Goal: Task Accomplishment & Management: Manage account settings

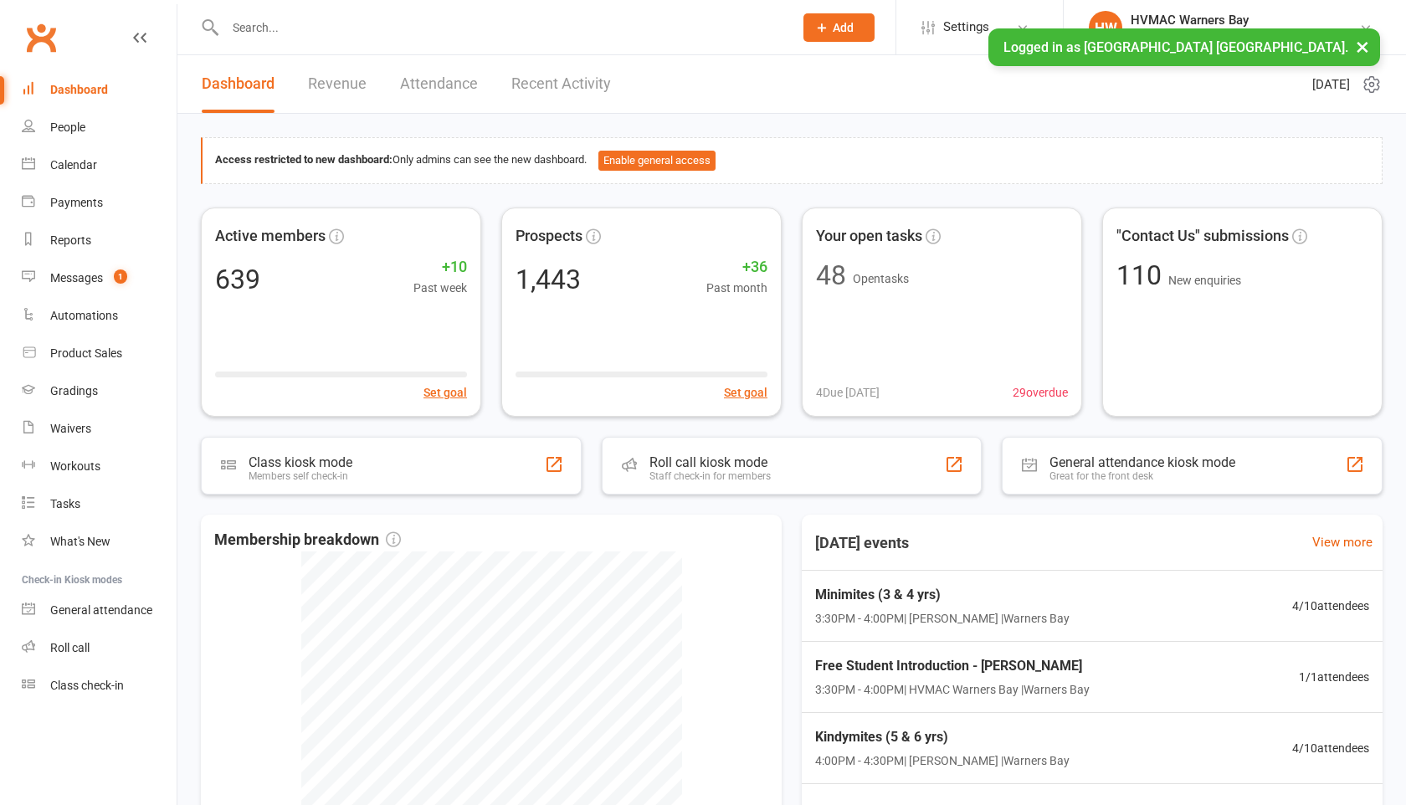
click at [251, 38] on input "text" at bounding box center [501, 27] width 562 height 23
click at [251, 38] on input "n" at bounding box center [501, 27] width 562 height 23
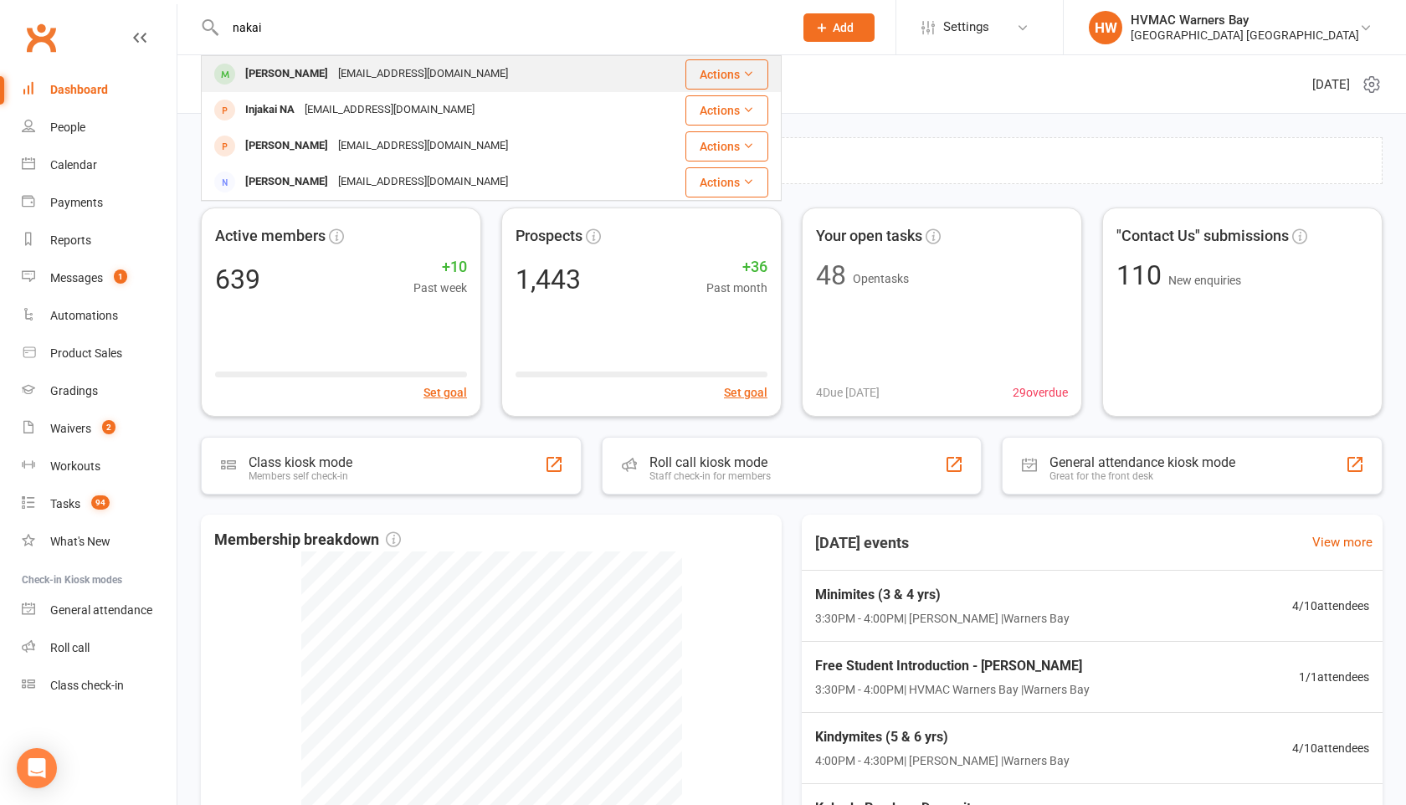
type input "nakai"
click at [264, 71] on div "[PERSON_NAME]" at bounding box center [286, 74] width 93 height 24
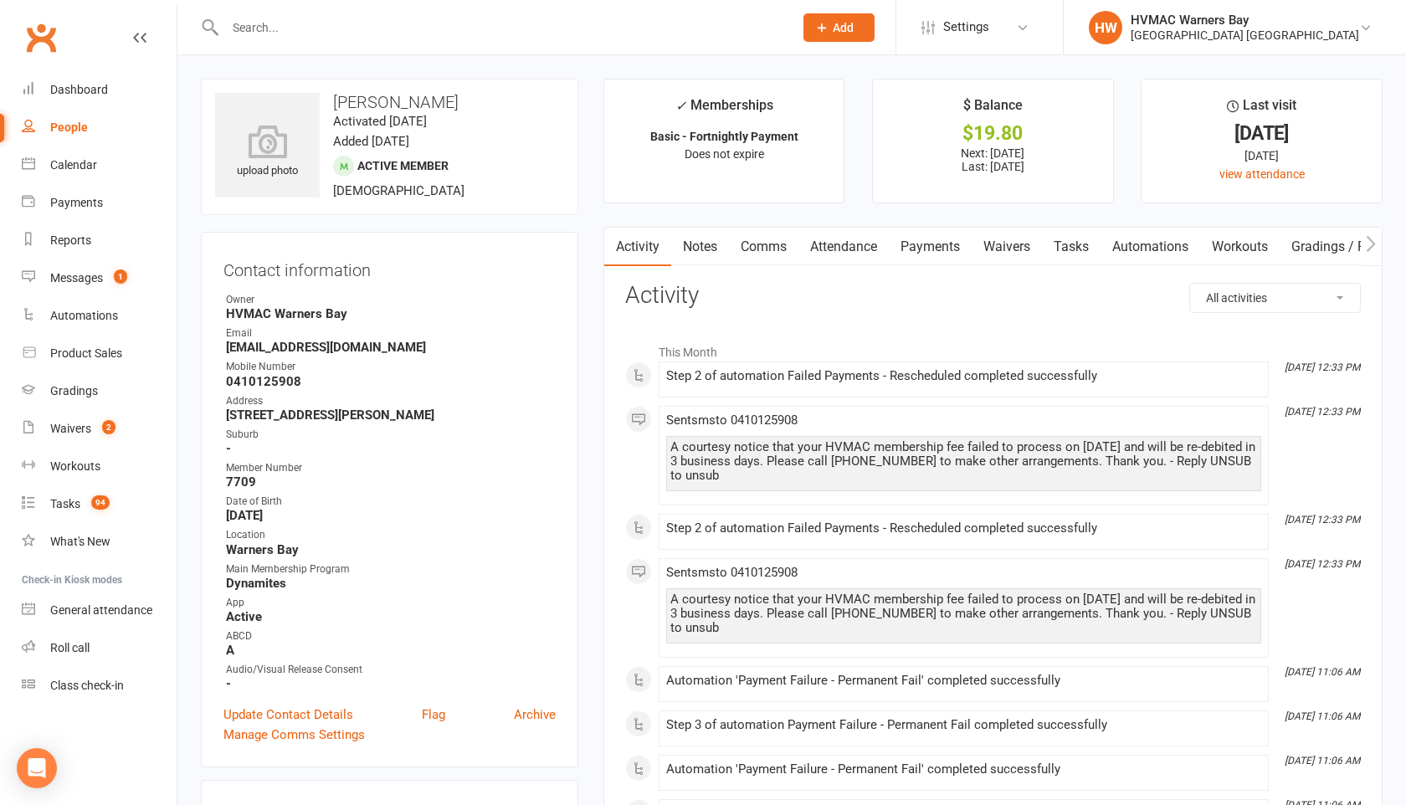
click at [699, 254] on link "Notes" at bounding box center [700, 247] width 58 height 39
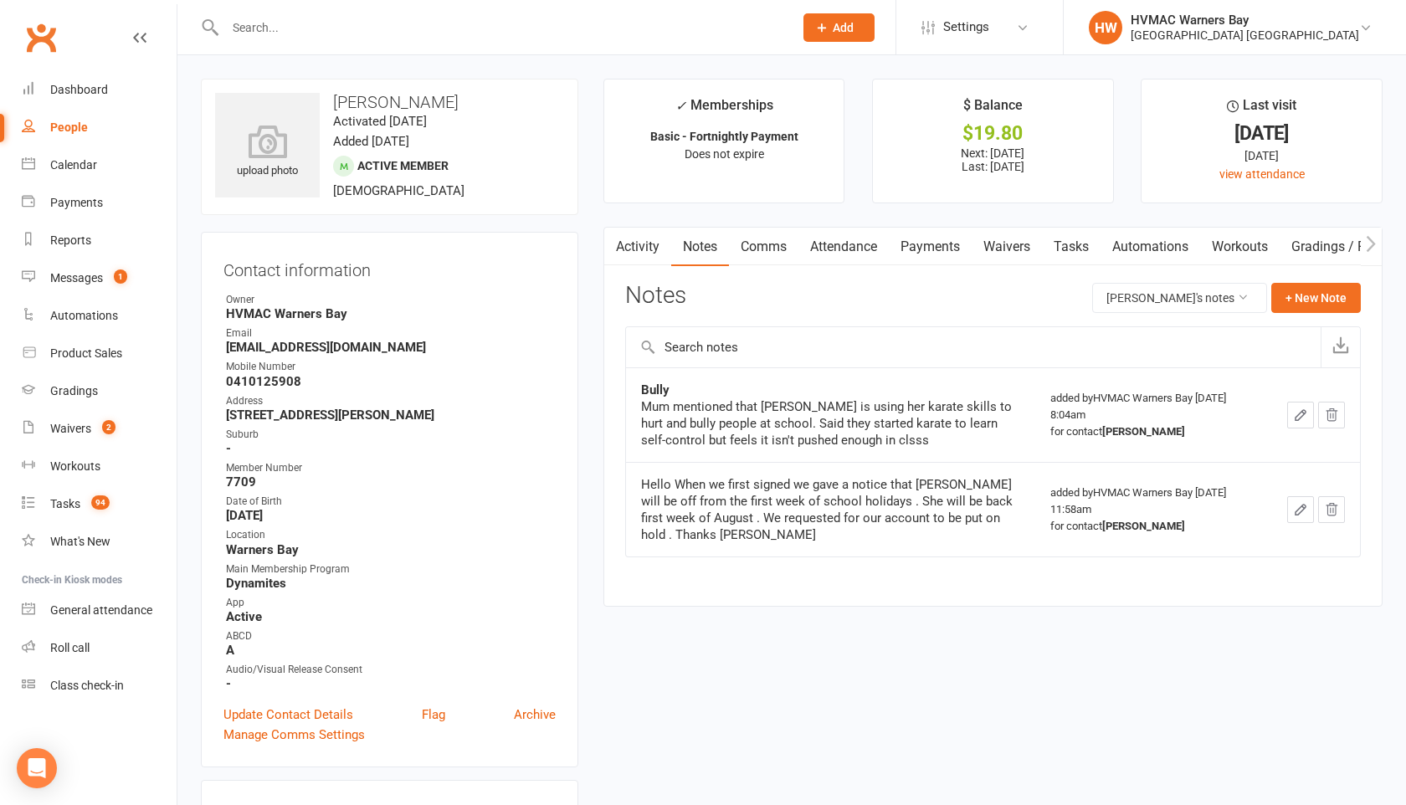
click at [1017, 247] on link "Waivers" at bounding box center [1007, 247] width 70 height 39
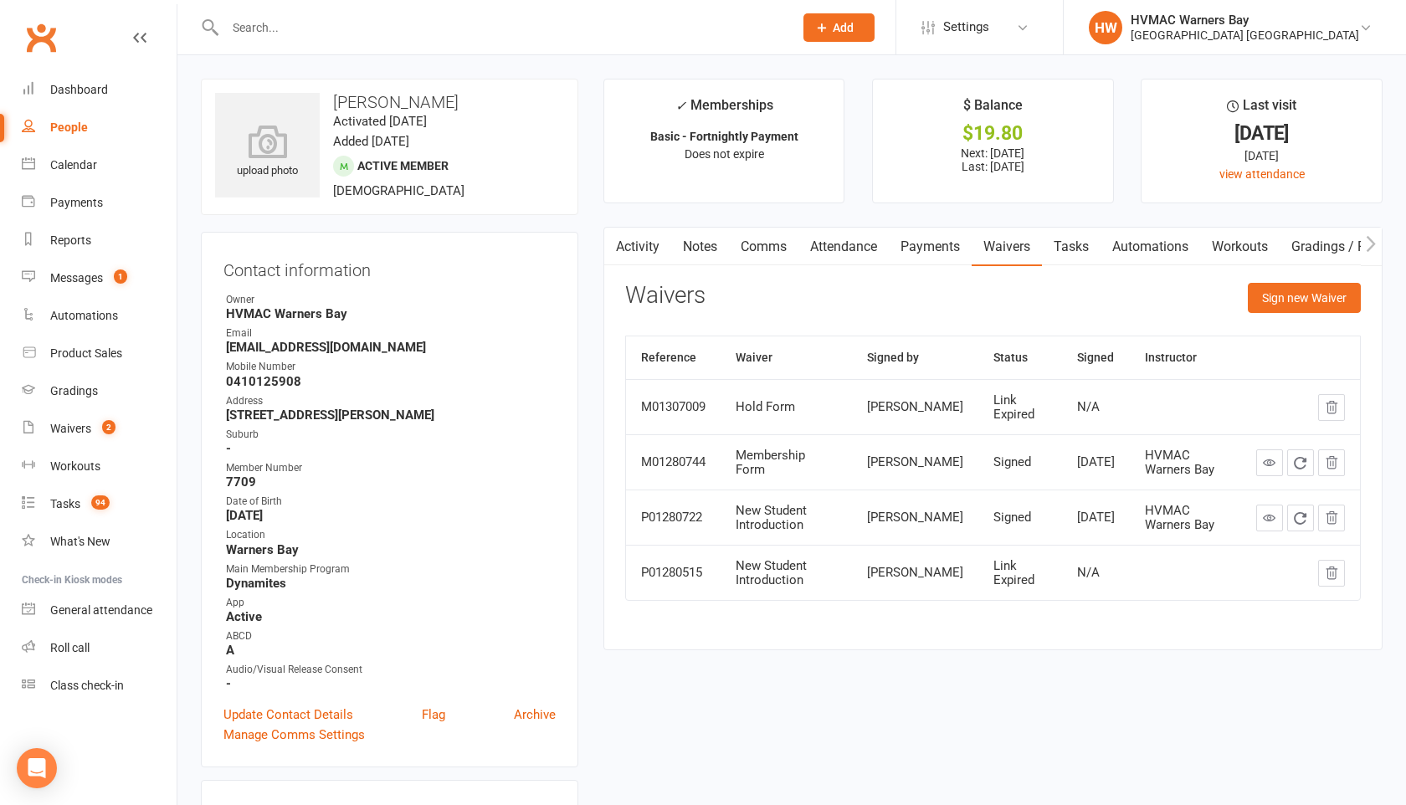
click at [635, 243] on link "Activity" at bounding box center [637, 247] width 67 height 39
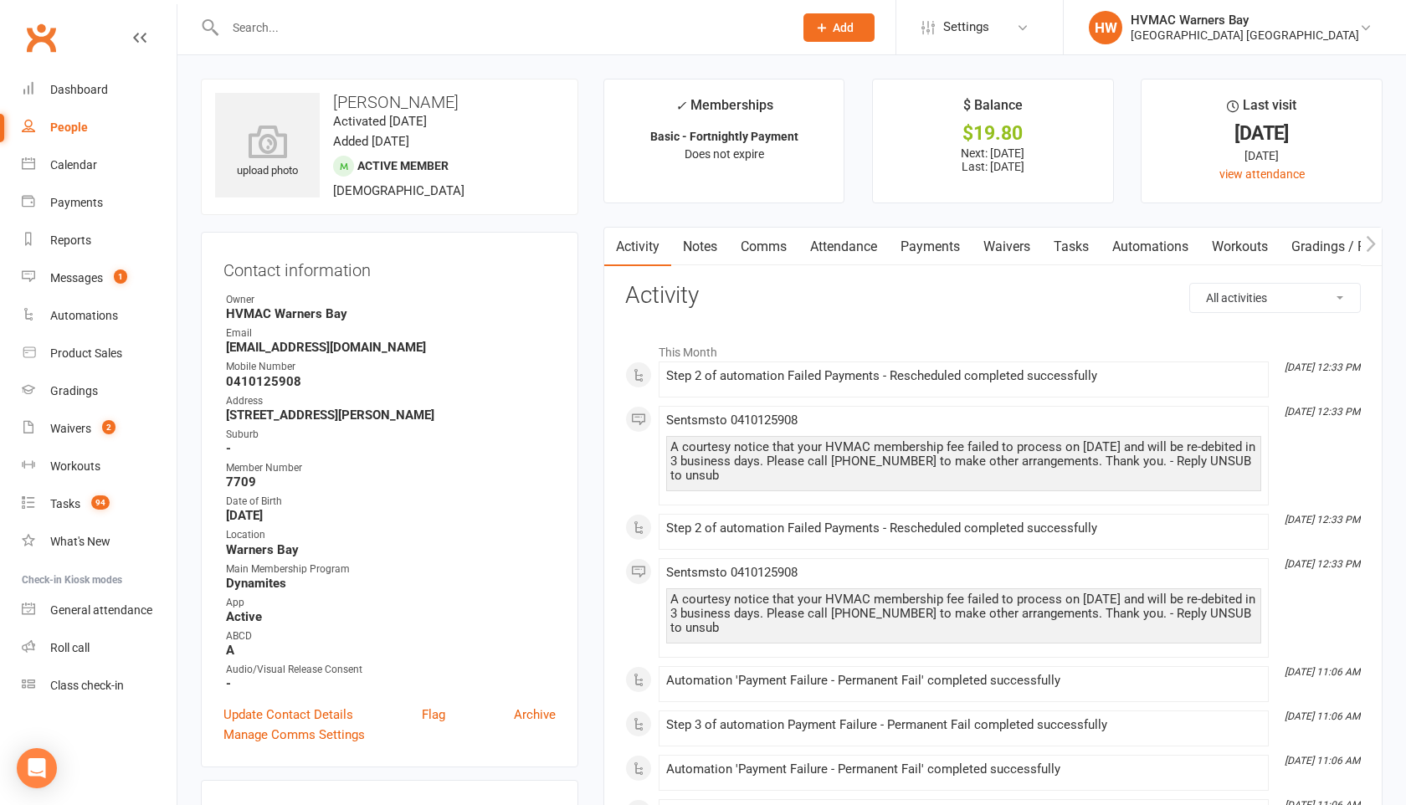
click at [694, 253] on link "Notes" at bounding box center [700, 247] width 58 height 39
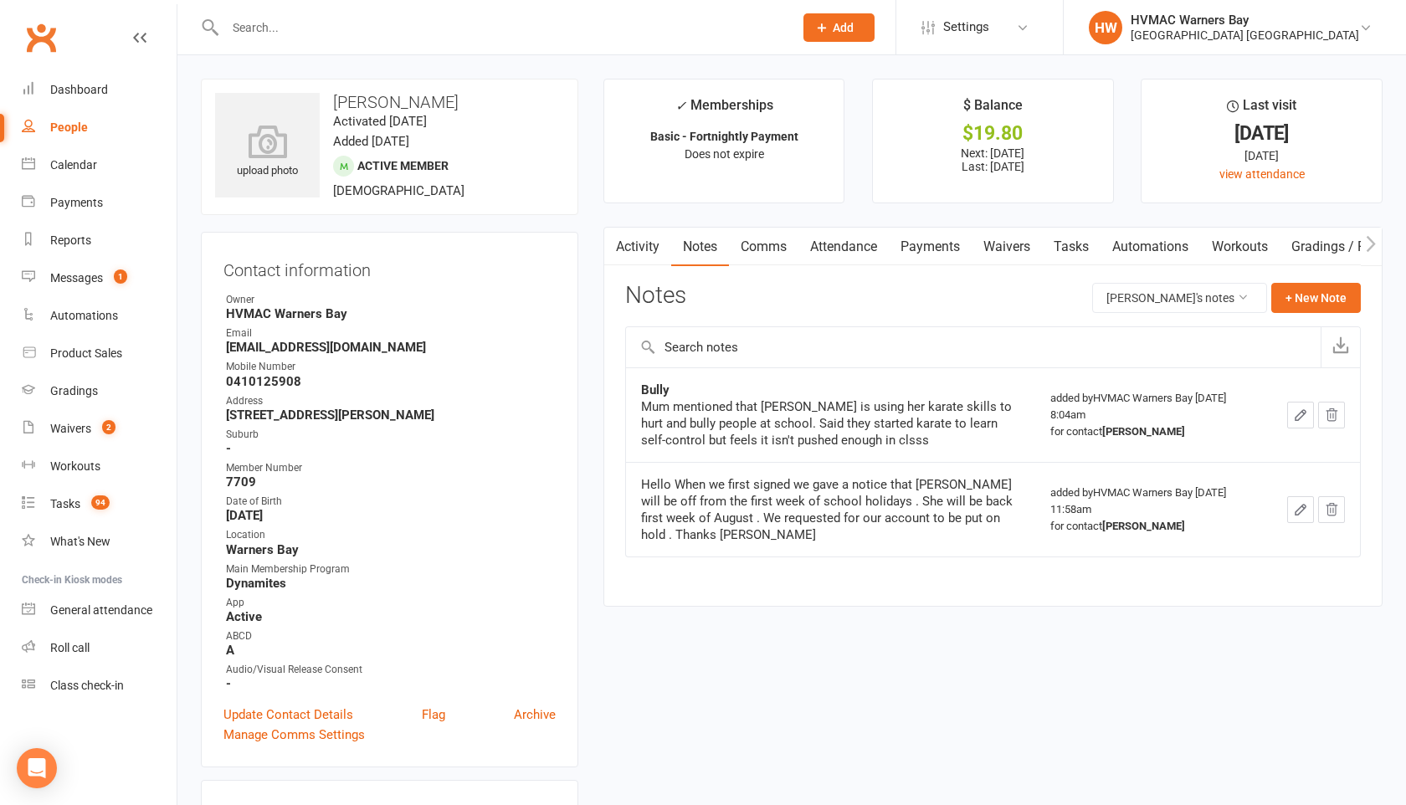
click at [645, 240] on link "Activity" at bounding box center [637, 247] width 67 height 39
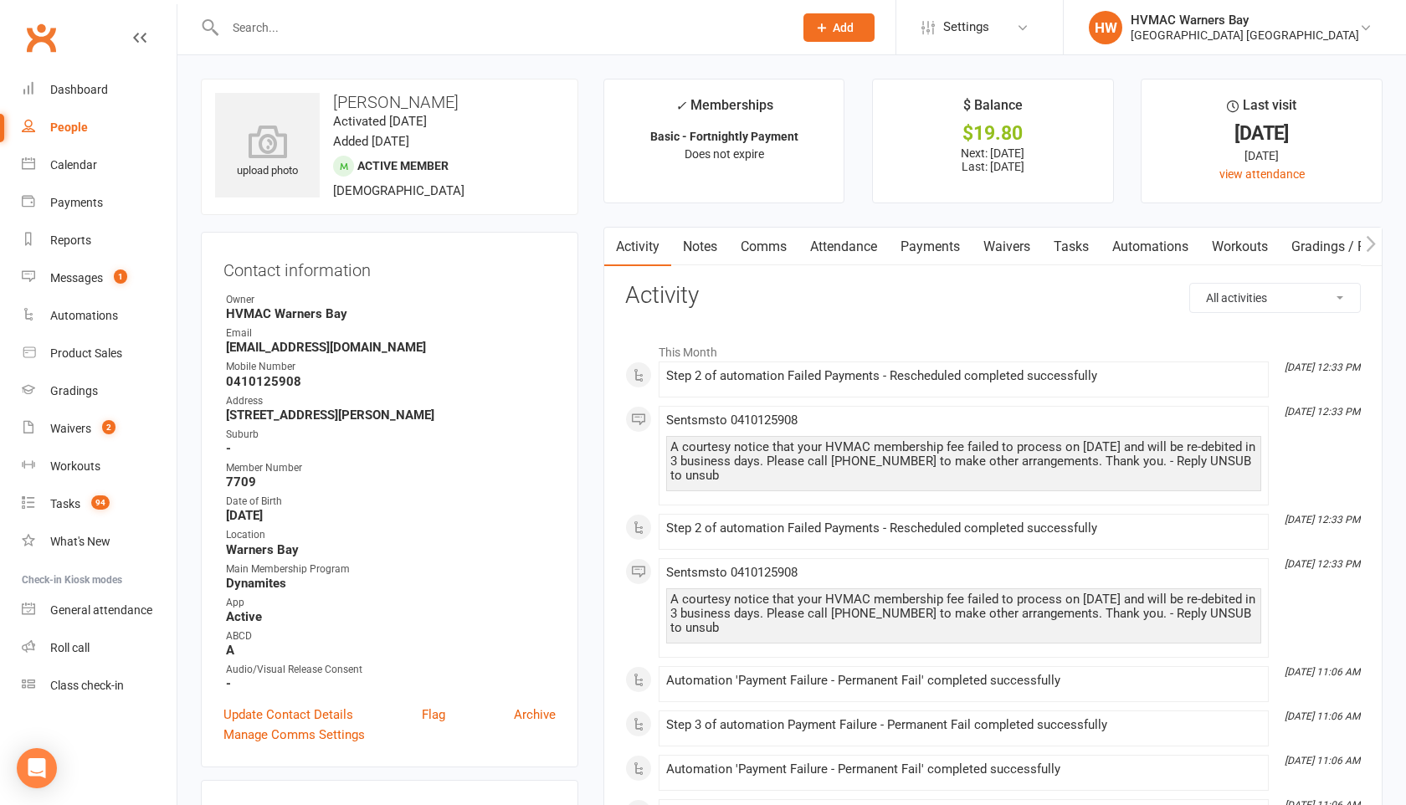
click at [702, 238] on link "Notes" at bounding box center [700, 247] width 58 height 39
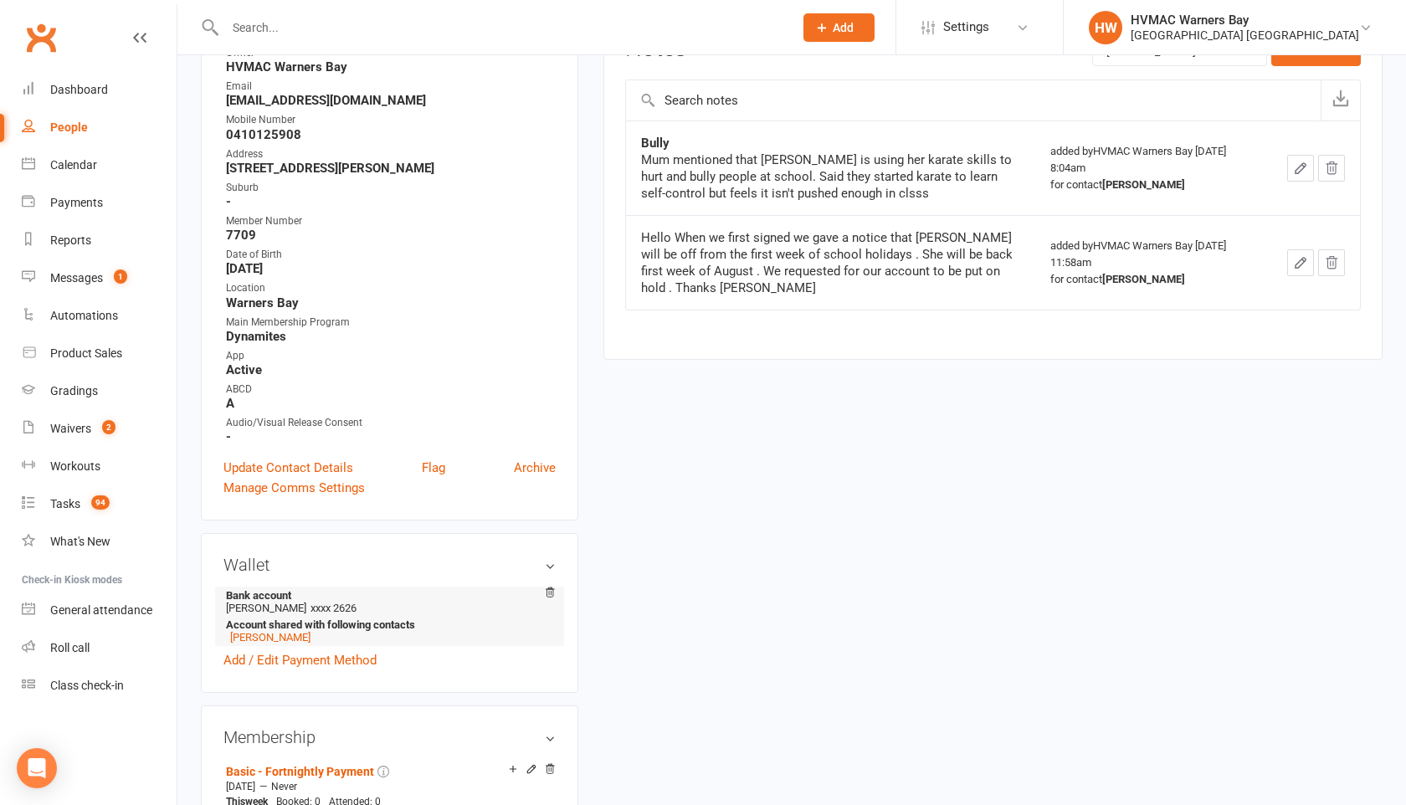
scroll to position [251, 0]
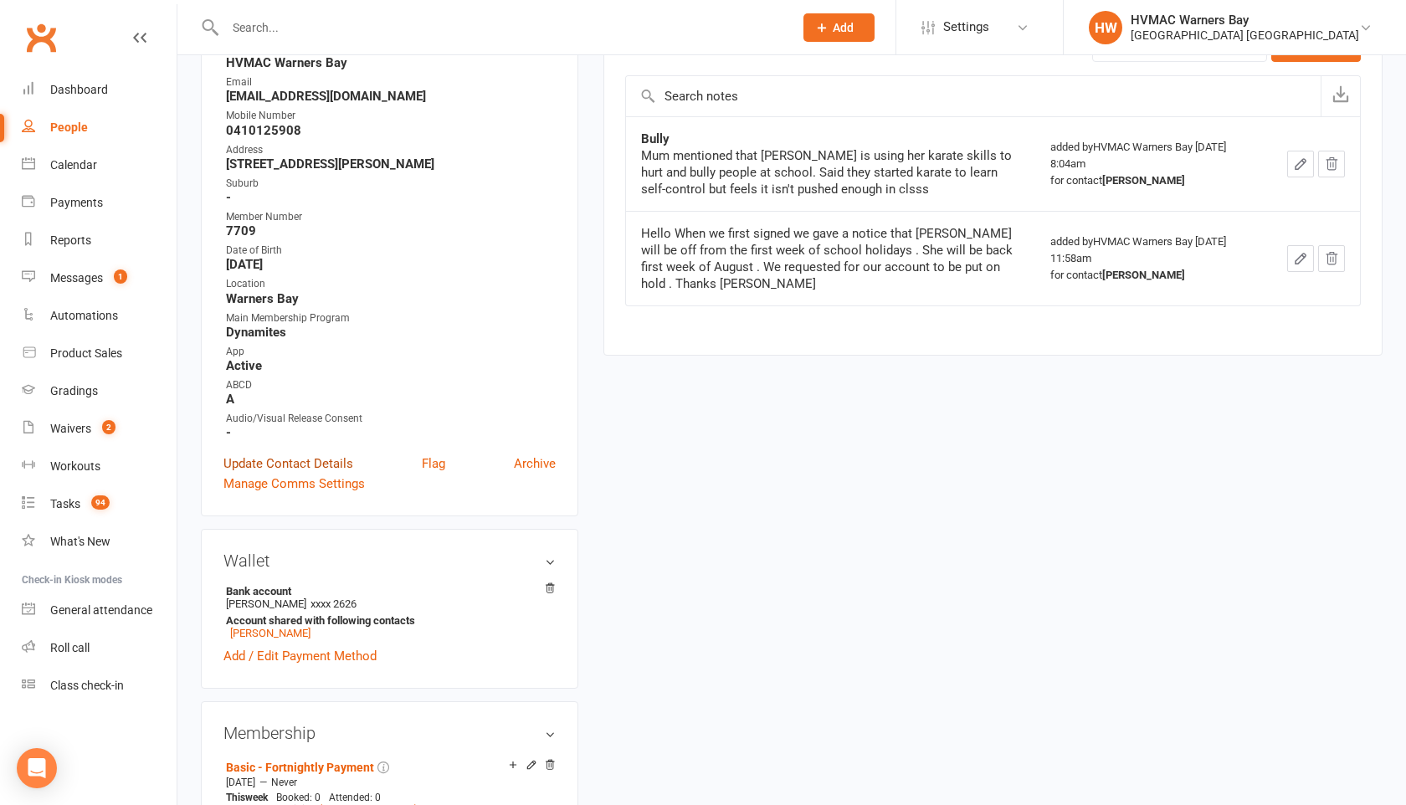
click at [301, 455] on link "Update Contact Details" at bounding box center [288, 464] width 130 height 20
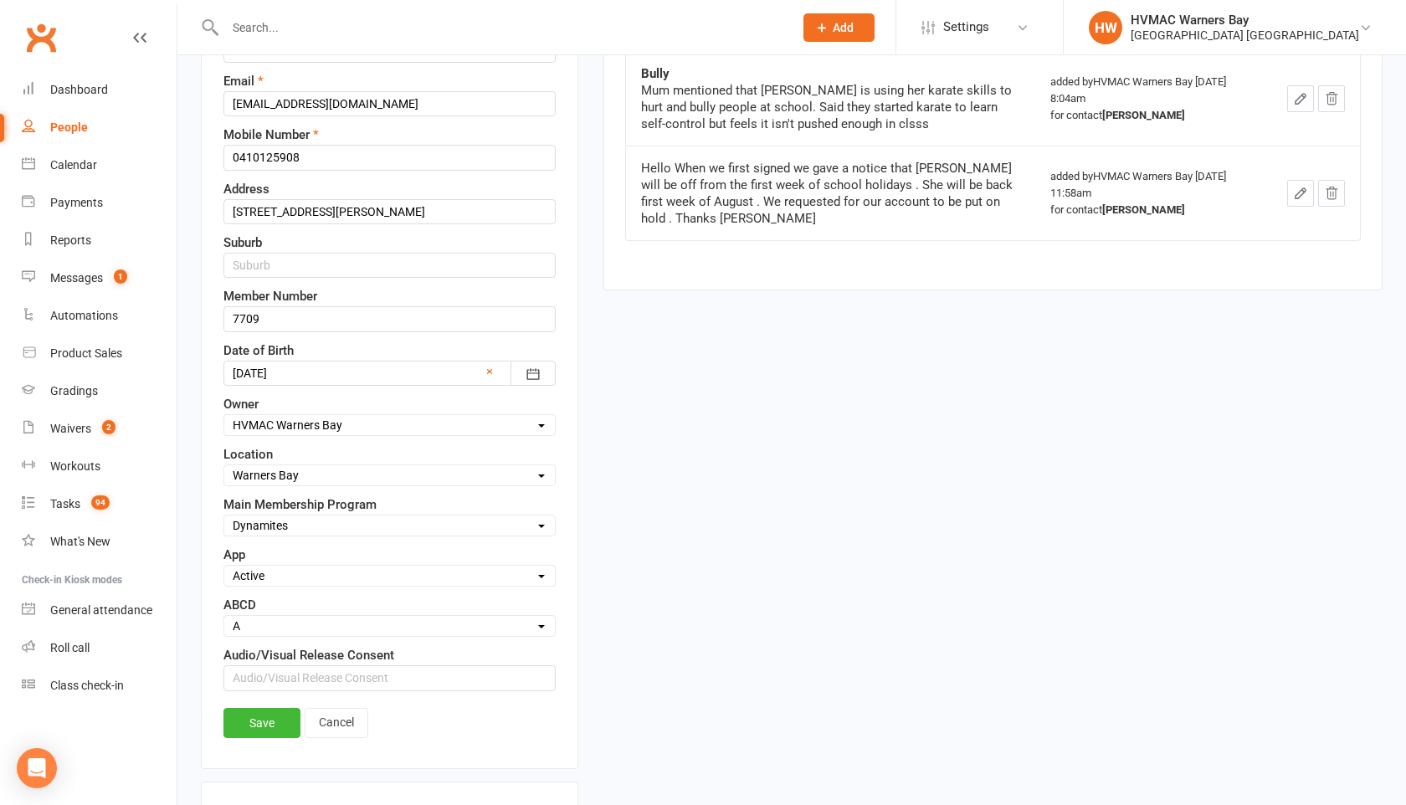
scroll to position [367, 0]
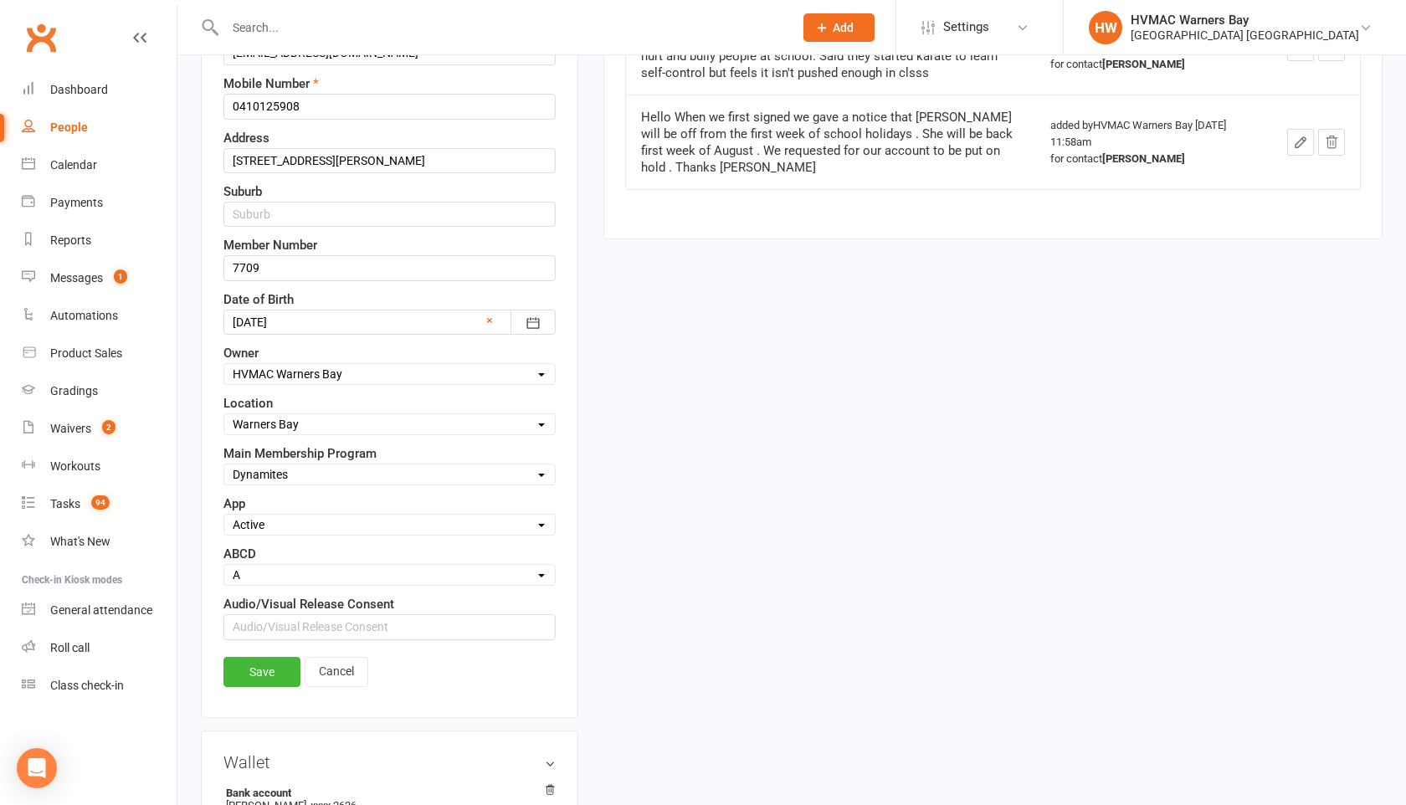
click at [292, 578] on select "Select A B C D" at bounding box center [389, 575] width 331 height 18
select select "B"
click at [265, 673] on link "Save" at bounding box center [261, 672] width 77 height 30
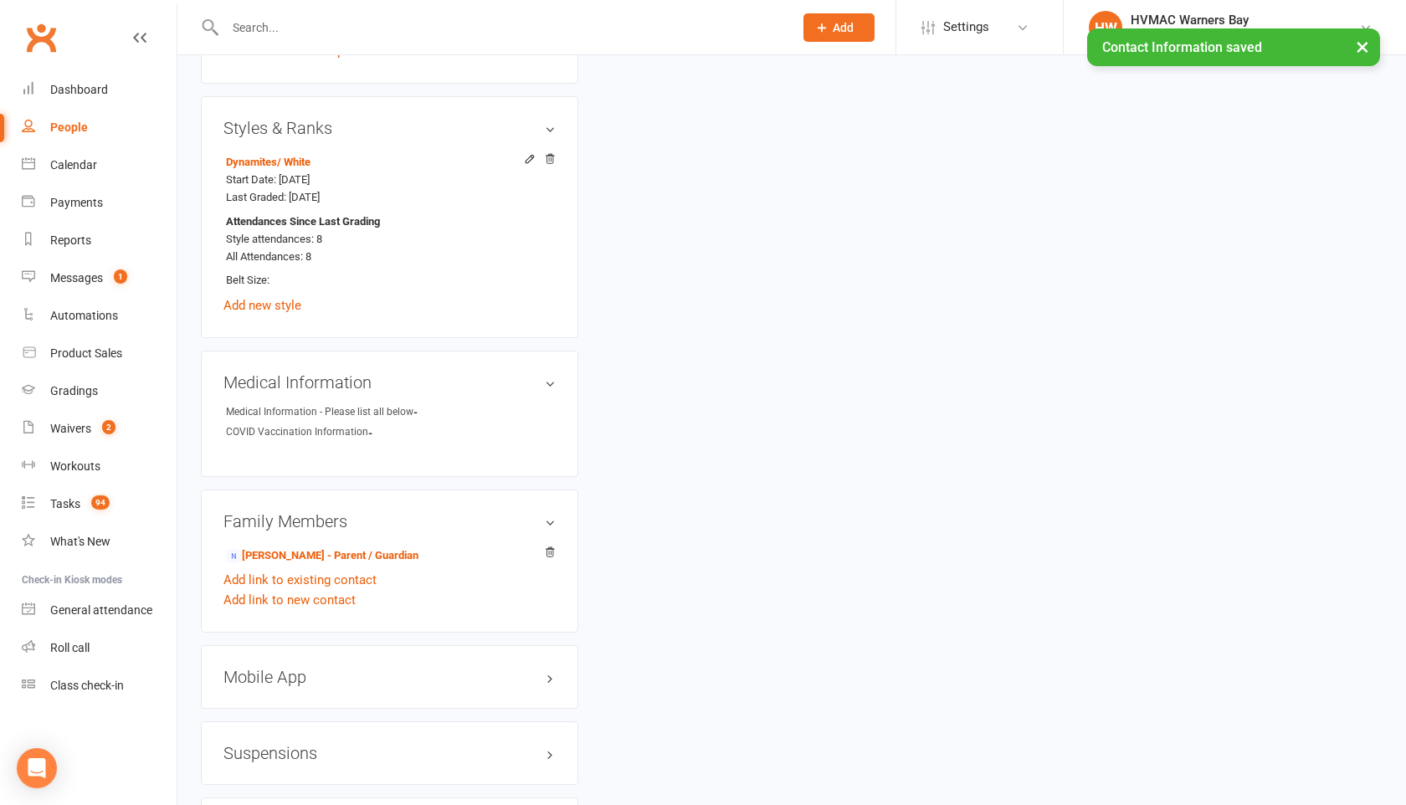
scroll to position [1047, 0]
click at [70, 278] on div "Messages" at bounding box center [76, 277] width 53 height 13
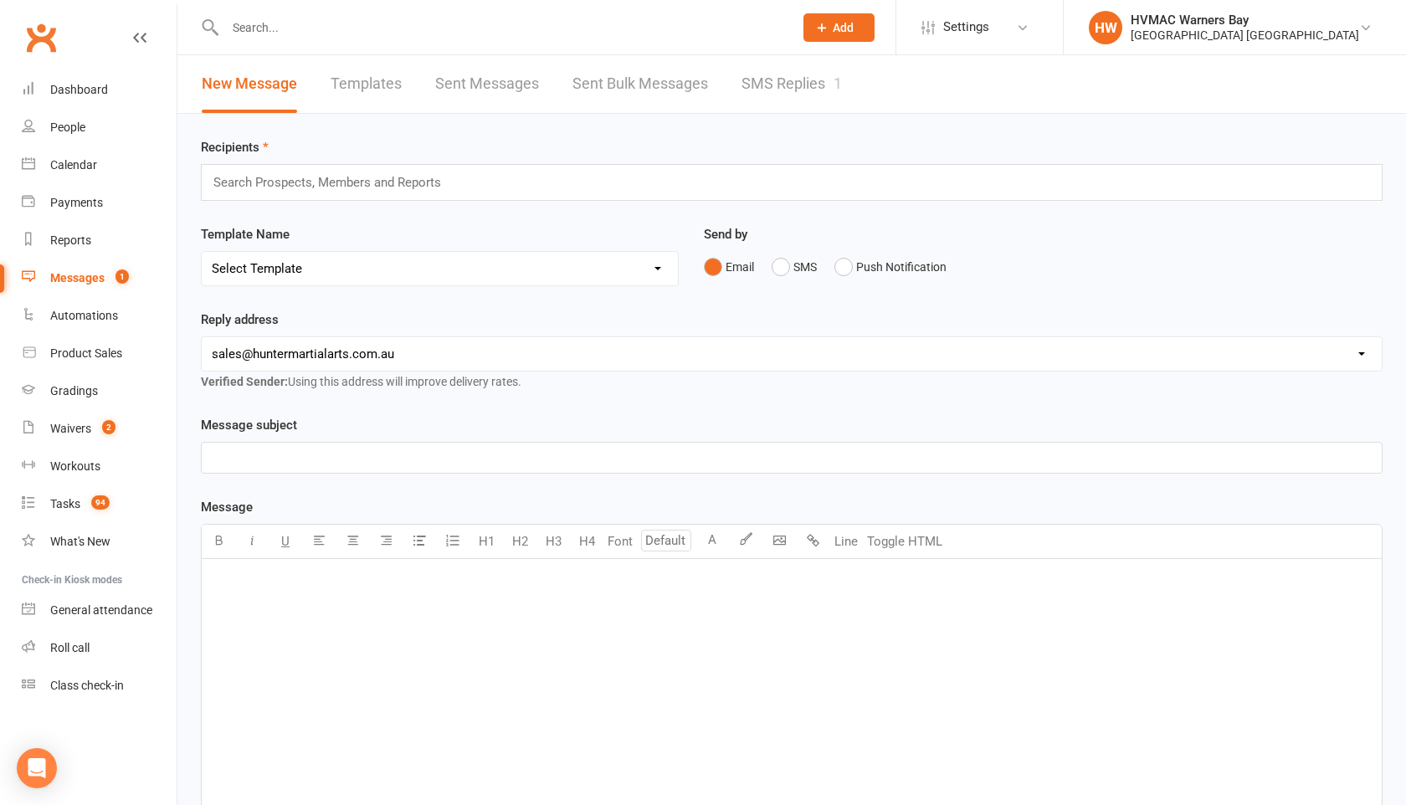
click at [788, 89] on link "SMS Replies 1" at bounding box center [792, 84] width 100 height 58
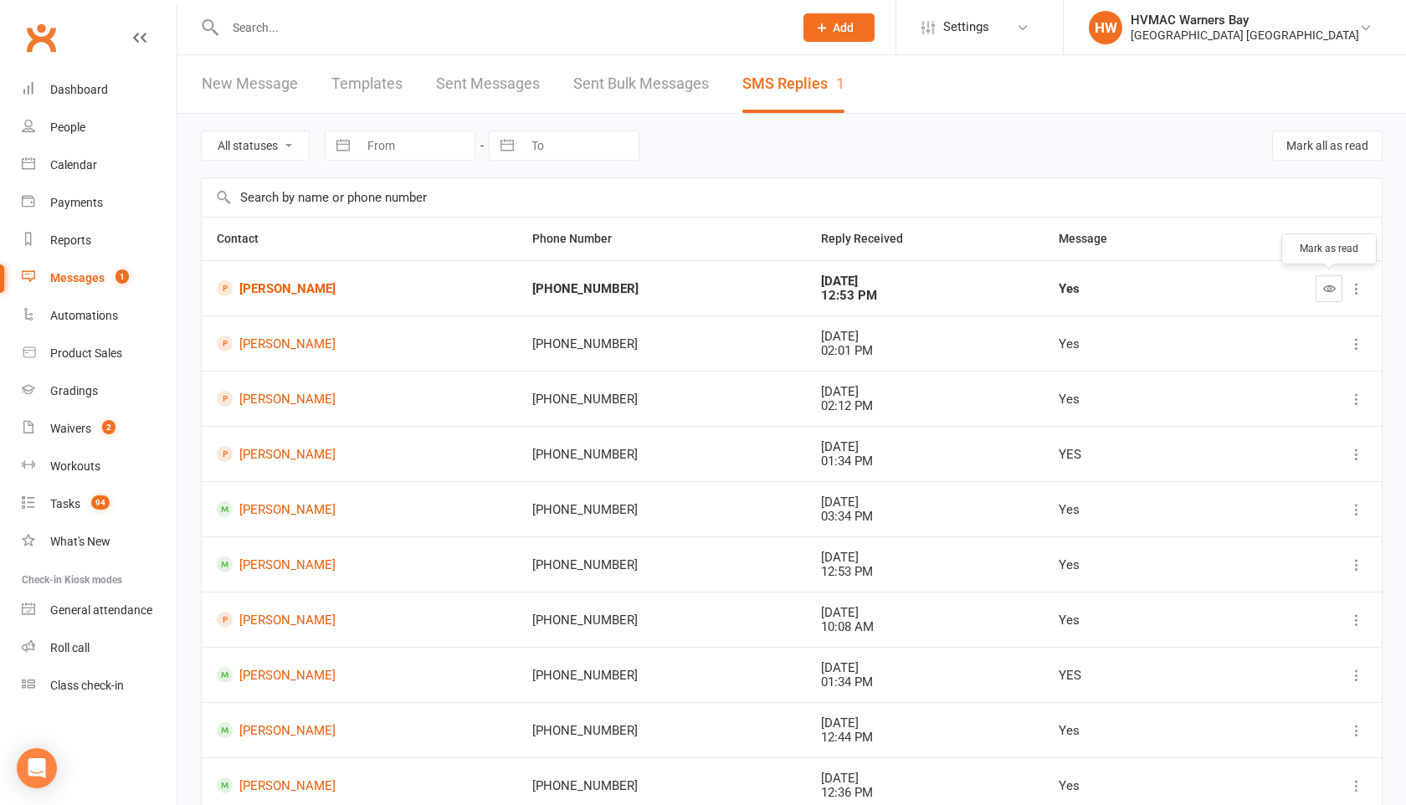
click at [1323, 288] on icon "button" at bounding box center [1329, 288] width 13 height 13
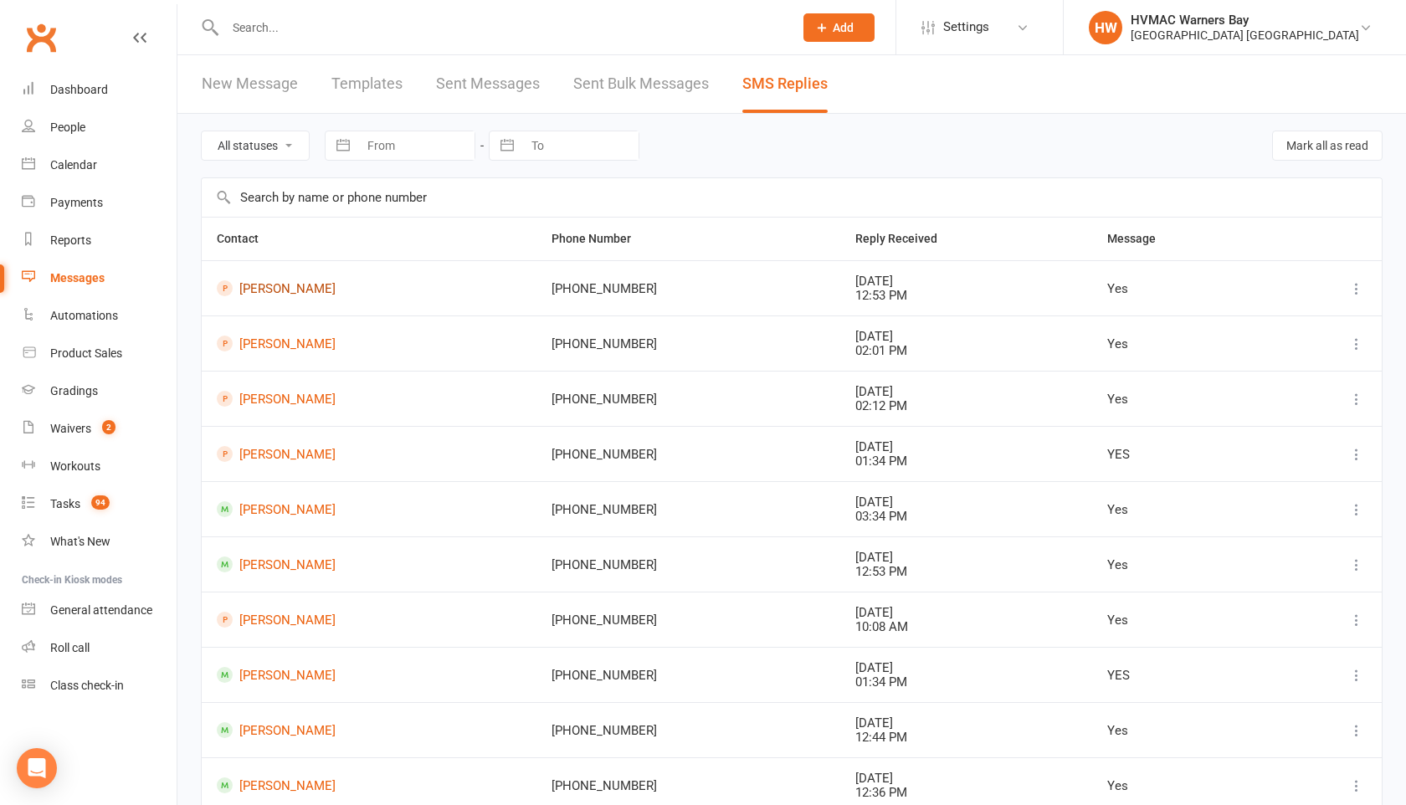
click at [289, 293] on link "[PERSON_NAME]" at bounding box center [369, 288] width 305 height 16
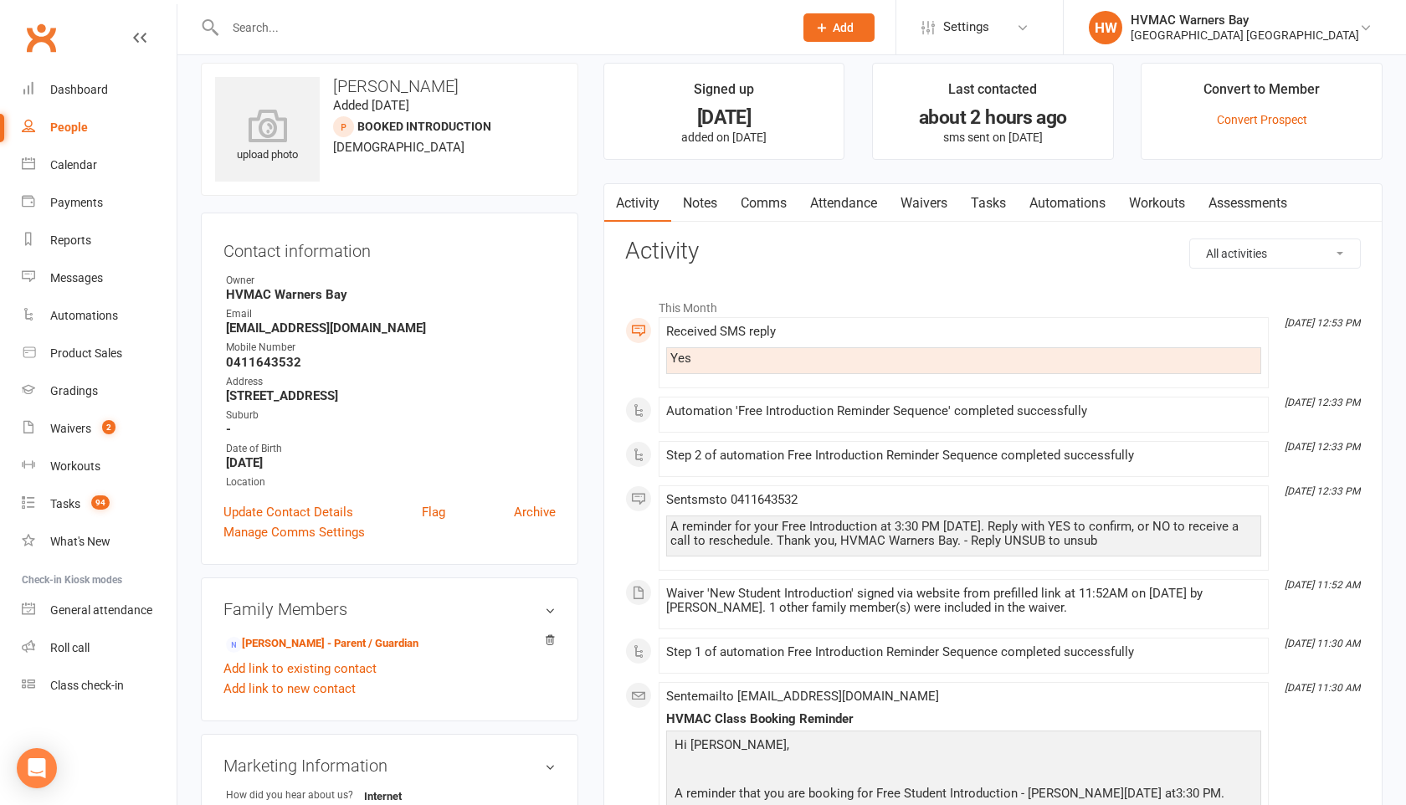
scroll to position [40, 0]
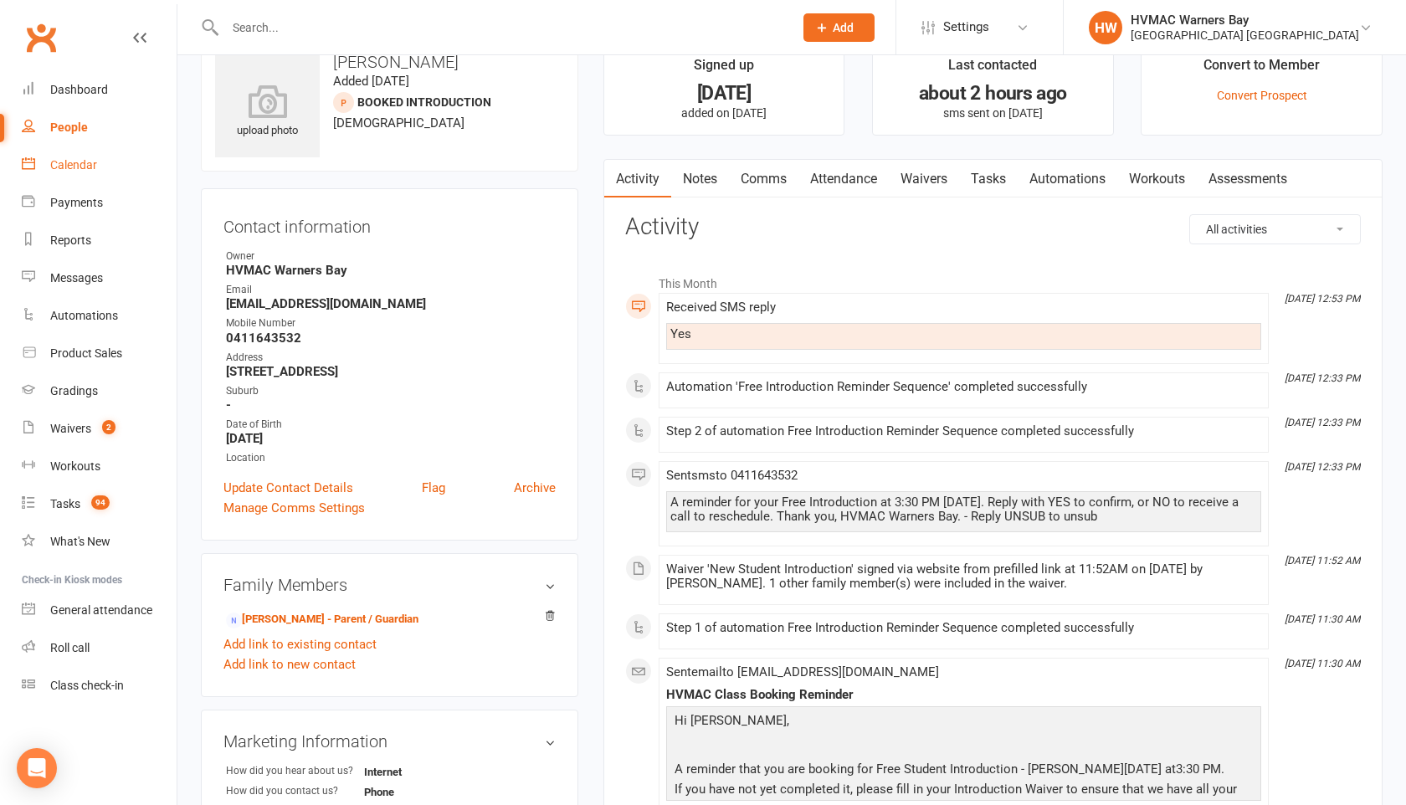
click at [55, 166] on div "Calendar" at bounding box center [73, 164] width 47 height 13
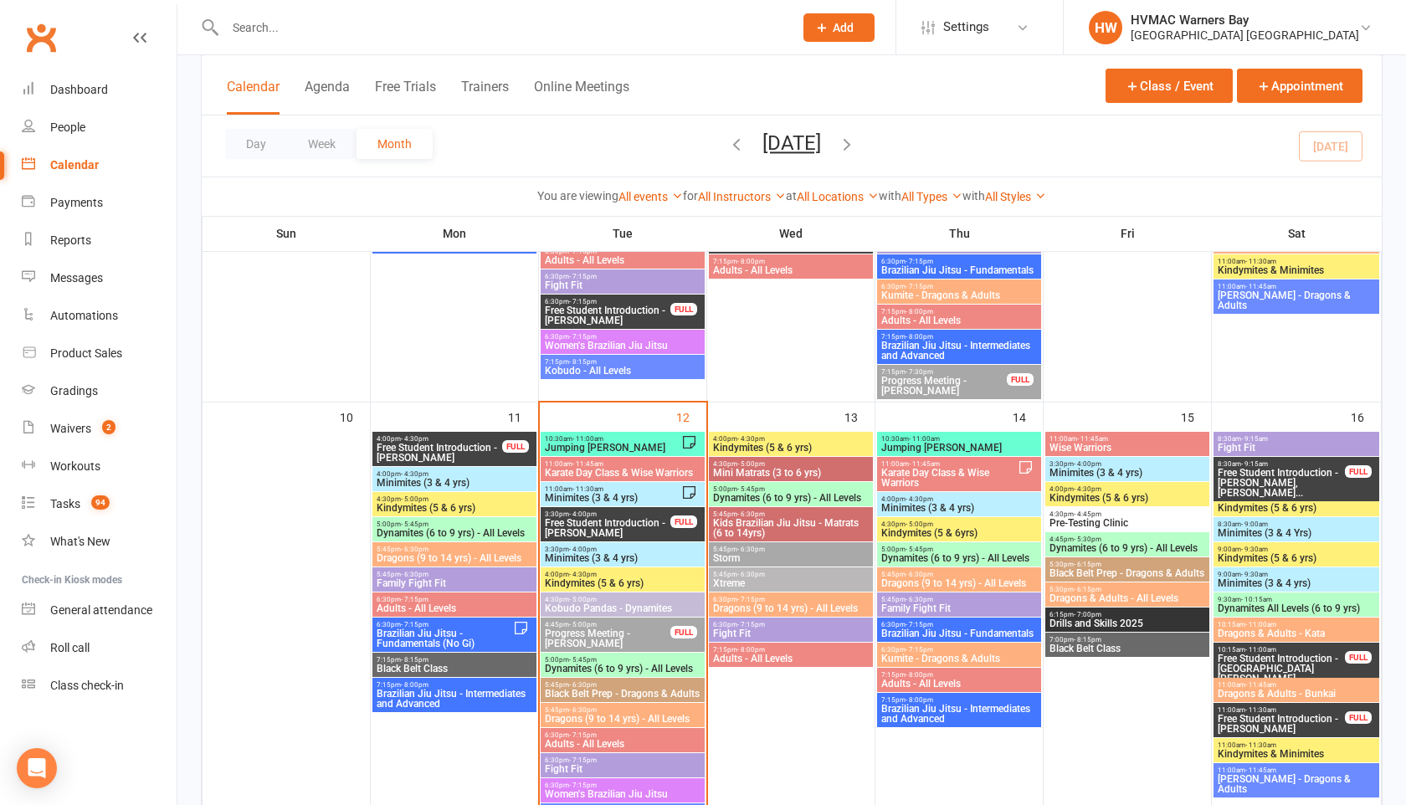
scroll to position [1145, 0]
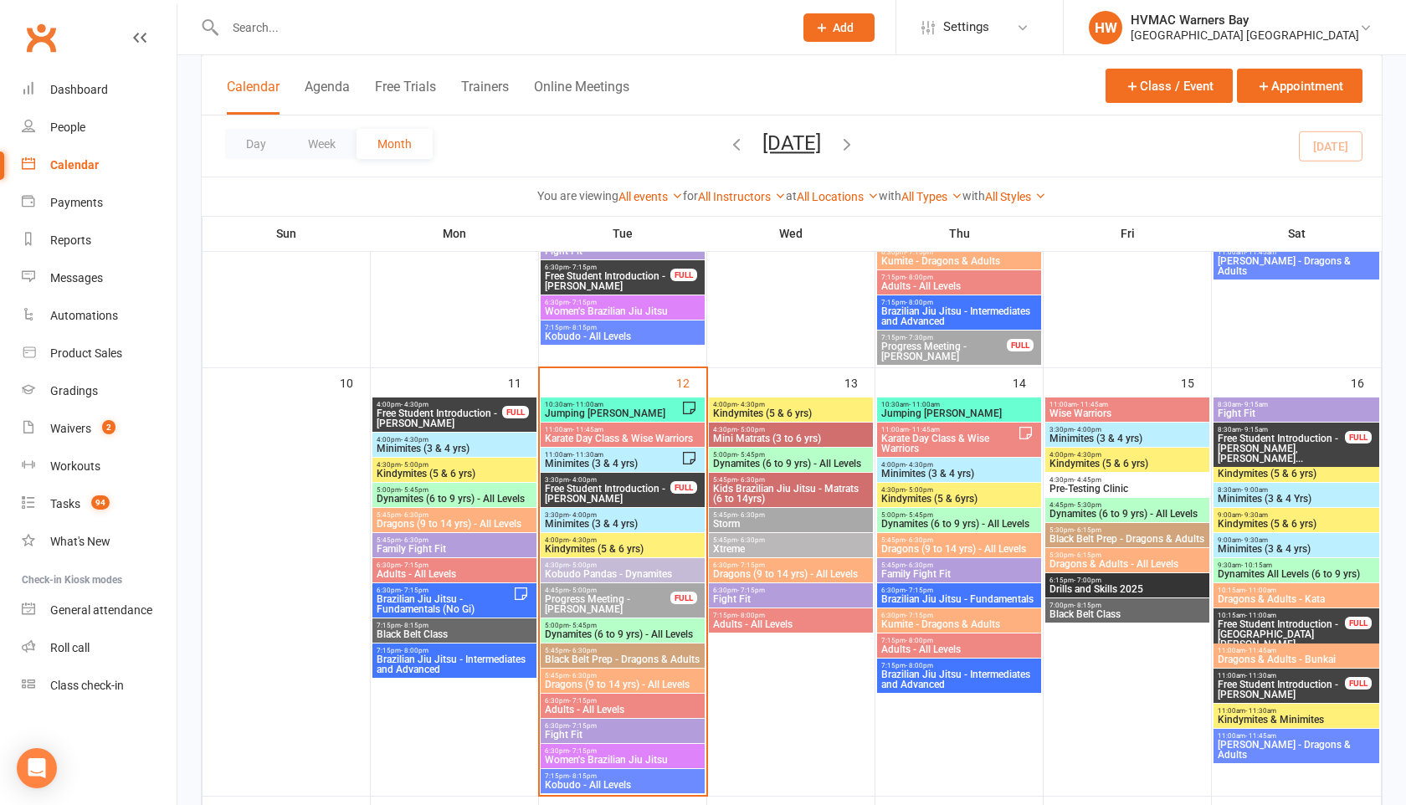
click at [626, 496] on span "Free Student Introduction - [PERSON_NAME]" at bounding box center [607, 494] width 127 height 20
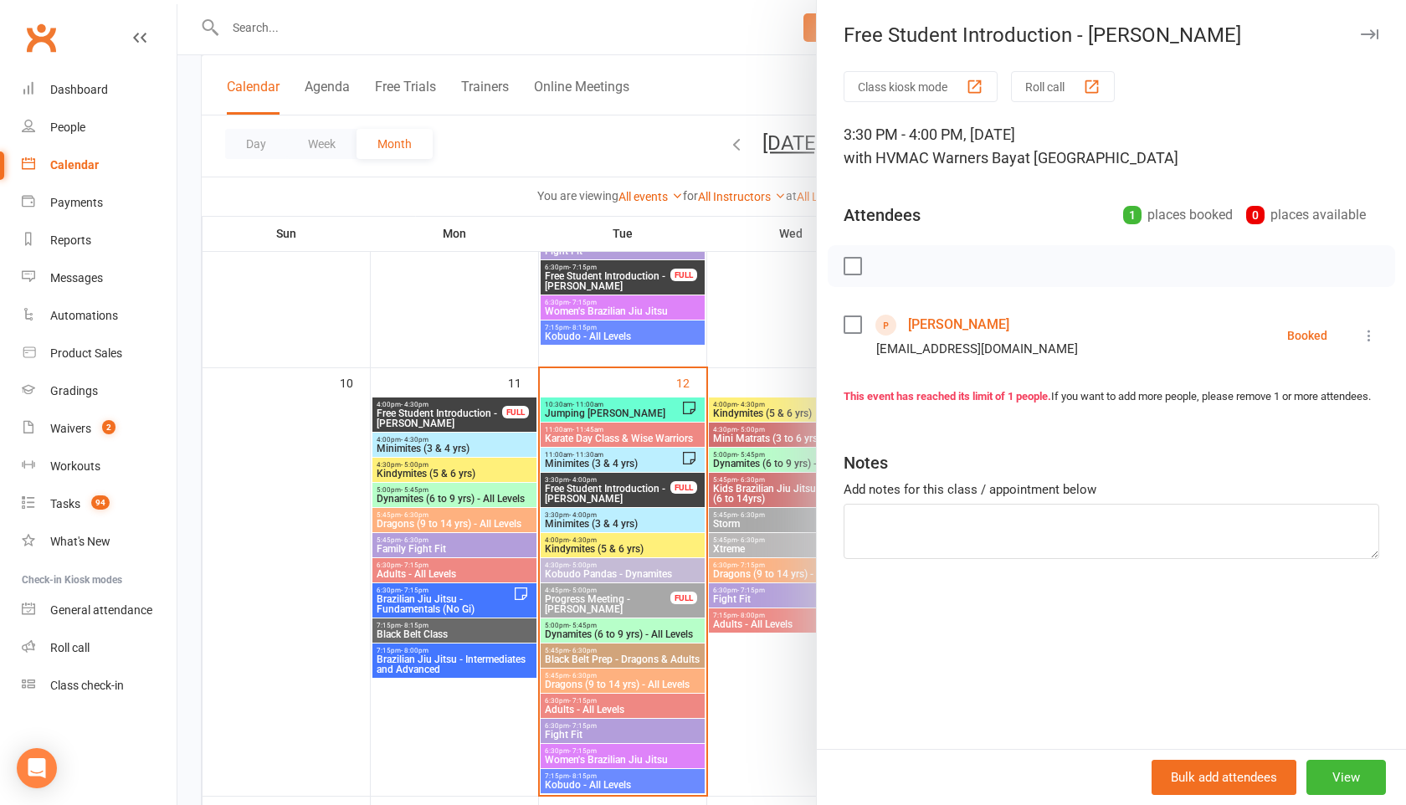
click at [1371, 36] on icon "button" at bounding box center [1370, 34] width 18 height 10
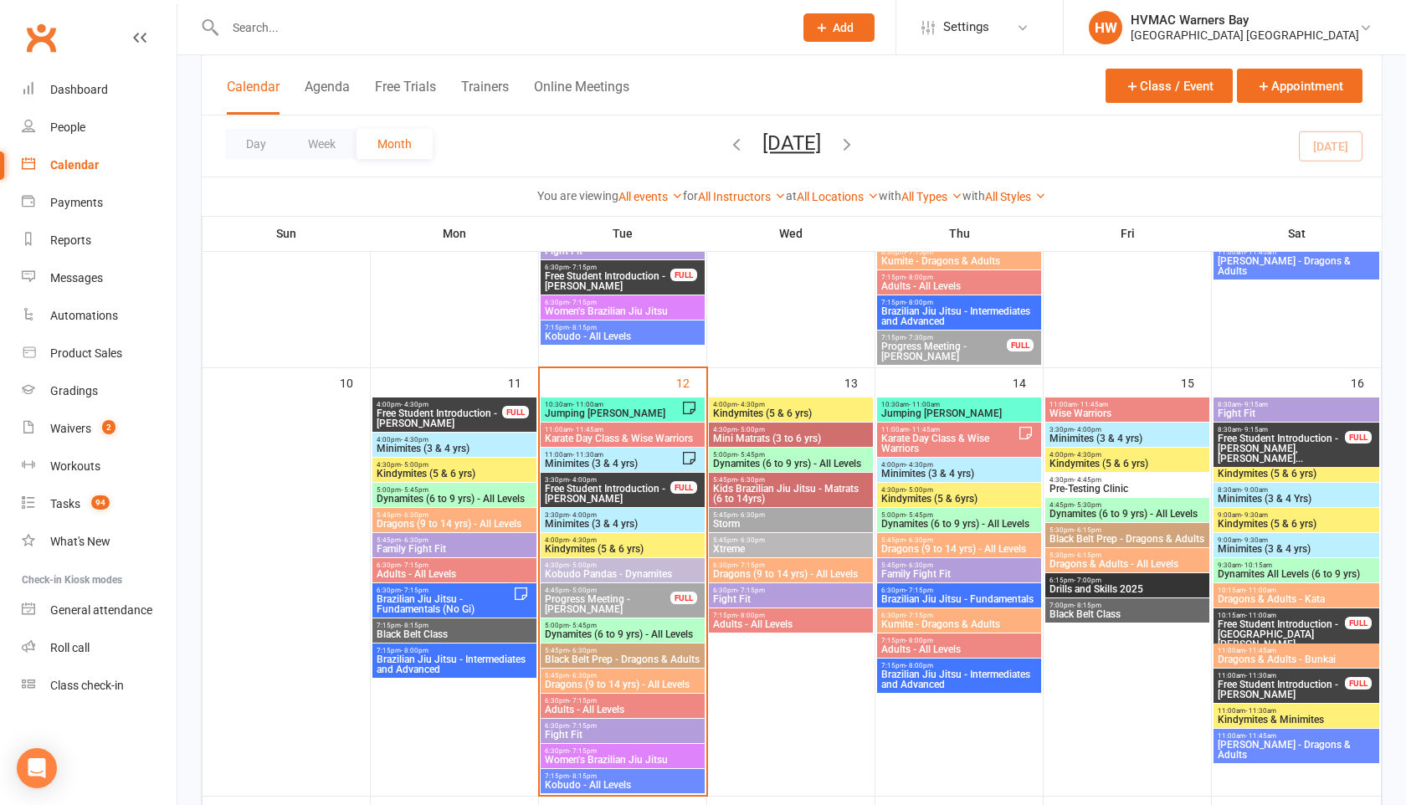
click at [614, 460] on span "Minimites (3 & 4 yrs)" at bounding box center [612, 464] width 137 height 10
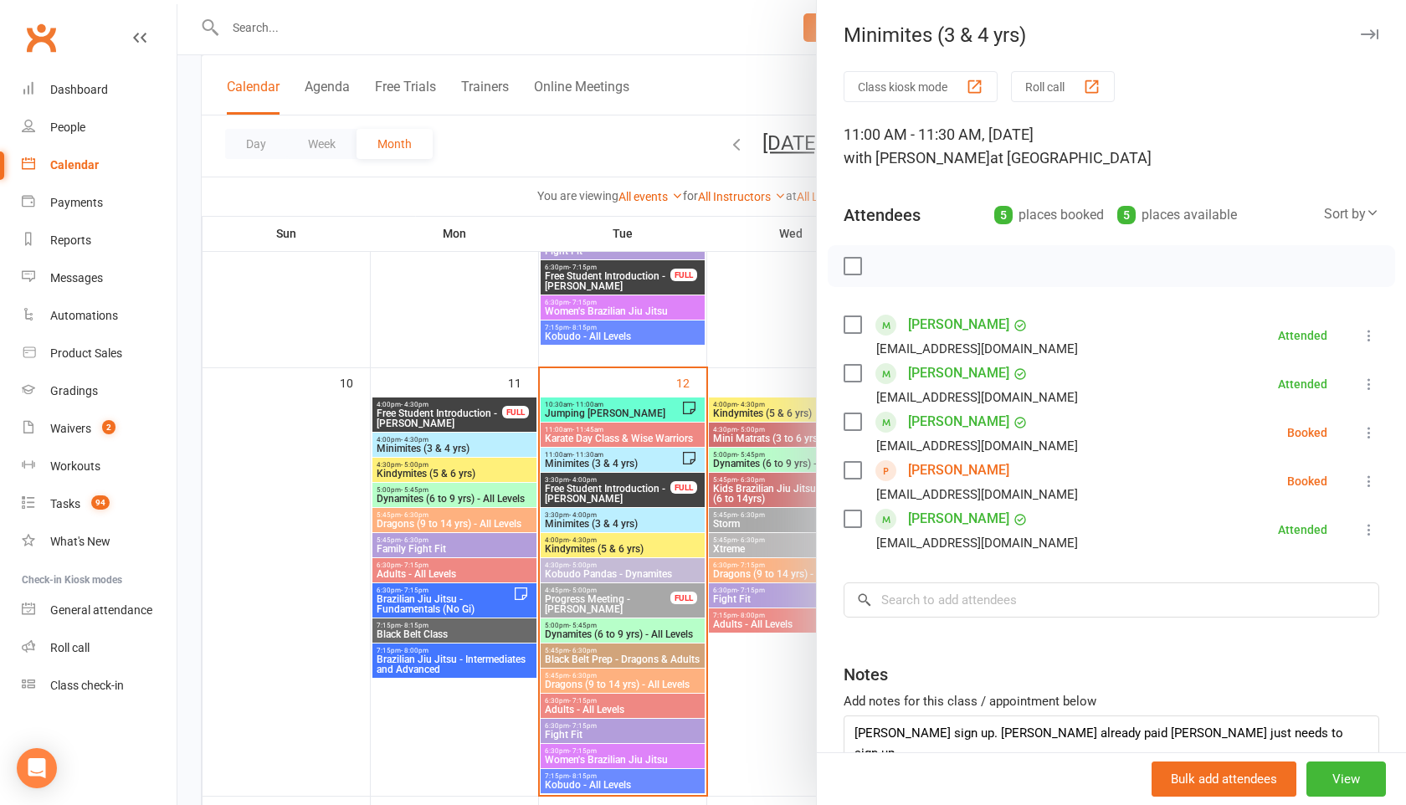
click at [1369, 486] on icon at bounding box center [1369, 481] width 17 height 17
click at [1297, 601] on link "Mark absent" at bounding box center [1296, 614] width 166 height 33
click at [1010, 419] on link "[PERSON_NAME]" at bounding box center [958, 421] width 101 height 27
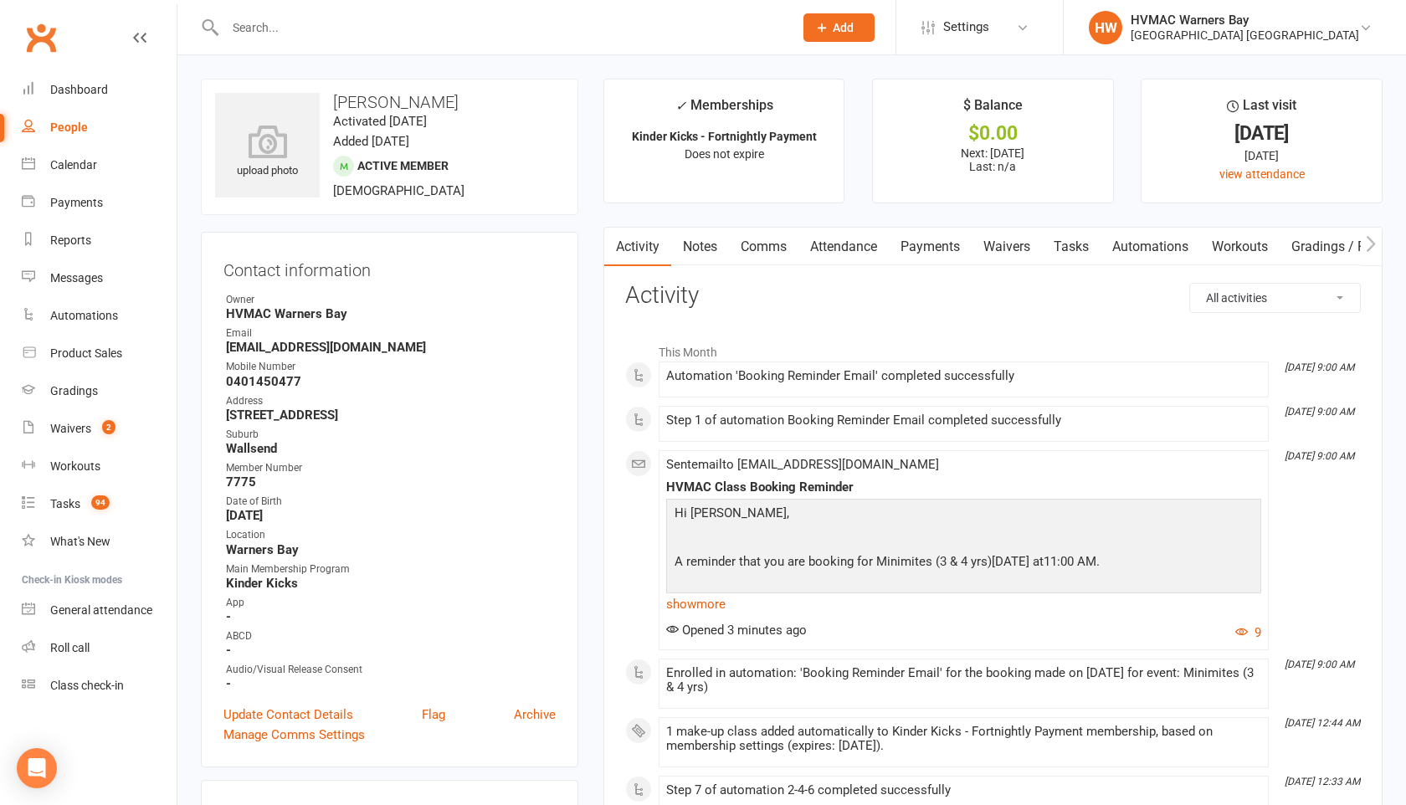
click at [954, 249] on link "Payments" at bounding box center [930, 247] width 83 height 39
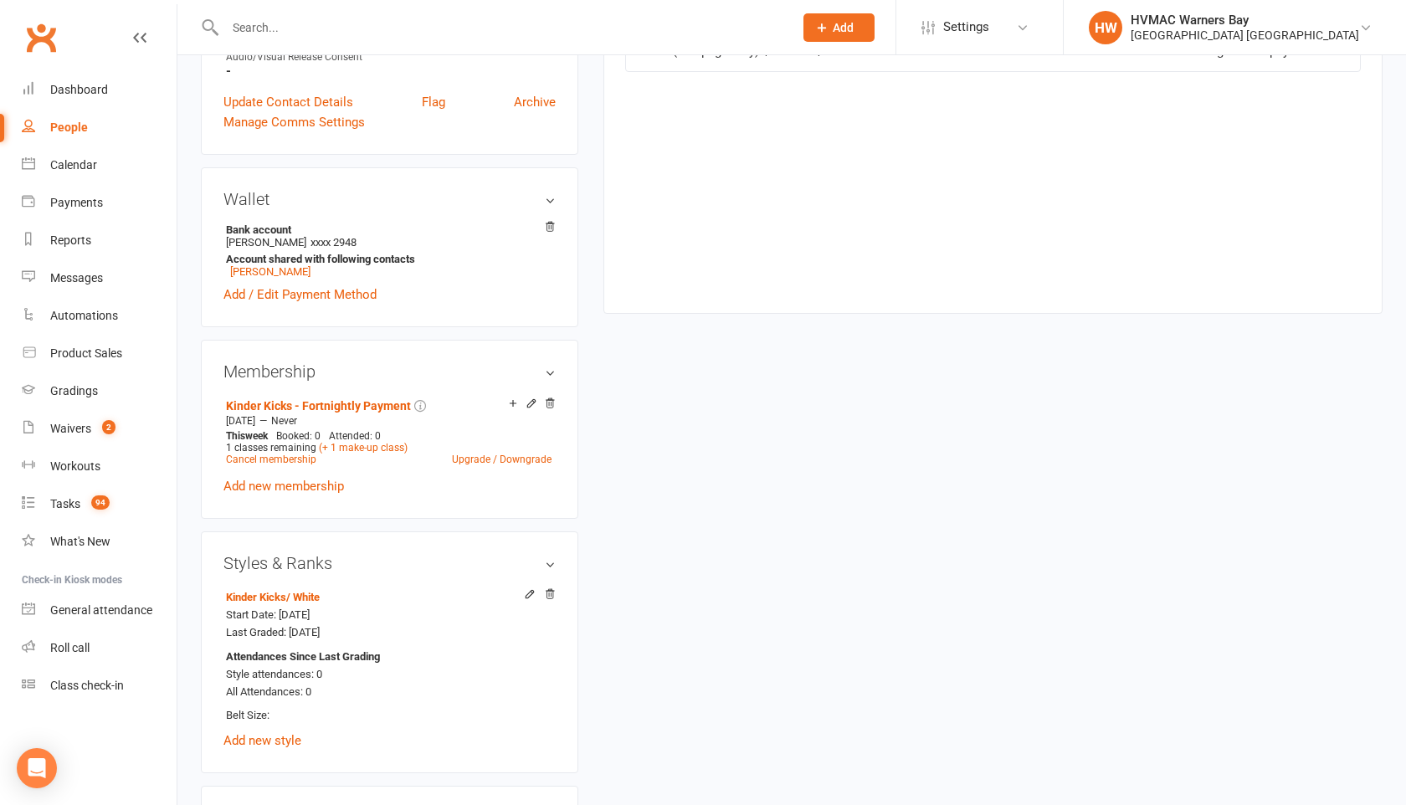
scroll to position [645, 0]
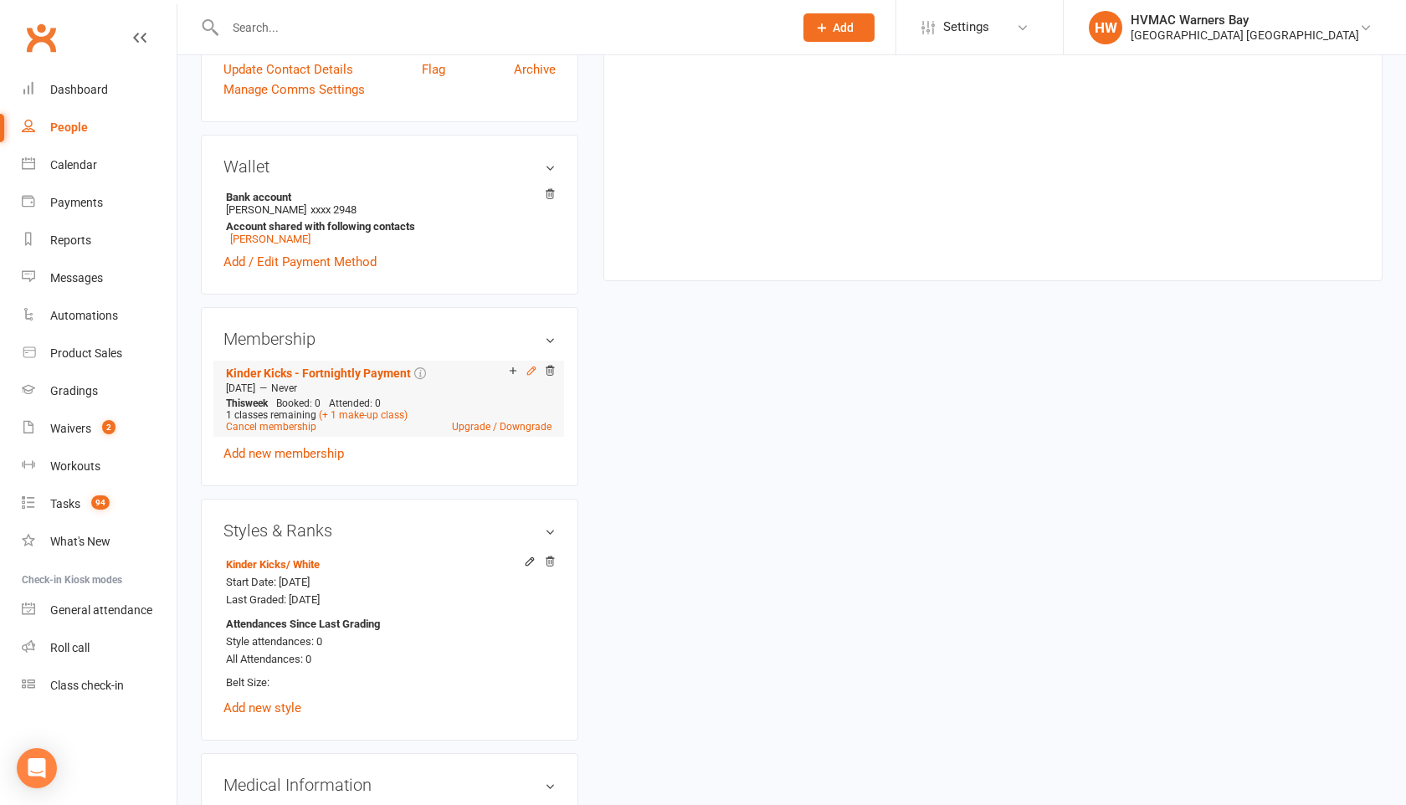
click at [529, 368] on icon at bounding box center [531, 371] width 8 height 8
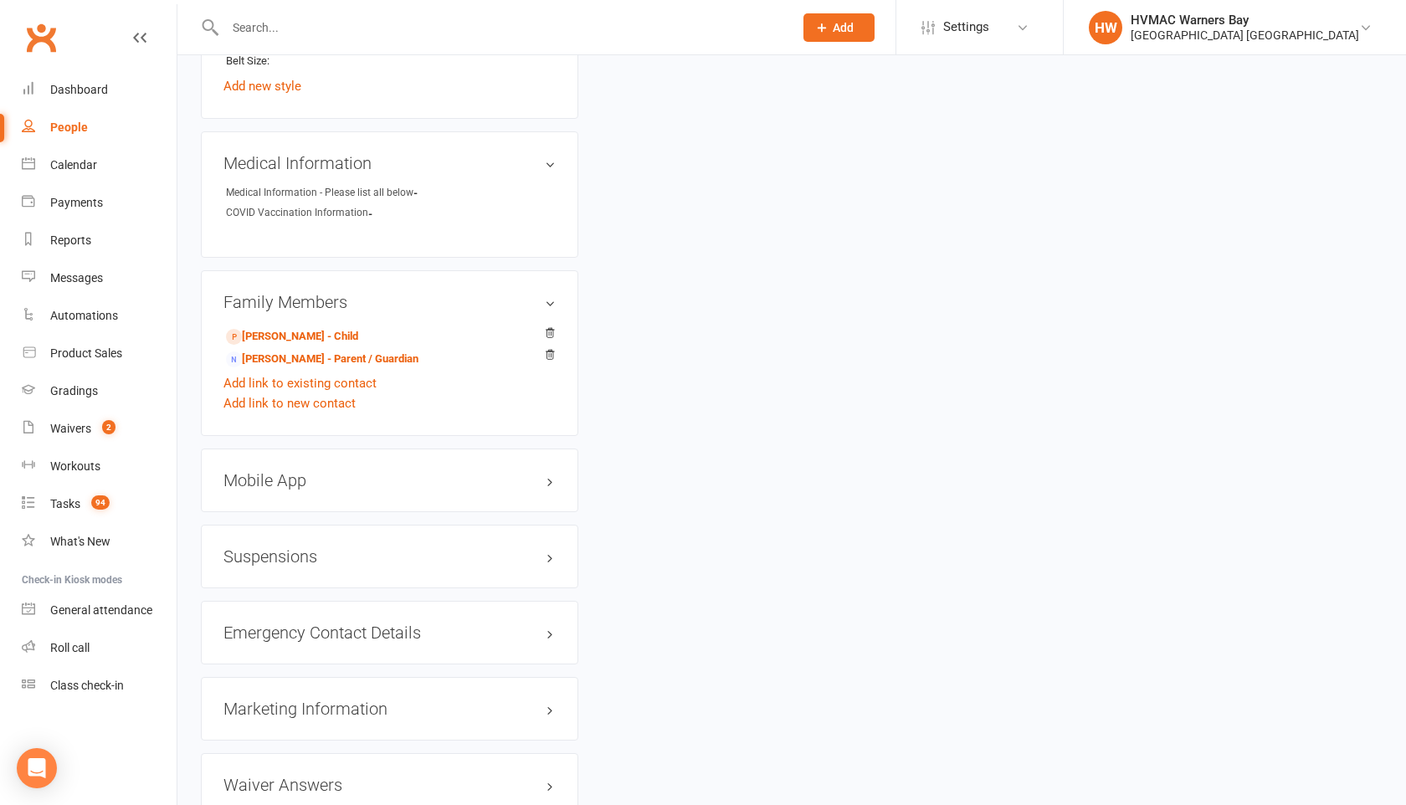
scroll to position [1326, 0]
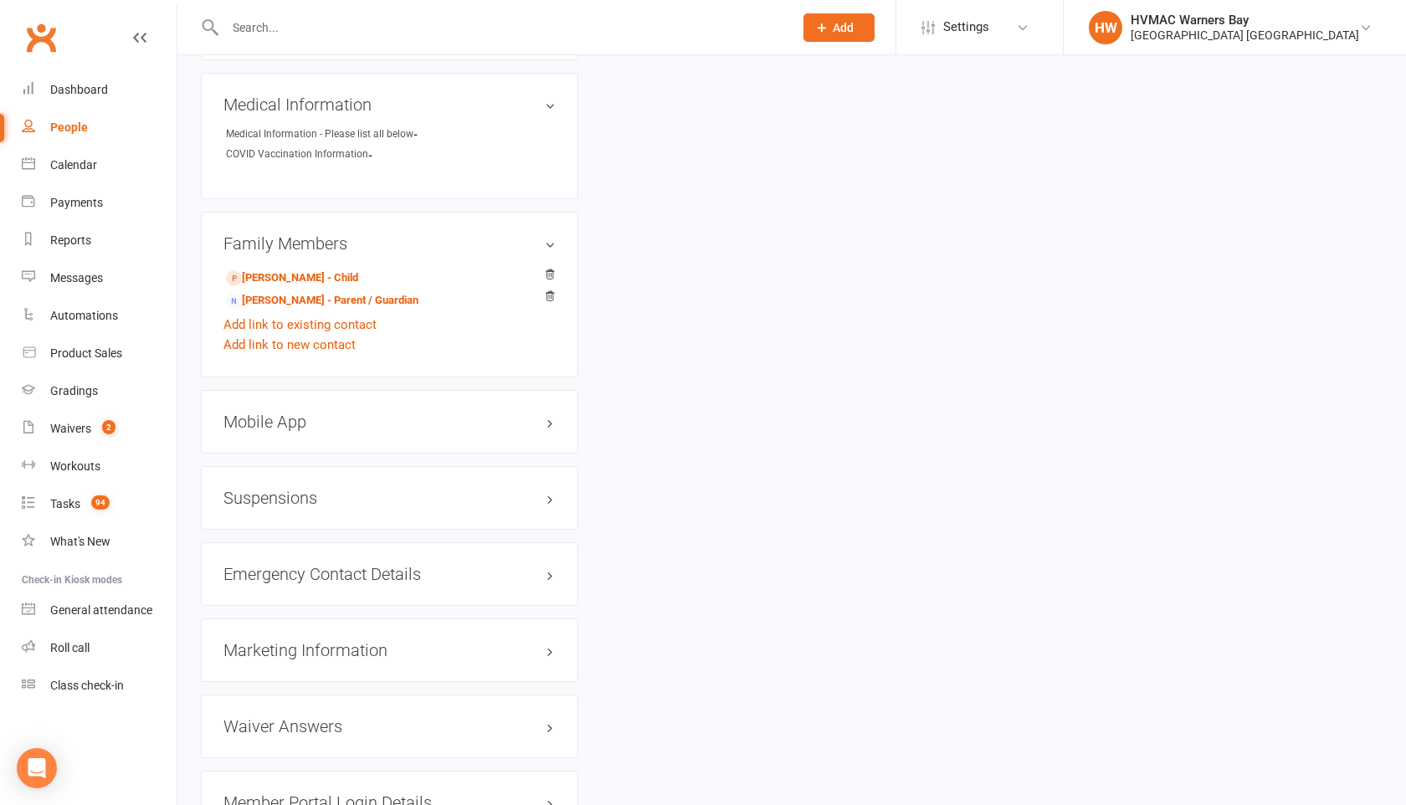
click at [527, 481] on div "Suspensions" at bounding box center [390, 498] width 378 height 64
click at [546, 494] on h3 "Suspensions" at bounding box center [389, 498] width 332 height 18
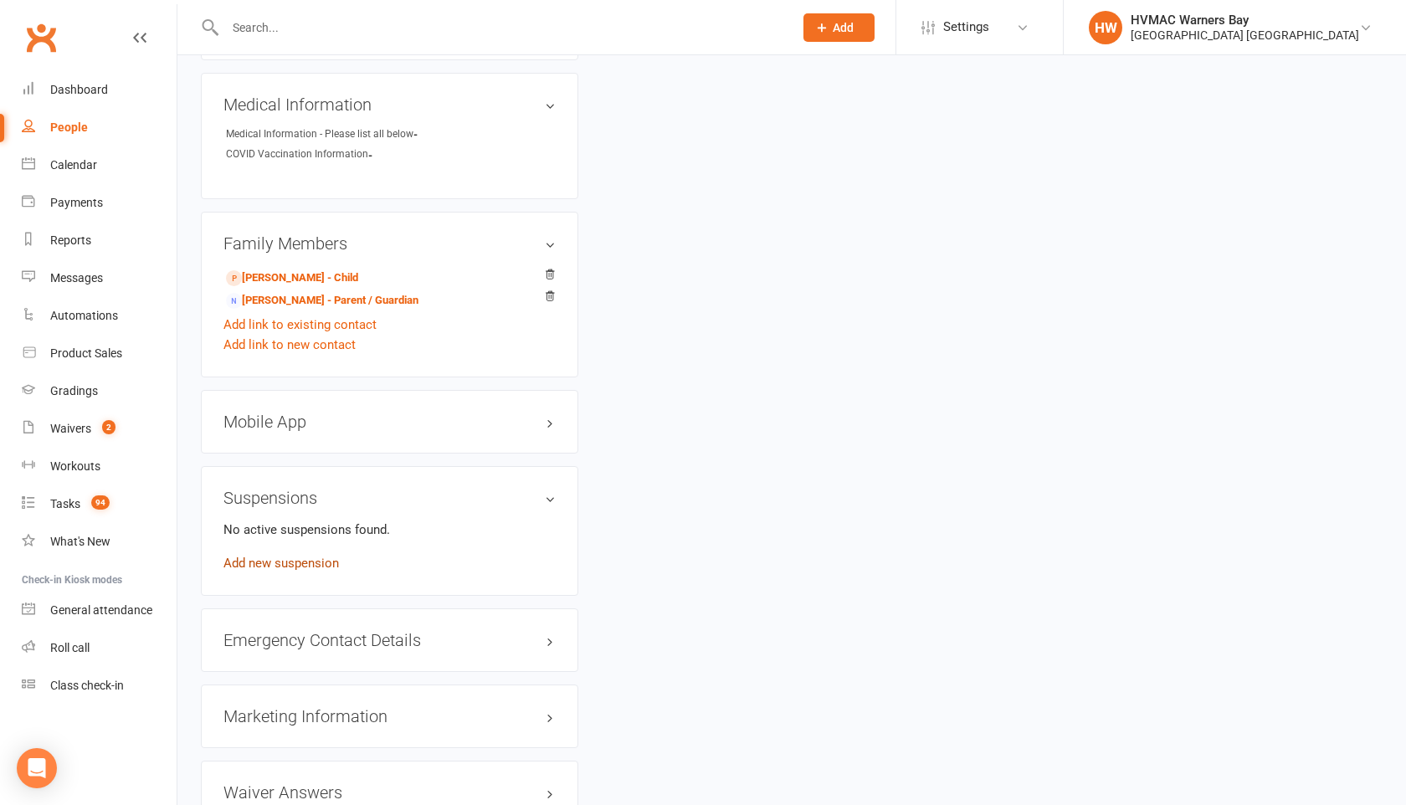
click at [325, 563] on link "Add new suspension" at bounding box center [281, 563] width 116 height 15
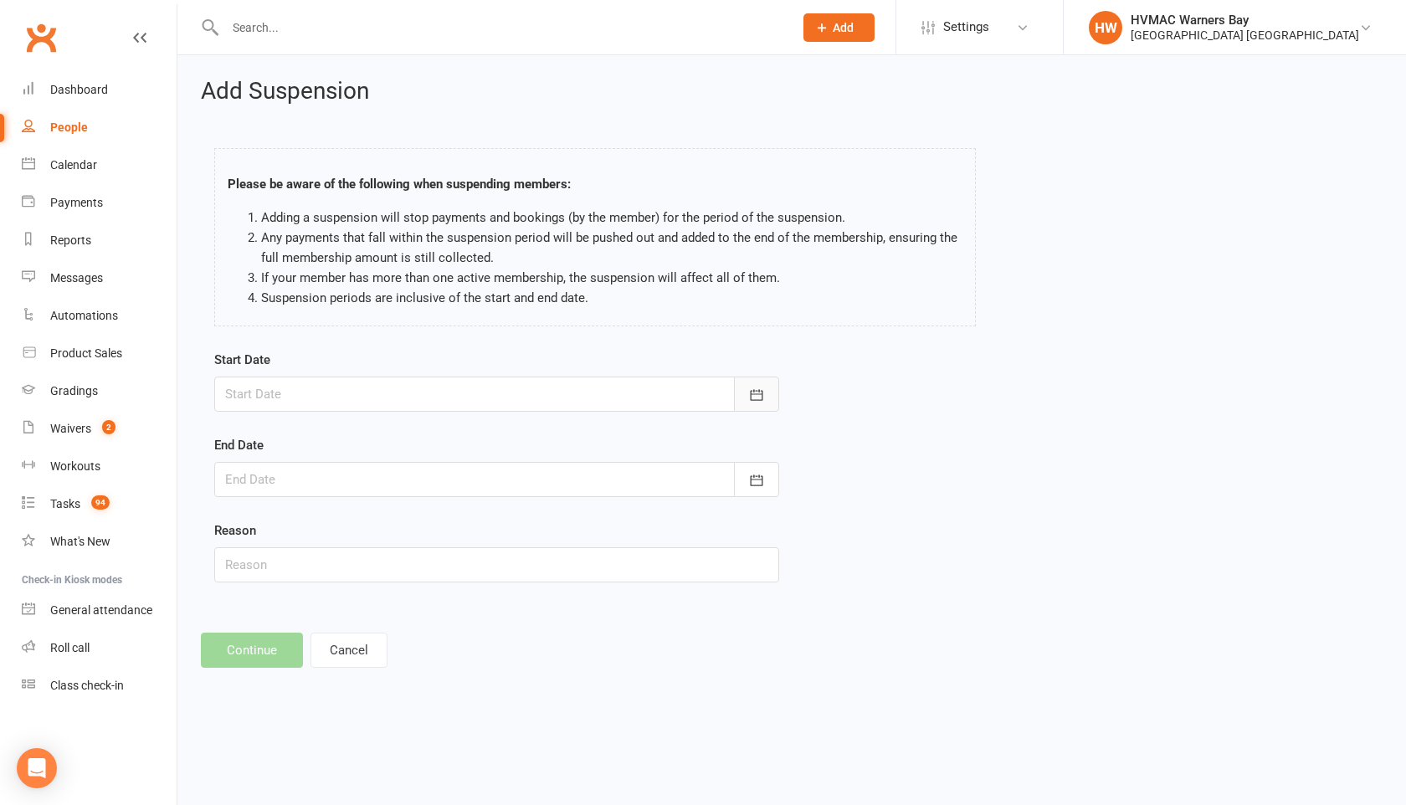
click at [770, 390] on button "button" at bounding box center [756, 394] width 45 height 35
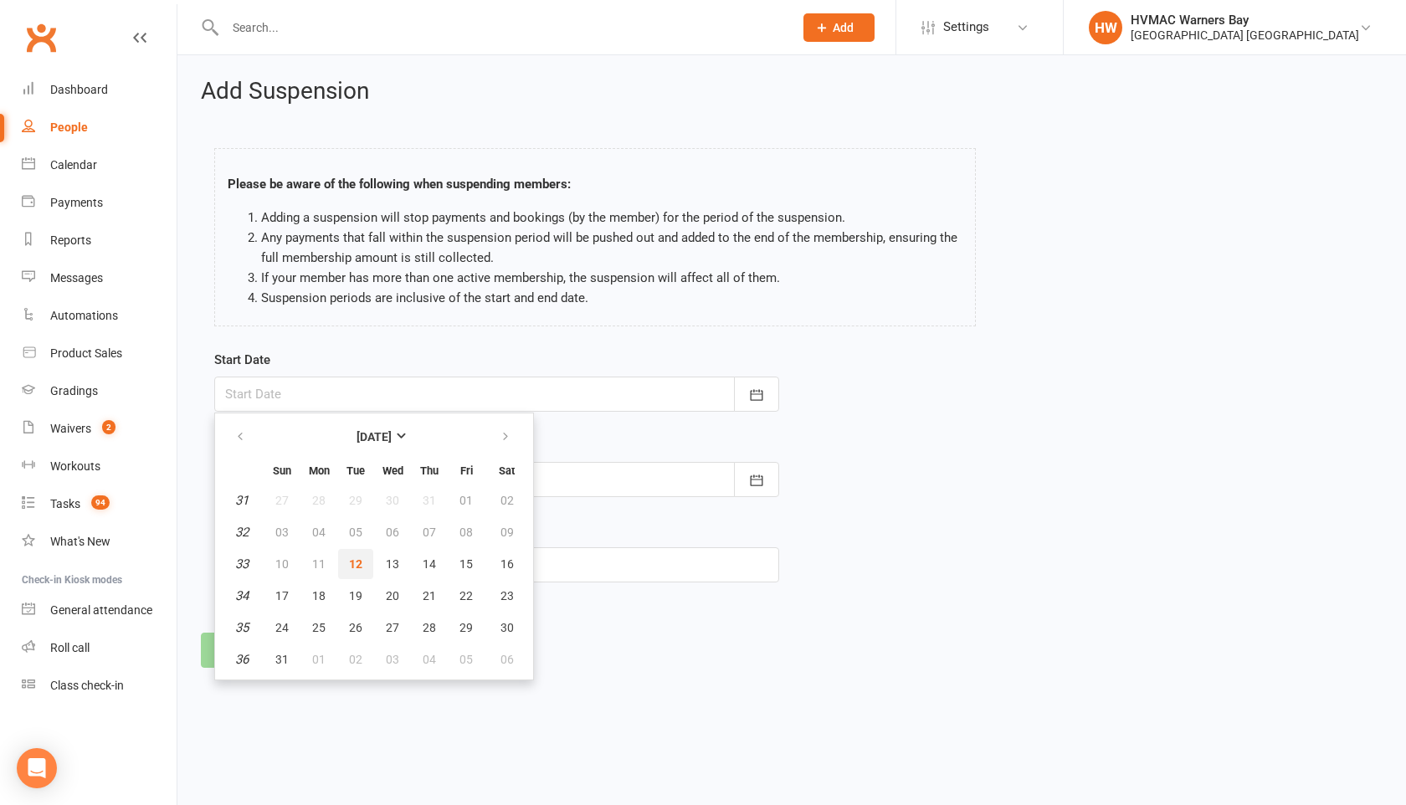
click at [359, 555] on button "12" at bounding box center [355, 564] width 35 height 30
type input "[DATE]"
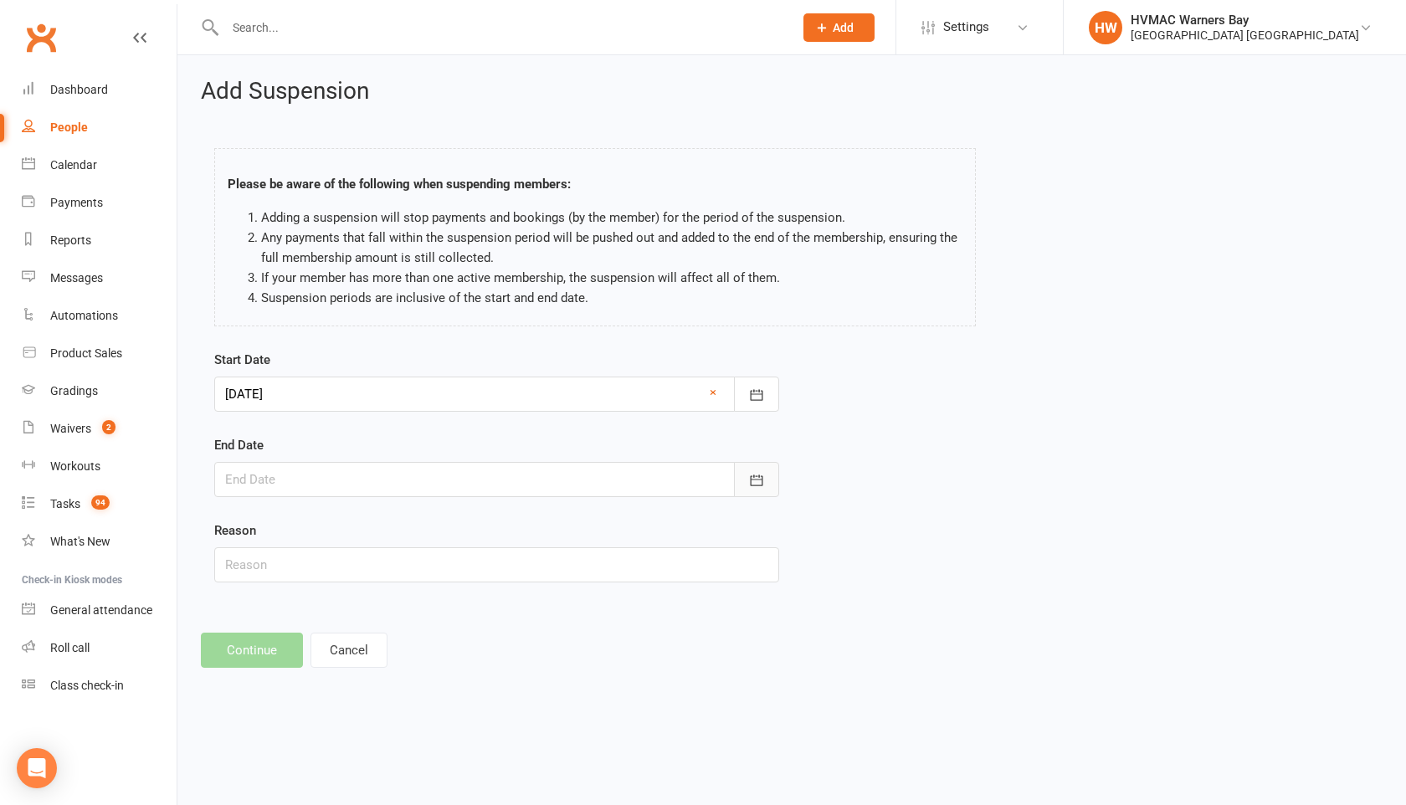
click at [765, 486] on button "button" at bounding box center [756, 479] width 45 height 35
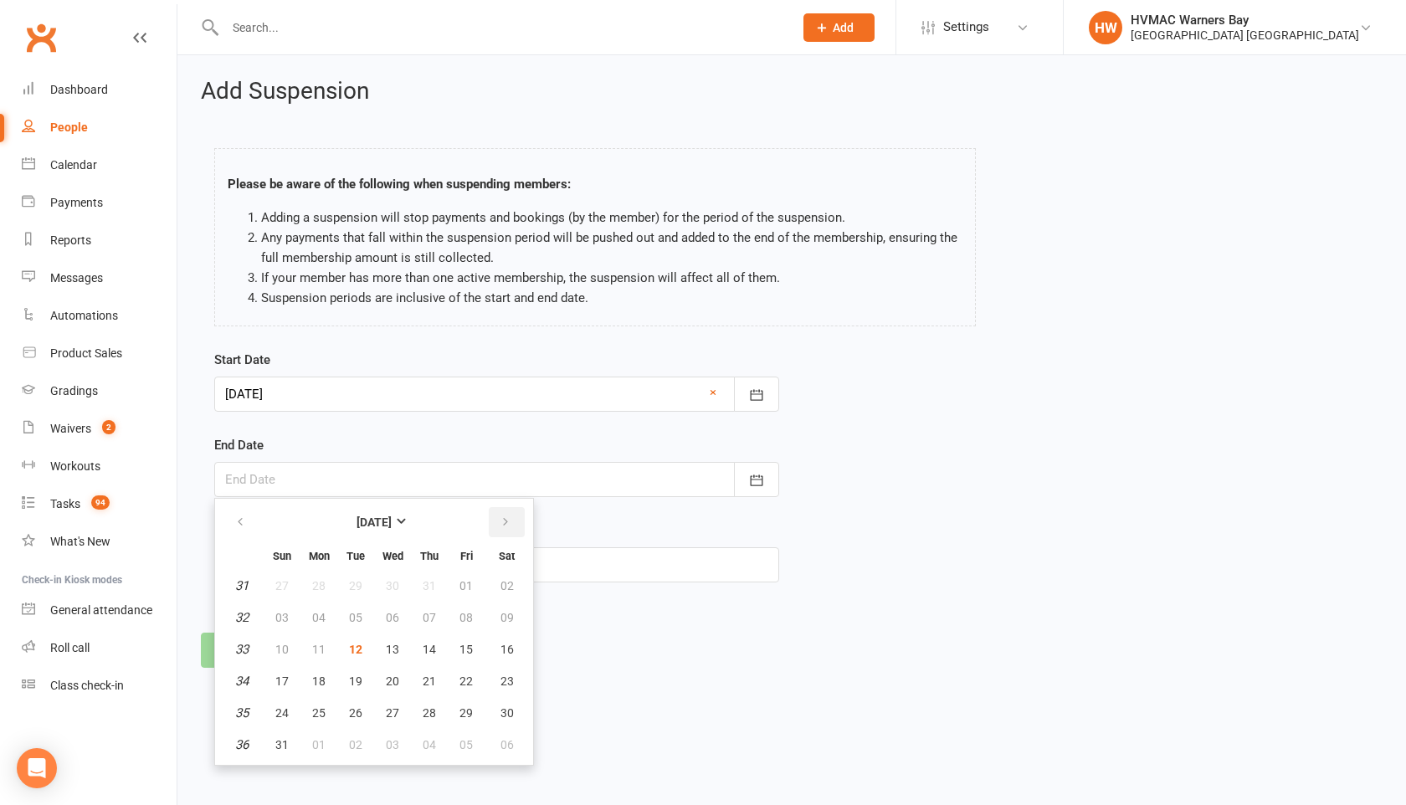
click at [516, 523] on button "button" at bounding box center [507, 522] width 36 height 30
click at [237, 521] on icon "button" at bounding box center [240, 522] width 12 height 13
click at [361, 676] on span "23" at bounding box center [355, 681] width 13 height 13
type input "[DATE]"
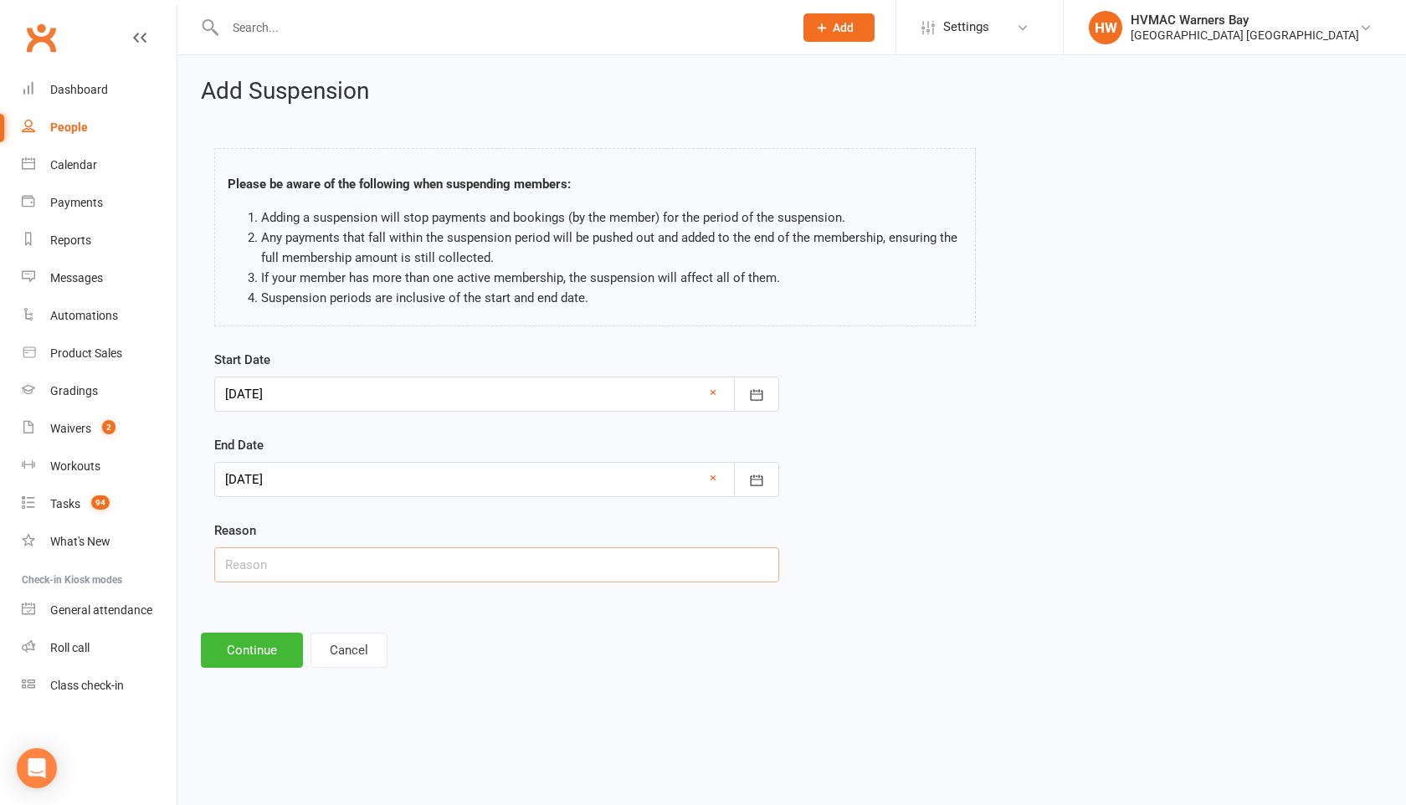
click at [286, 561] on input "text" at bounding box center [496, 564] width 565 height 35
type input "Family Emergency overseas"
click at [268, 657] on button "Continue" at bounding box center [252, 650] width 102 height 35
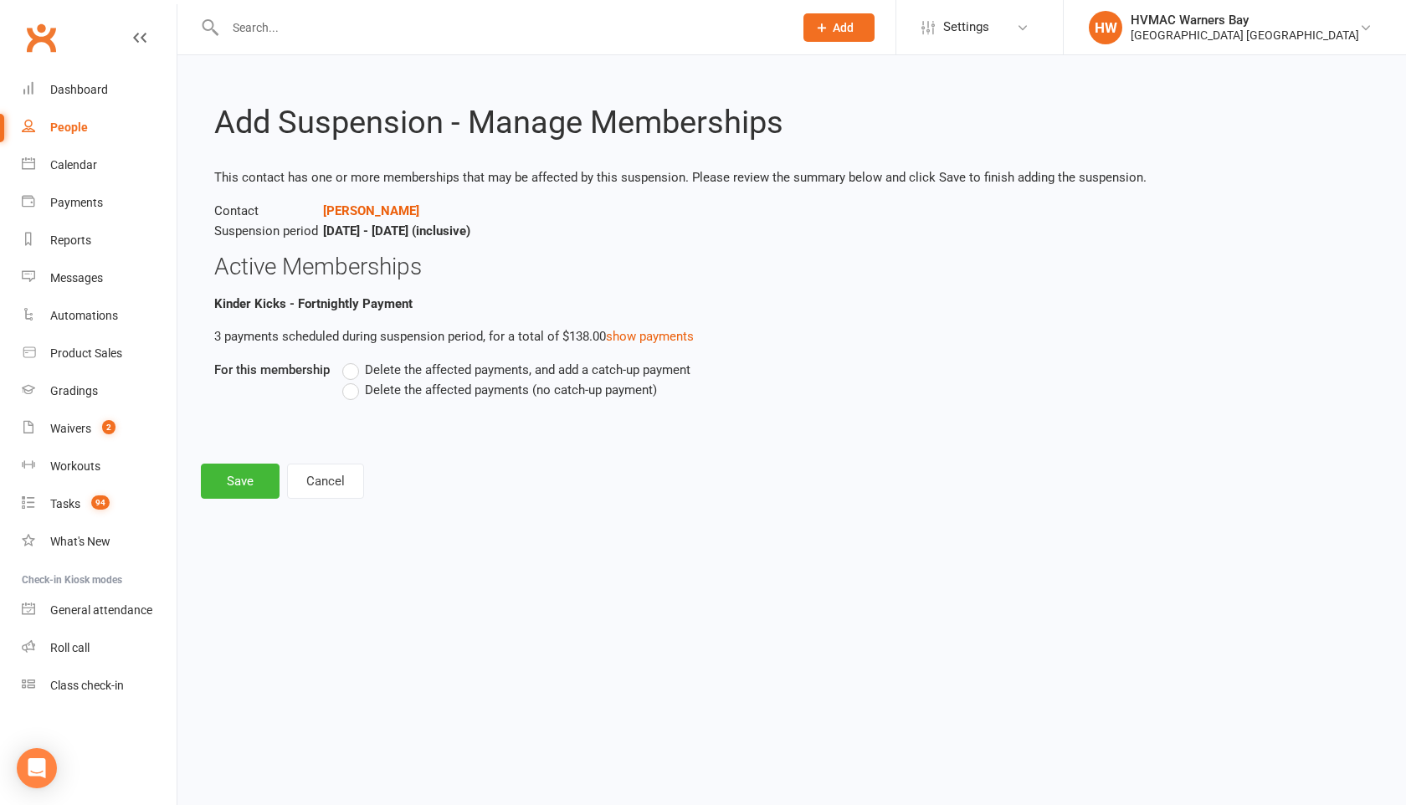
click at [351, 391] on label "Delete the affected payments (no catch-up payment)" at bounding box center [499, 390] width 315 height 20
click at [351, 380] on input "Delete the affected payments (no catch-up payment)" at bounding box center [347, 380] width 11 height 0
click at [238, 475] on button "Save" at bounding box center [240, 481] width 79 height 35
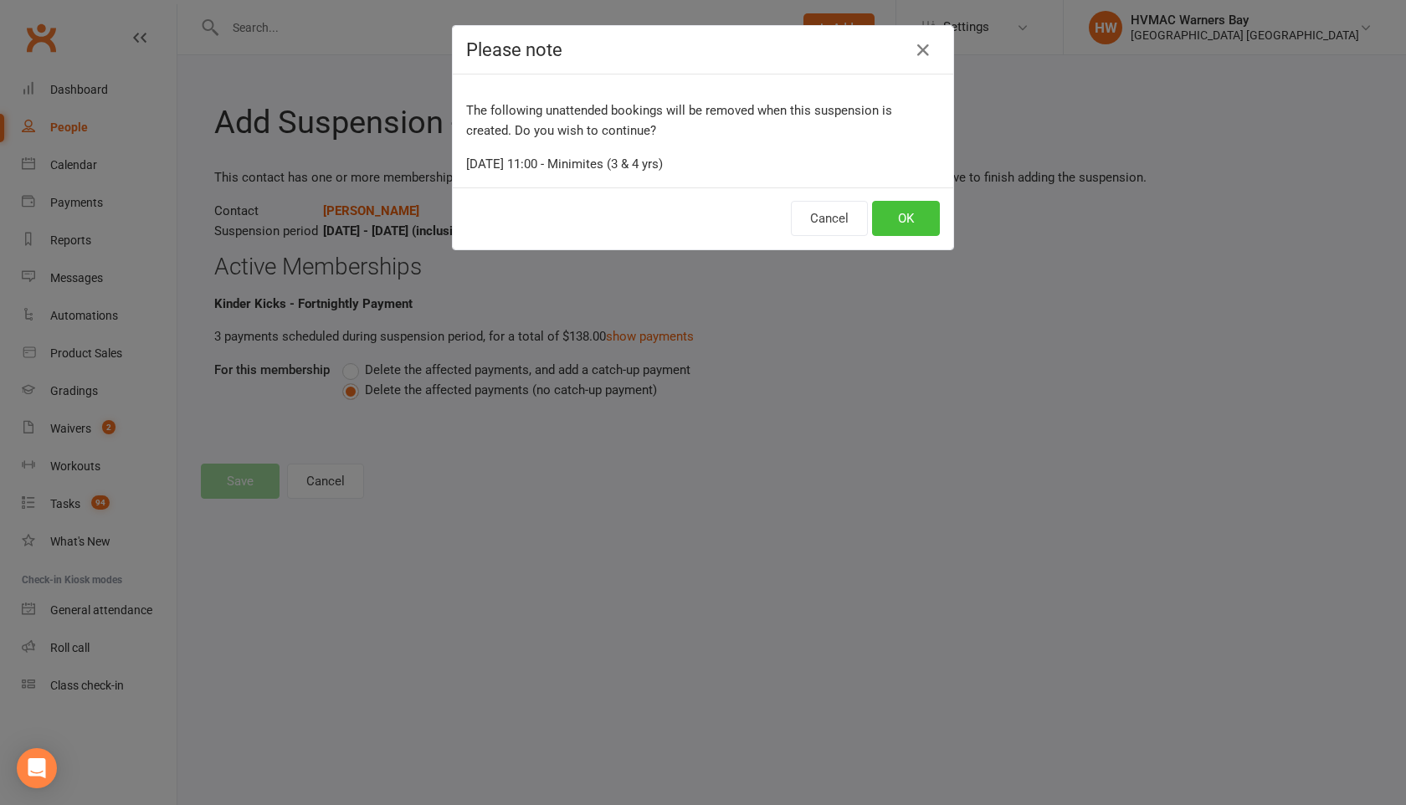
click at [881, 220] on button "OK" at bounding box center [906, 218] width 68 height 35
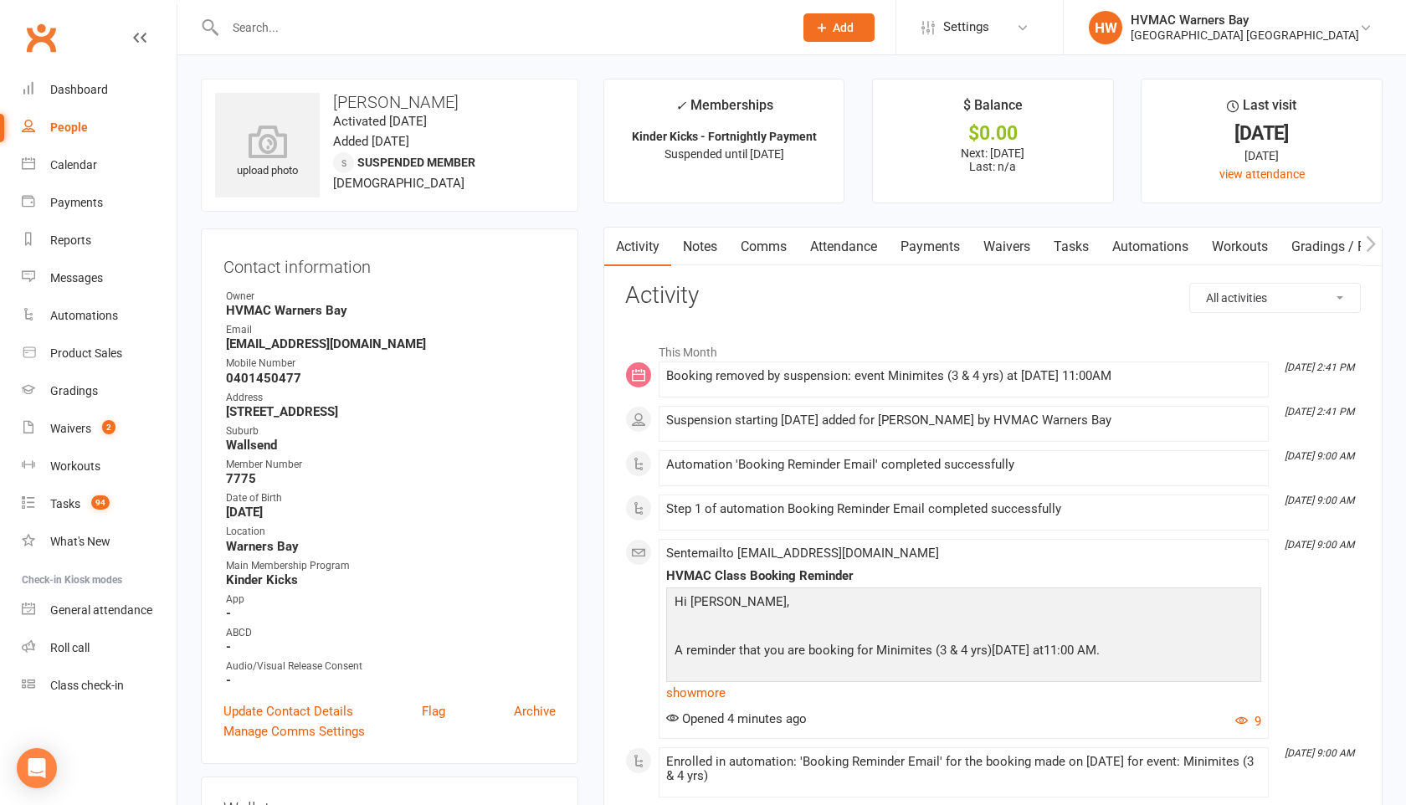
click at [706, 254] on link "Notes" at bounding box center [700, 247] width 58 height 39
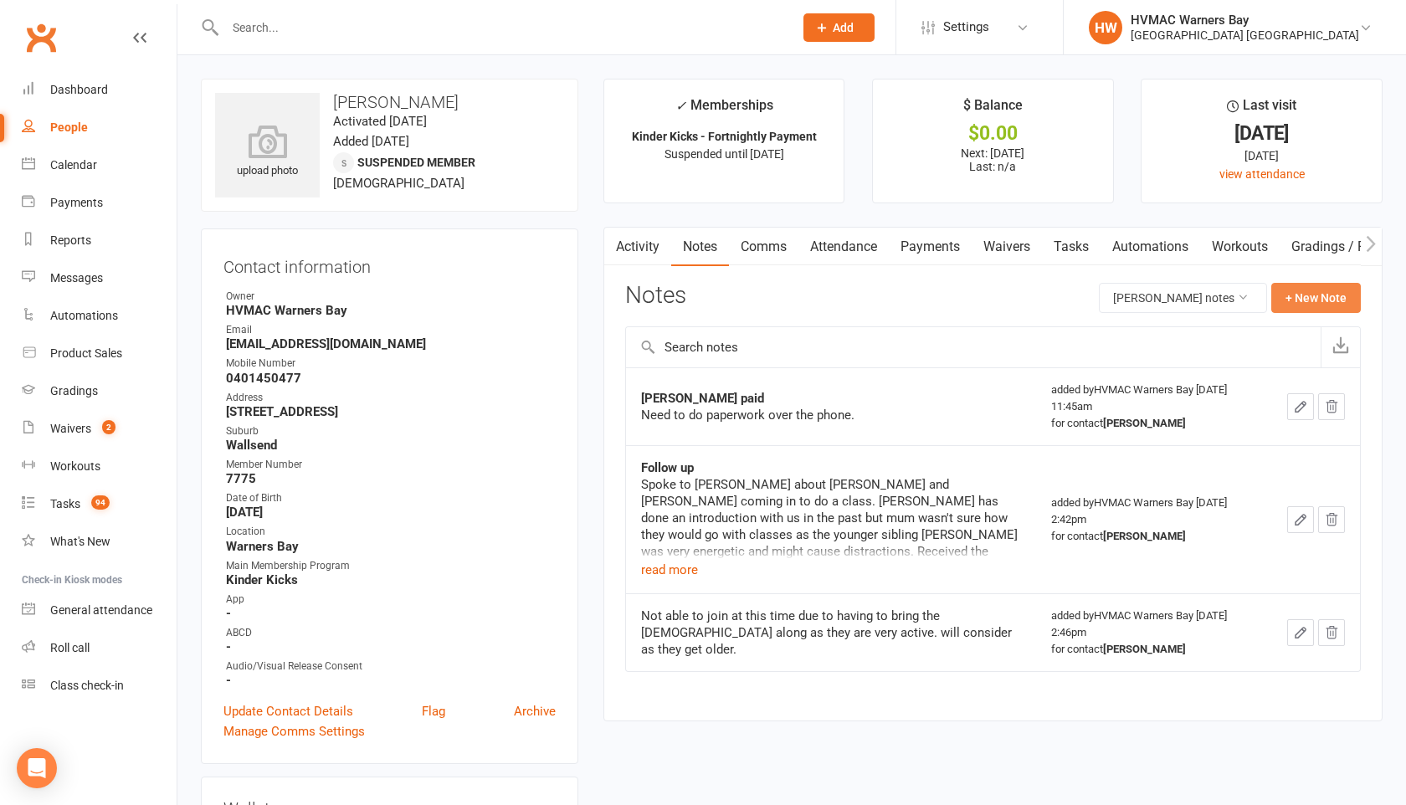
click at [1303, 292] on button "+ New Note" at bounding box center [1317, 298] width 90 height 30
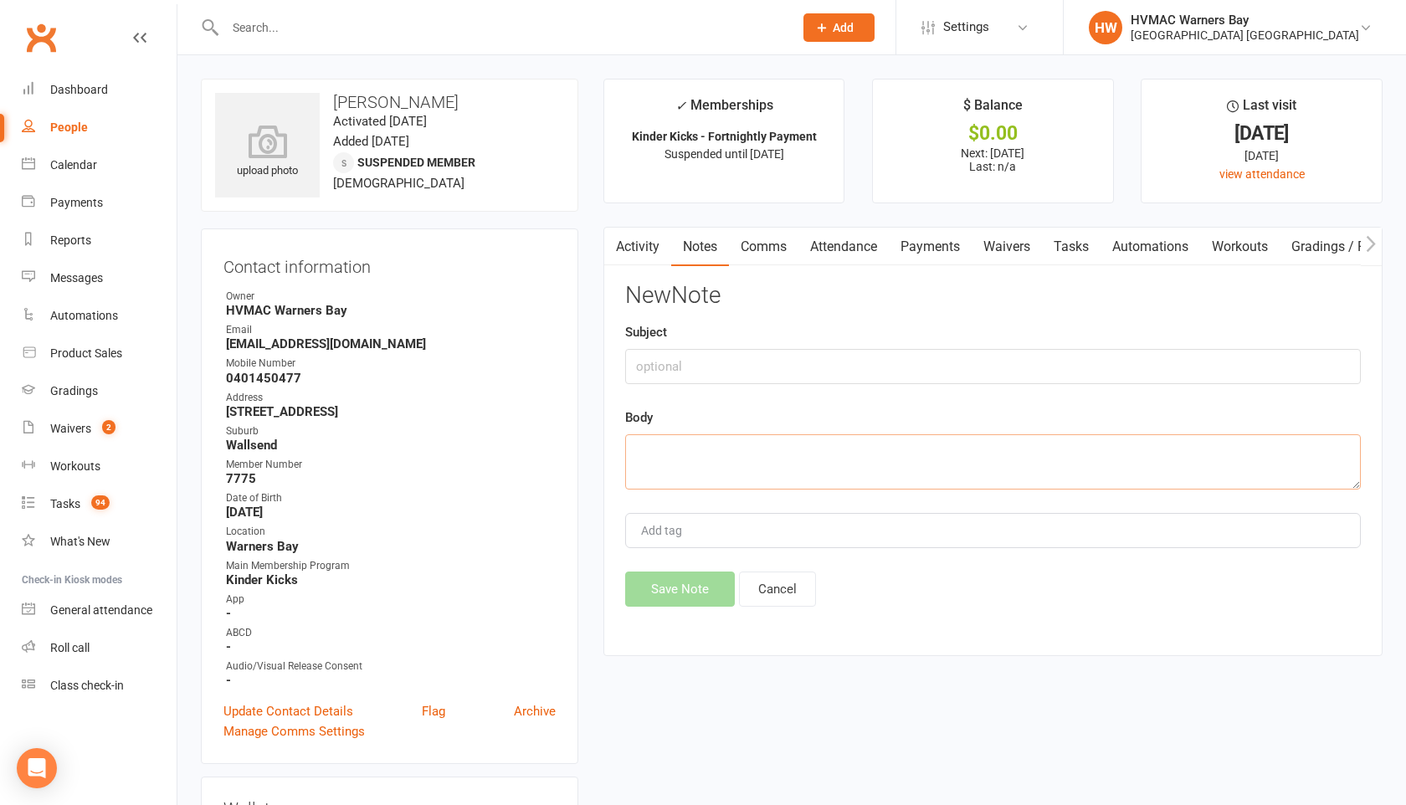
click at [645, 452] on textarea at bounding box center [993, 461] width 736 height 55
paste textarea "Hello I came for a trial with my kids ([PERSON_NAME] and [PERSON_NAME]) last we…"
type textarea "Hello I came for a trial with my kids ([PERSON_NAME] and [PERSON_NAME]) last we…"
click at [657, 593] on button "Save Note" at bounding box center [680, 589] width 110 height 35
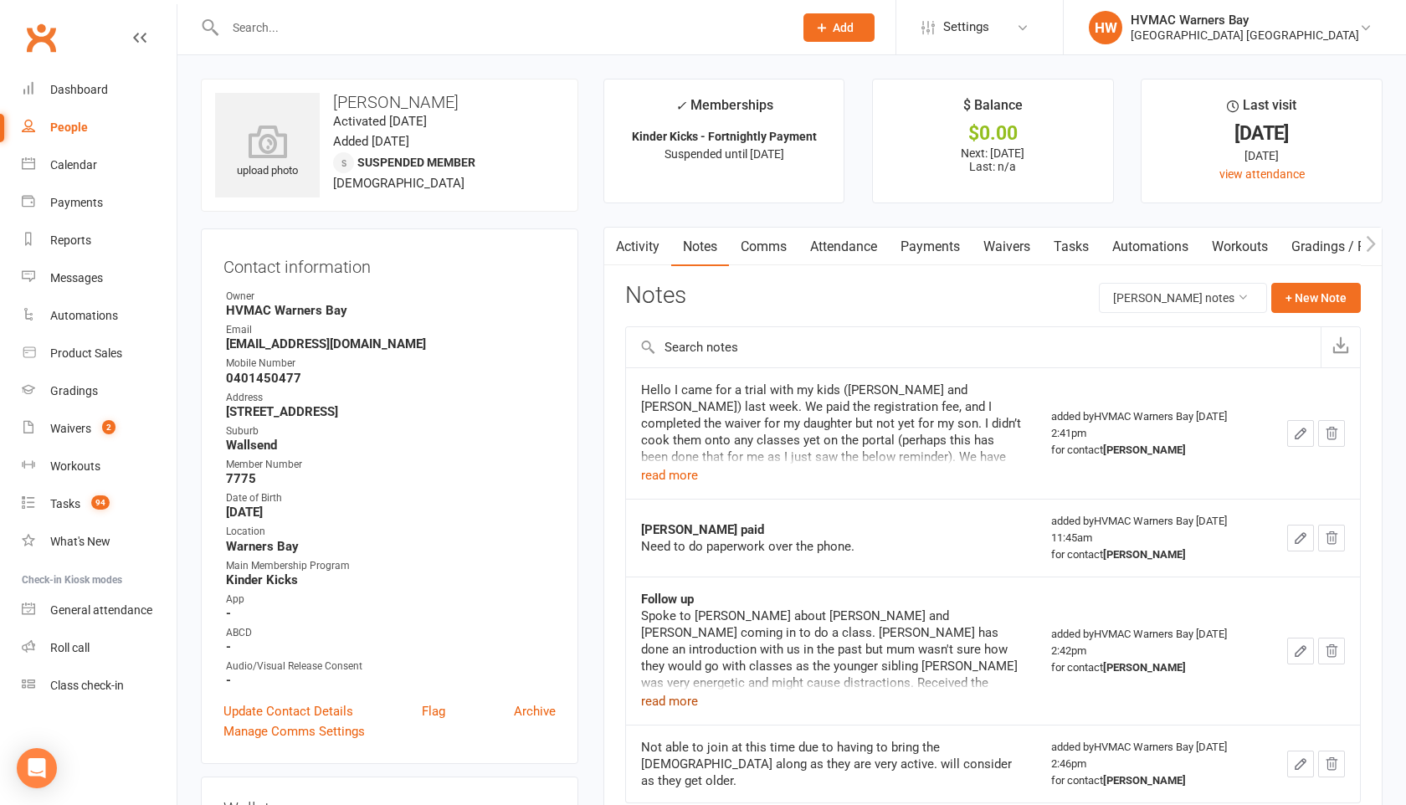
click at [691, 705] on button "read more" at bounding box center [669, 701] width 57 height 20
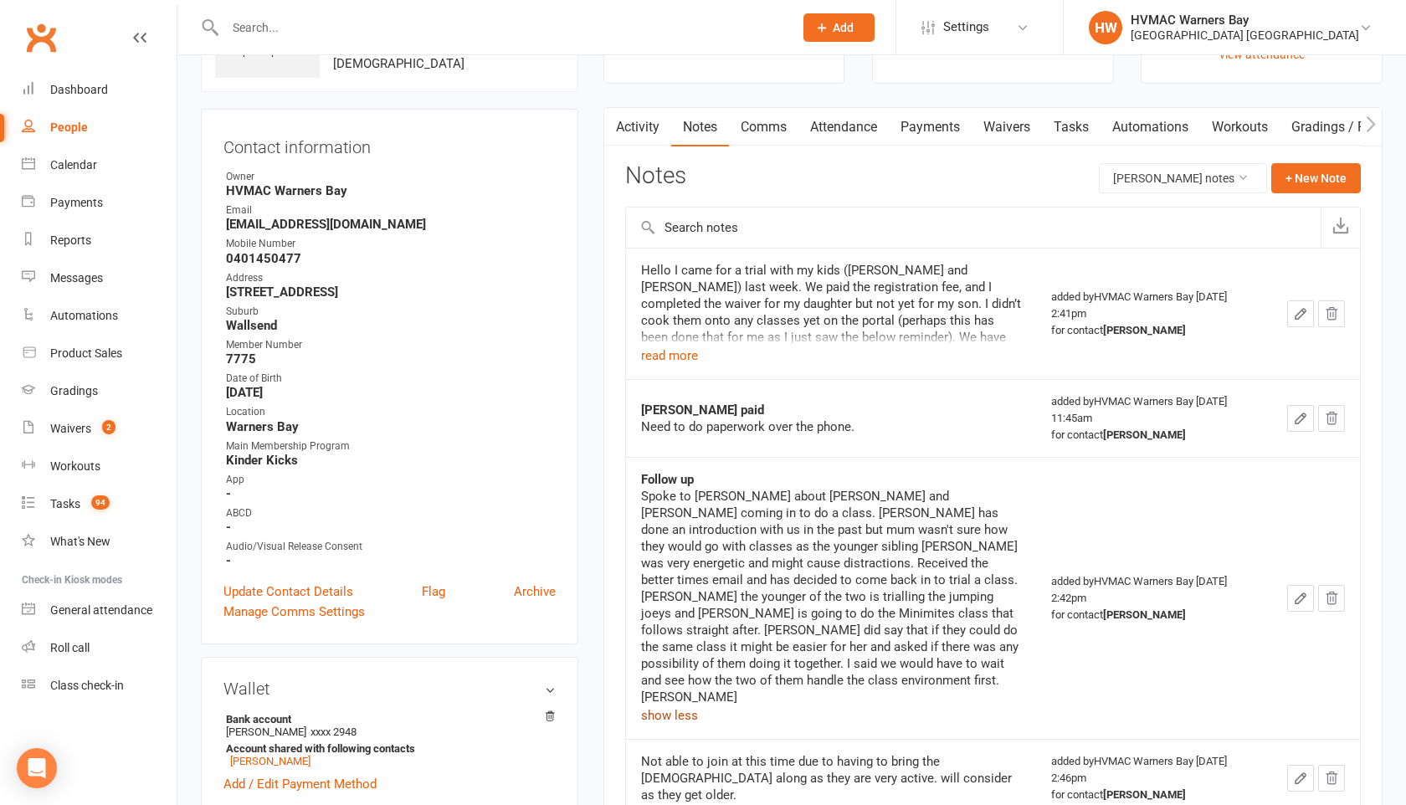
scroll to position [0, 0]
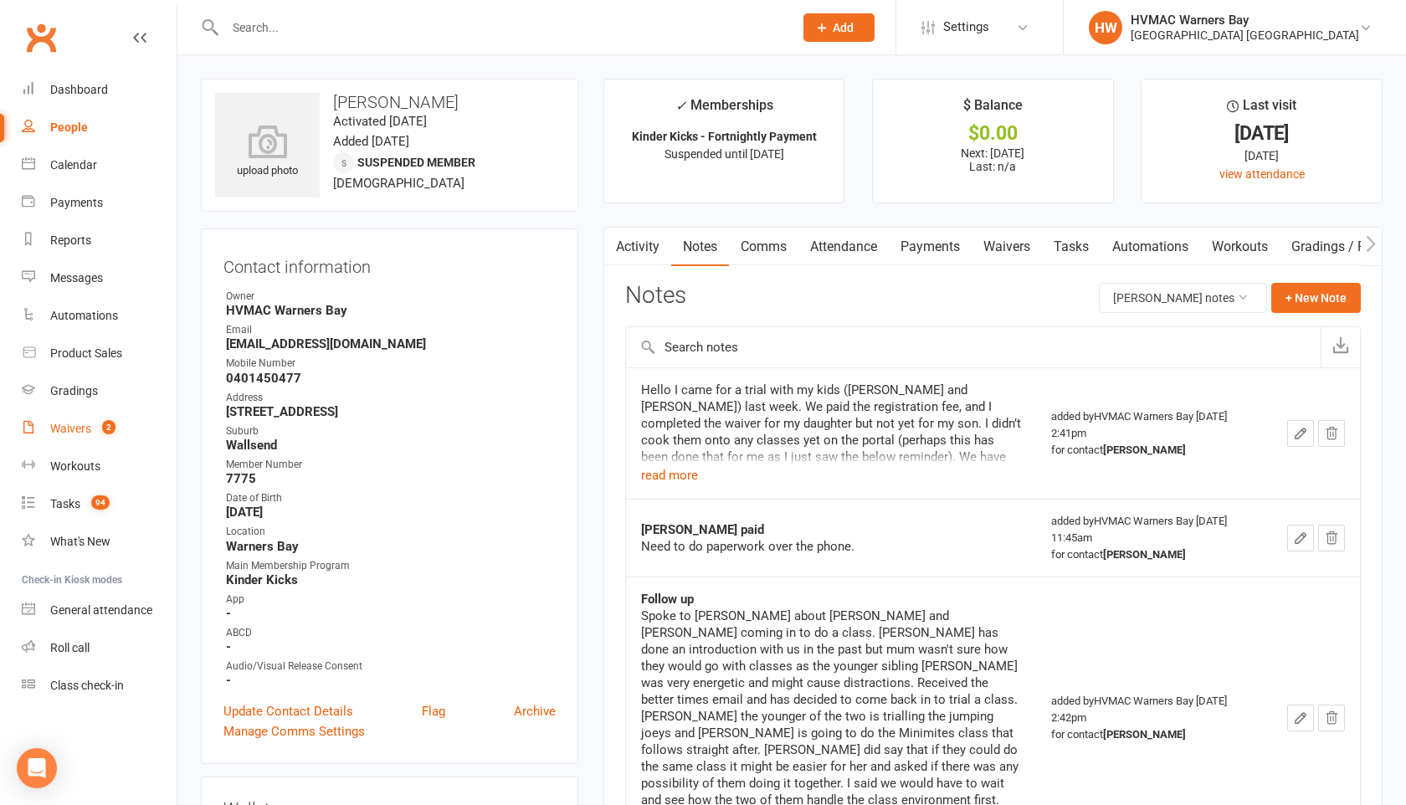
click at [83, 424] on div "Waivers" at bounding box center [70, 428] width 41 height 13
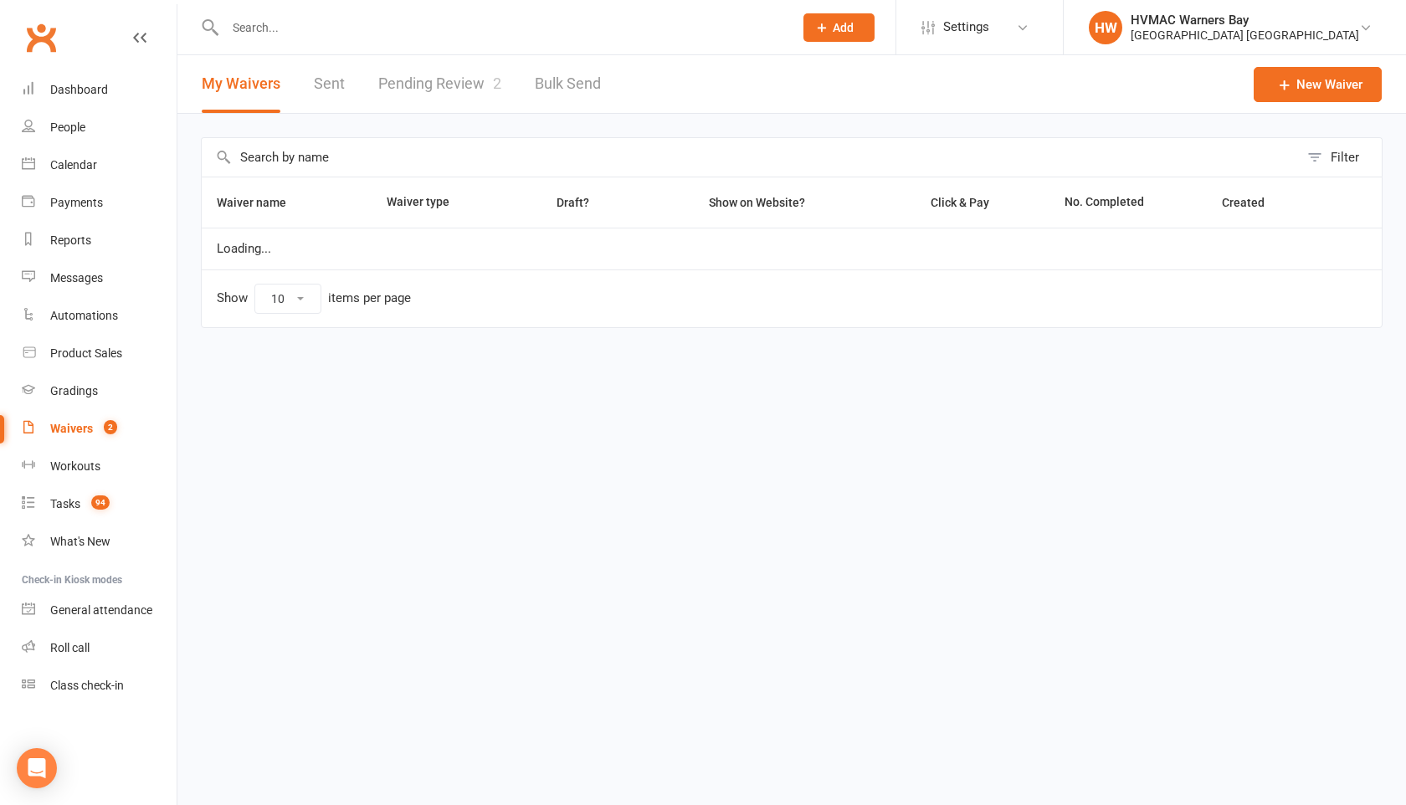
select select "100"
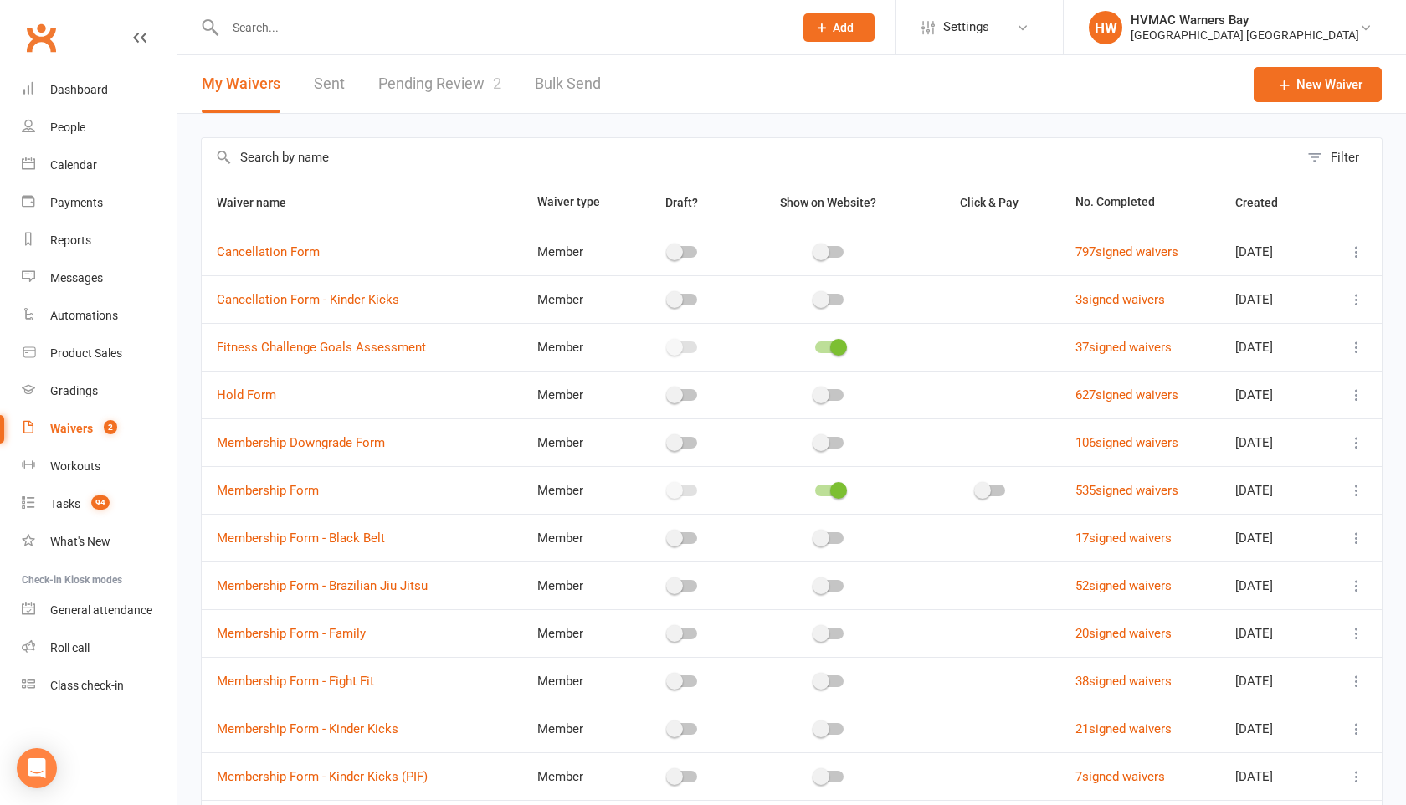
click at [417, 97] on link "Pending Review 2" at bounding box center [439, 84] width 123 height 58
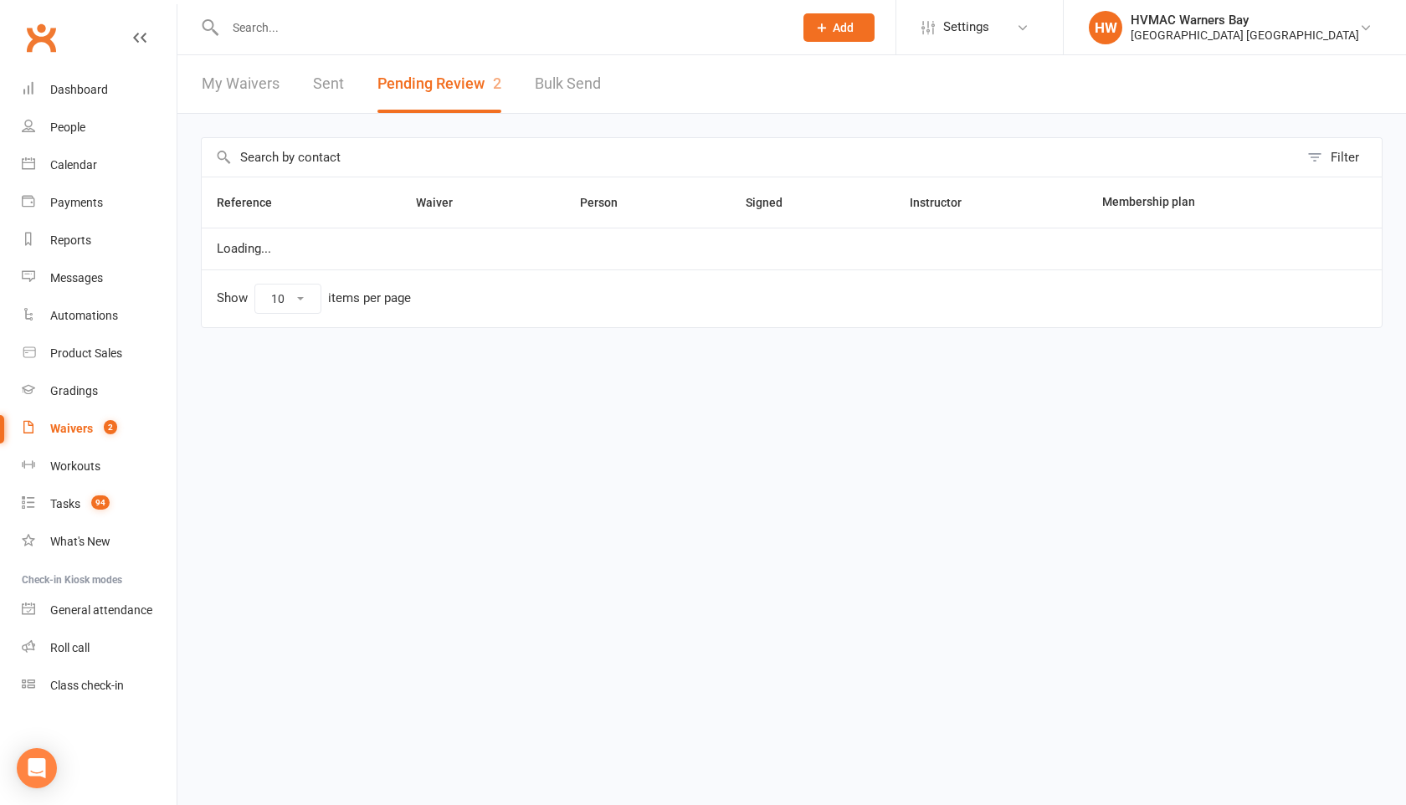
select select "100"
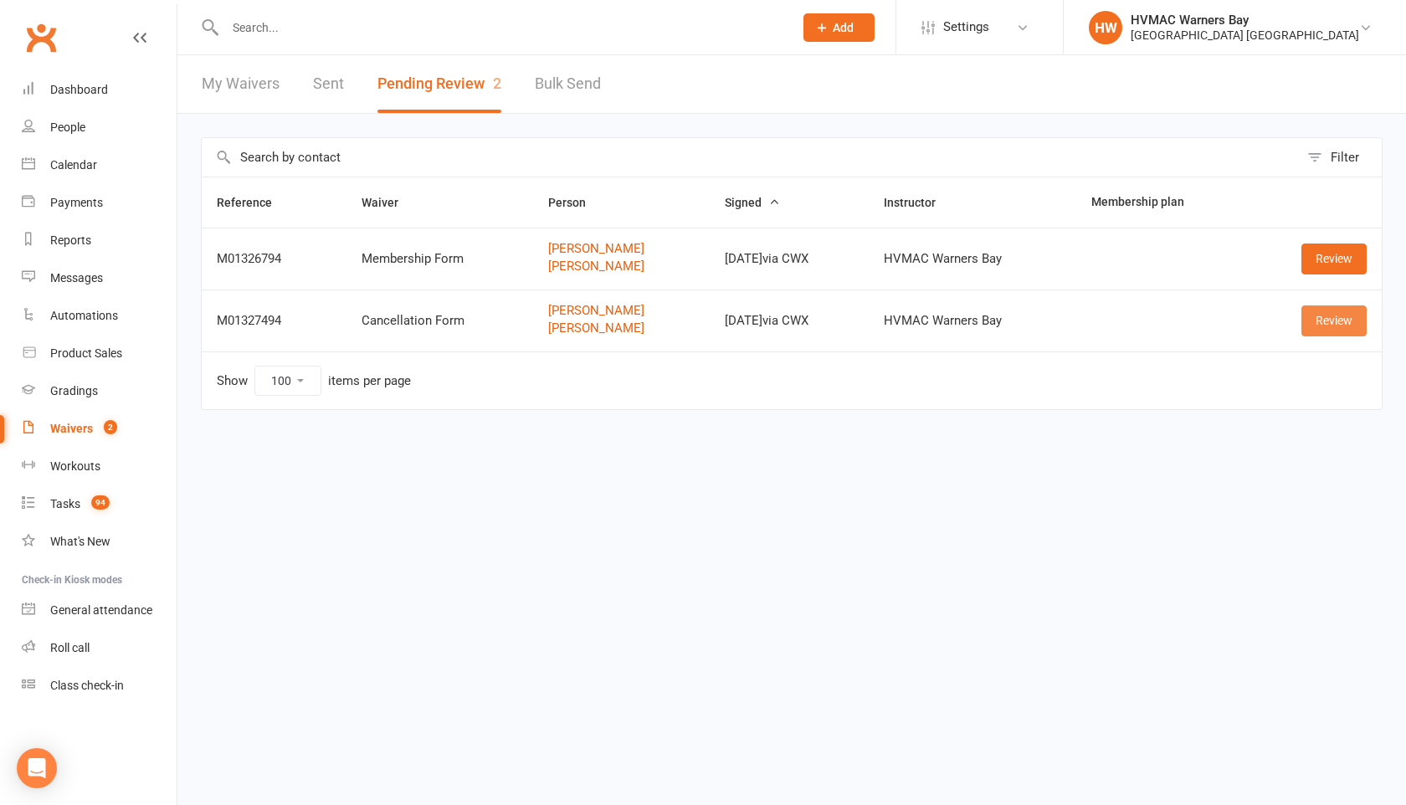
click at [1338, 320] on link "Review" at bounding box center [1334, 321] width 65 height 30
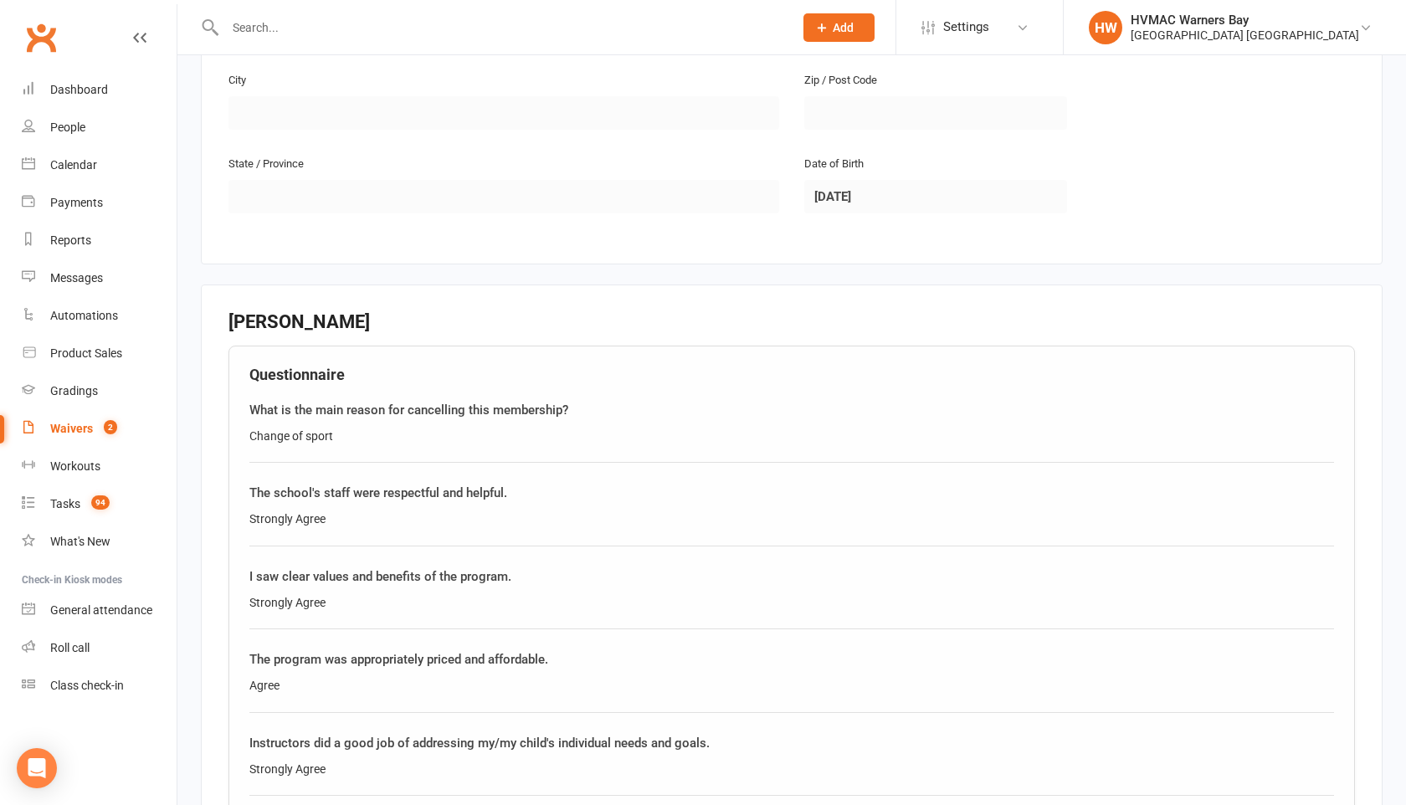
scroll to position [1191, 0]
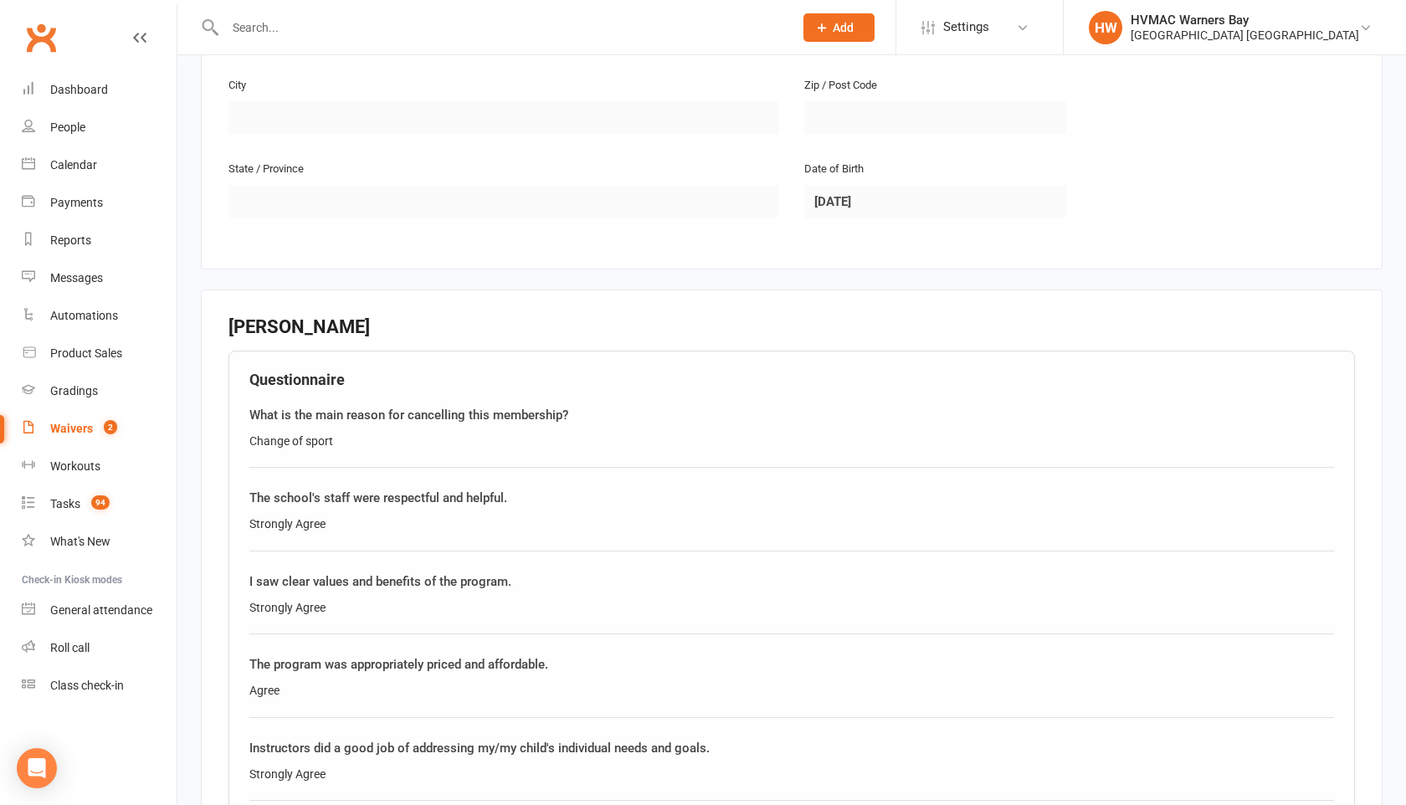
click at [265, 32] on input "text" at bounding box center [501, 27] width 562 height 23
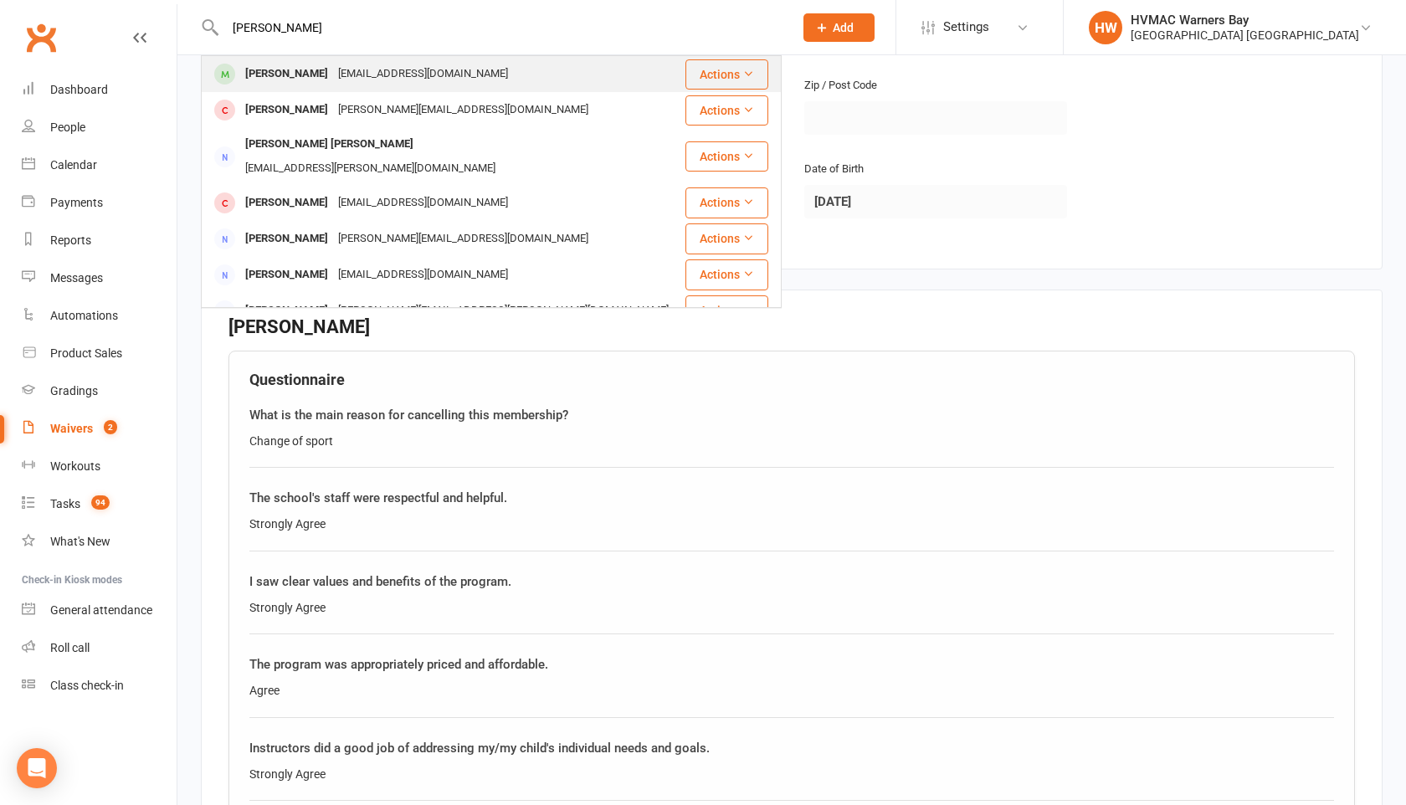
type input "[PERSON_NAME]"
click at [273, 74] on div "[PERSON_NAME]" at bounding box center [286, 74] width 93 height 24
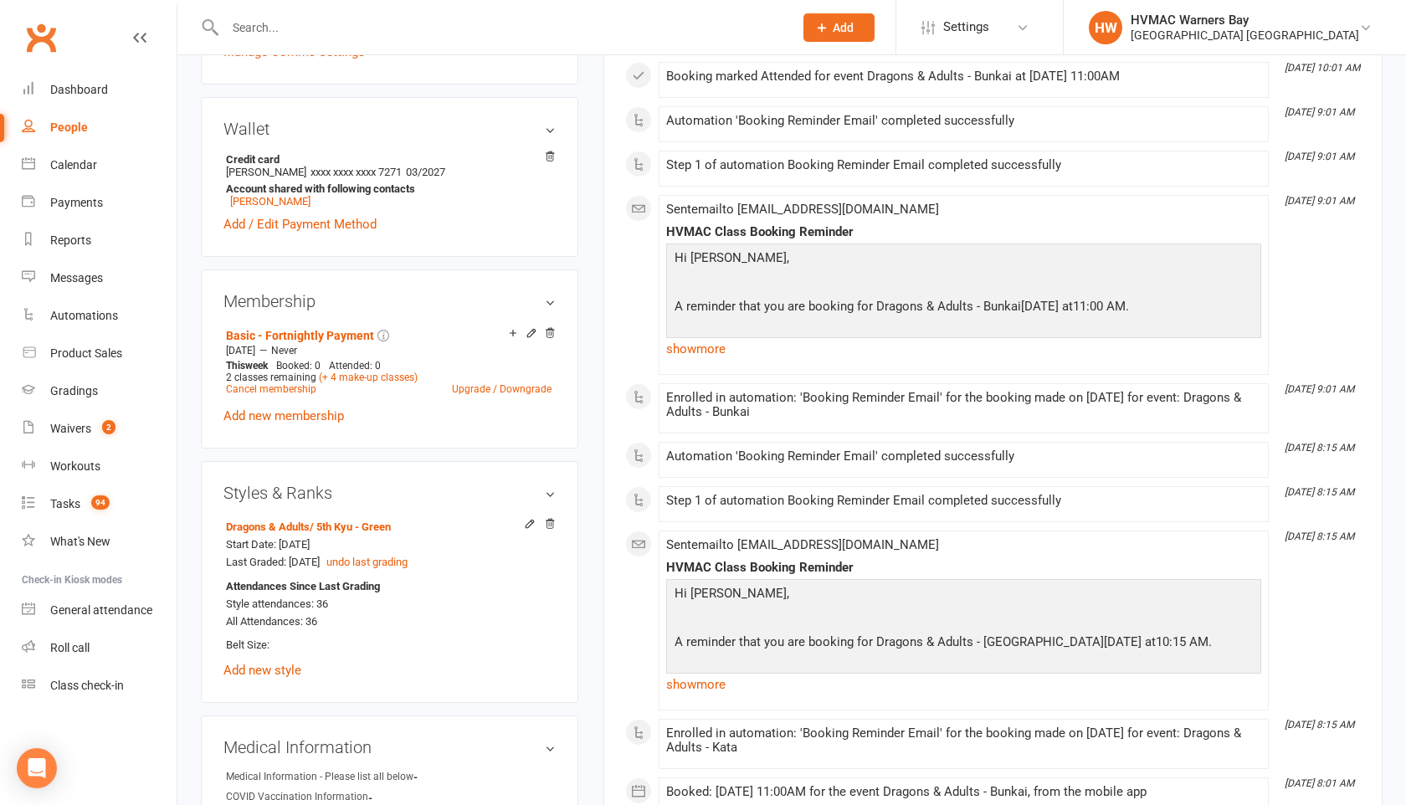
scroll to position [684, 0]
click at [305, 383] on link "Cancel membership" at bounding box center [271, 389] width 90 height 12
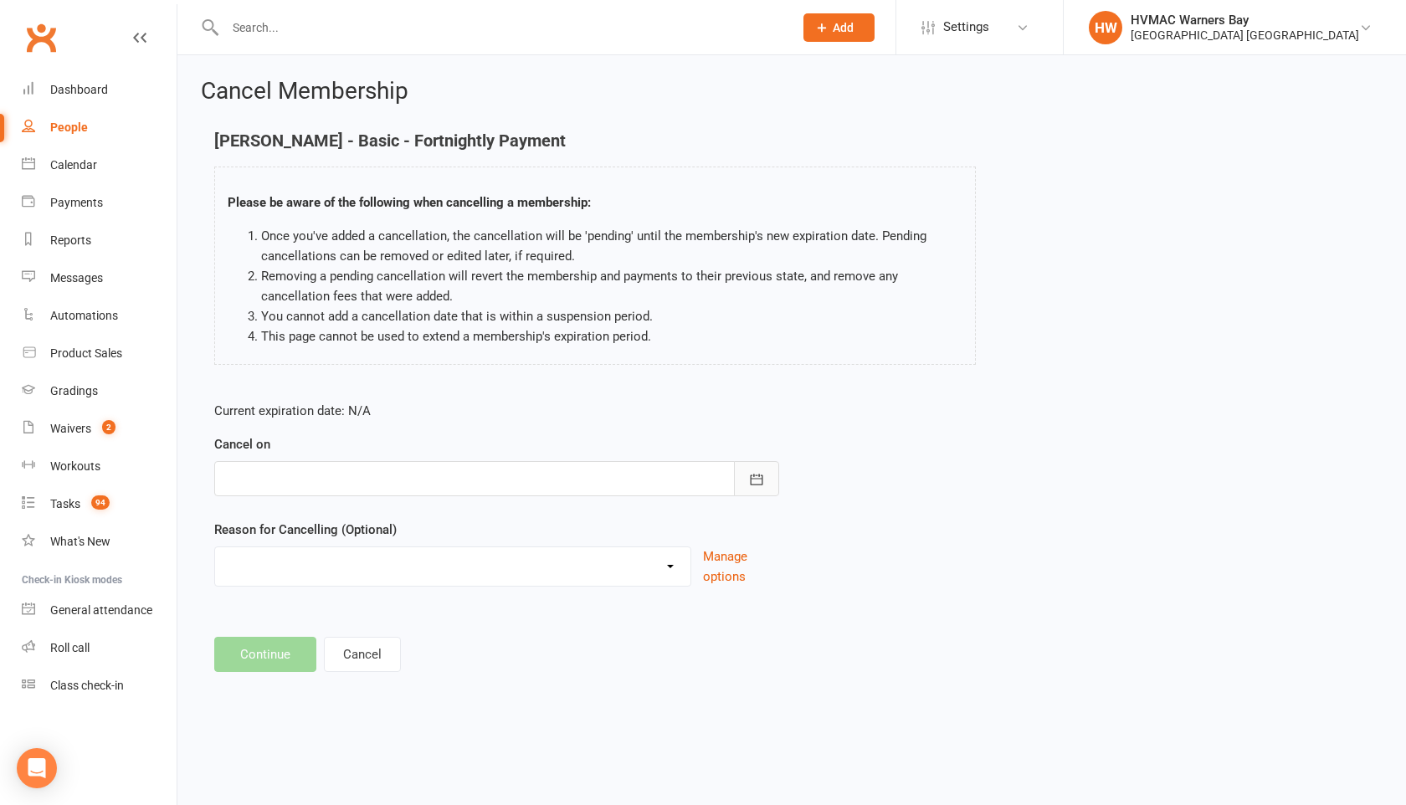
click at [751, 480] on icon "button" at bounding box center [757, 479] width 13 height 11
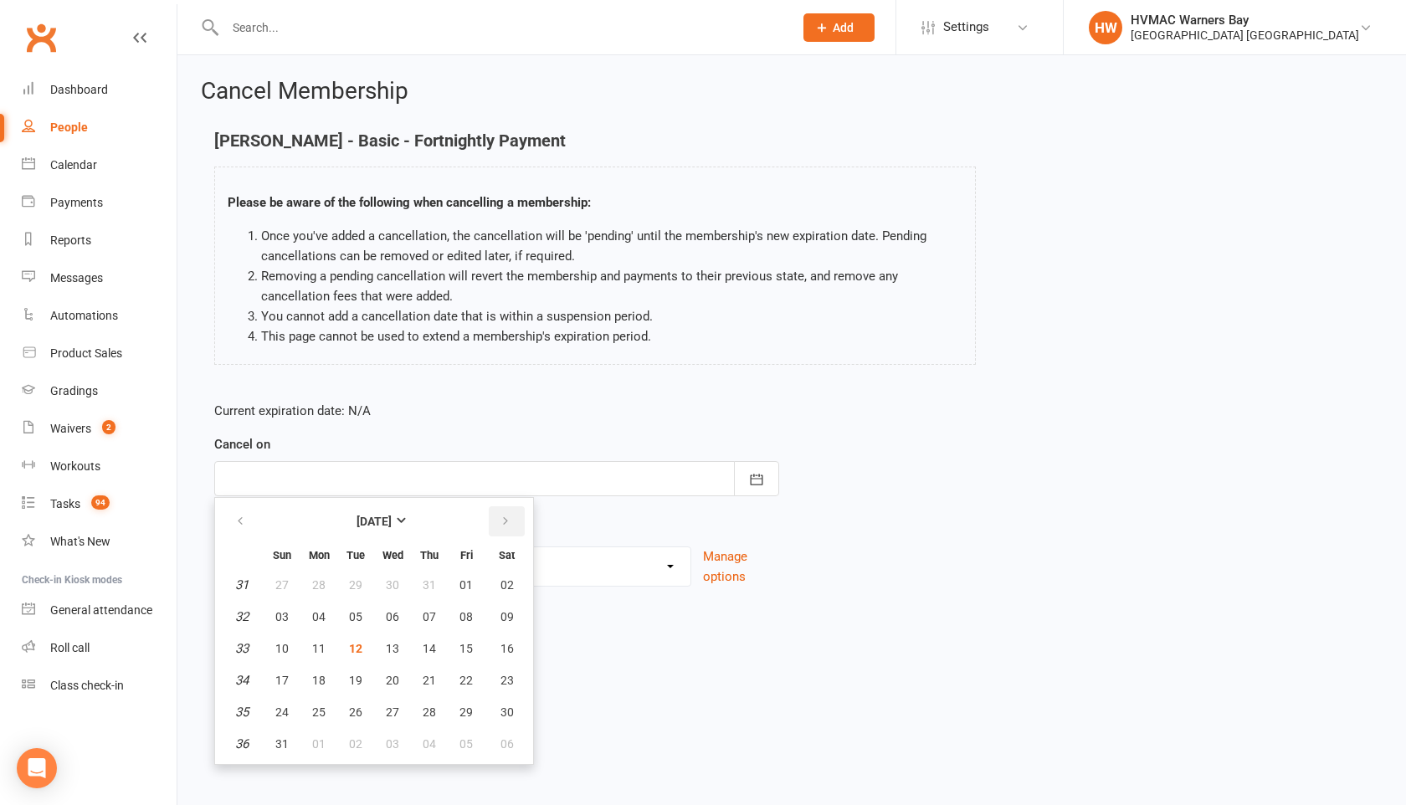
click at [505, 522] on icon "button" at bounding box center [506, 521] width 12 height 13
click at [467, 615] on span "12" at bounding box center [466, 616] width 13 height 13
type input "[DATE]"
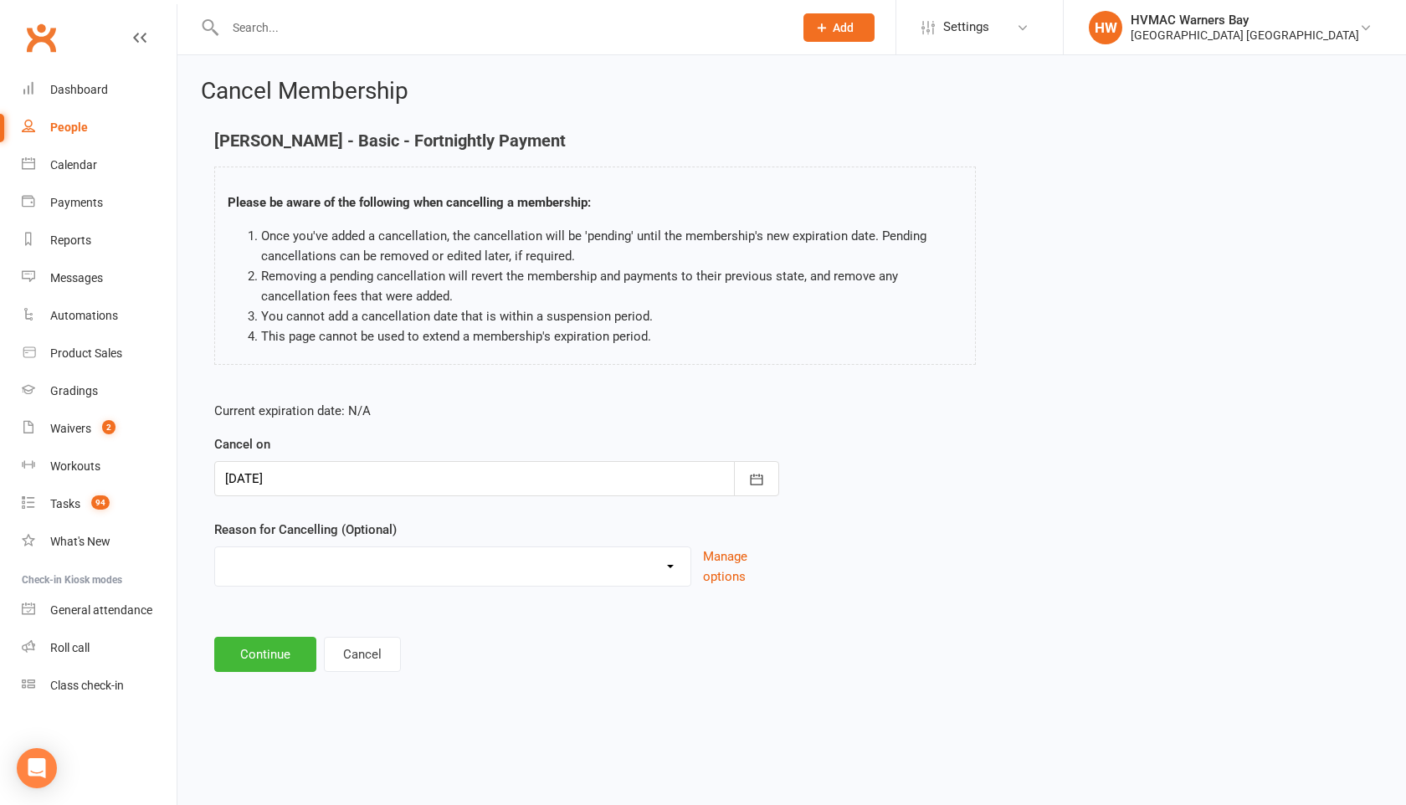
click at [501, 557] on select "Family commitments/circumstances Financial Holiday Lost interest Medical/Injury…" at bounding box center [452, 563] width 475 height 33
click at [457, 572] on select "Family commitments/circumstances Financial Holiday Lost interest Medical/Injury…" at bounding box center [452, 563] width 475 height 33
select select "11"
click at [293, 655] on button "Continue" at bounding box center [265, 654] width 102 height 35
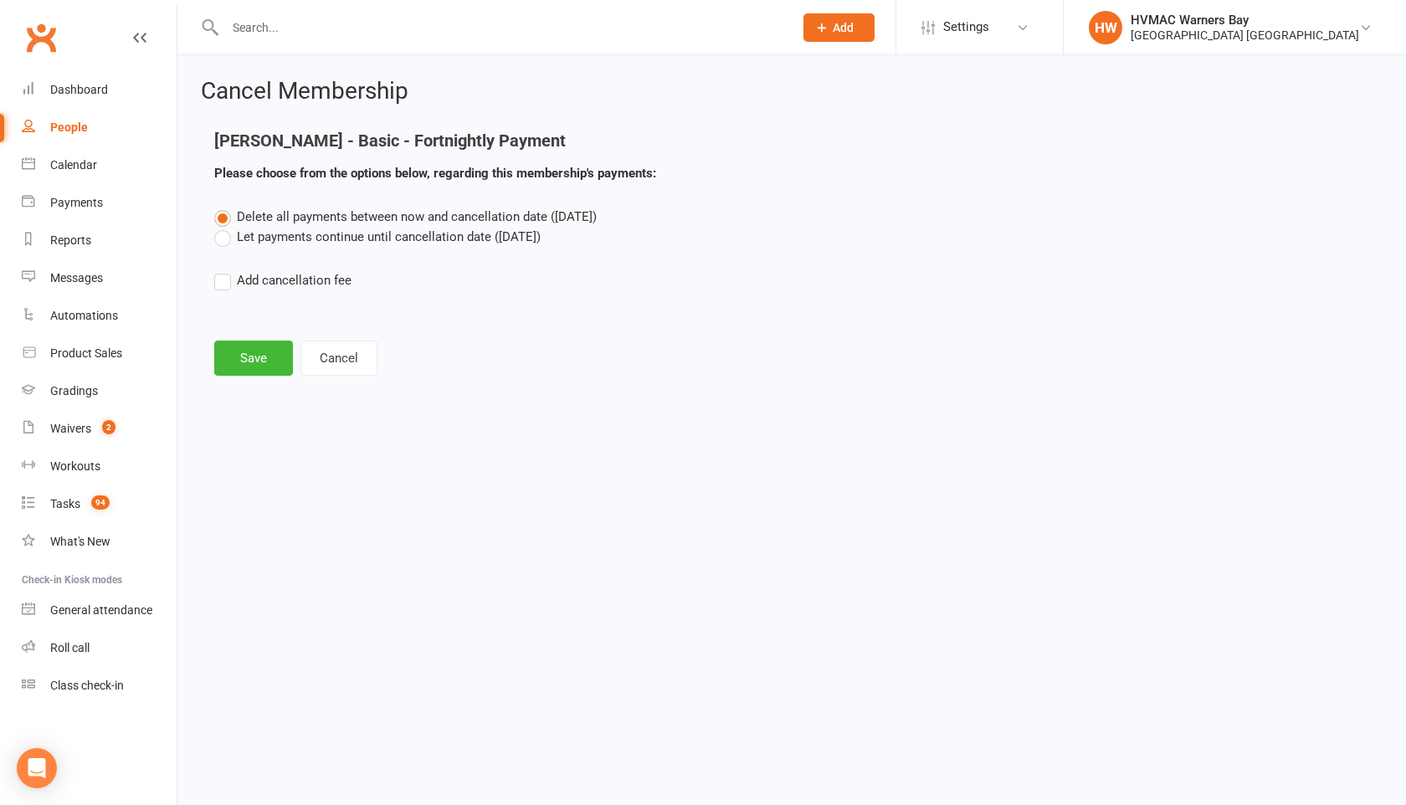
click at [223, 244] on label "Let payments continue until cancellation date ([DATE])" at bounding box center [377, 237] width 326 height 20
click at [223, 227] on input "Let payments continue until cancellation date ([DATE])" at bounding box center [219, 227] width 11 height 0
click at [252, 357] on button "Save" at bounding box center [253, 358] width 79 height 35
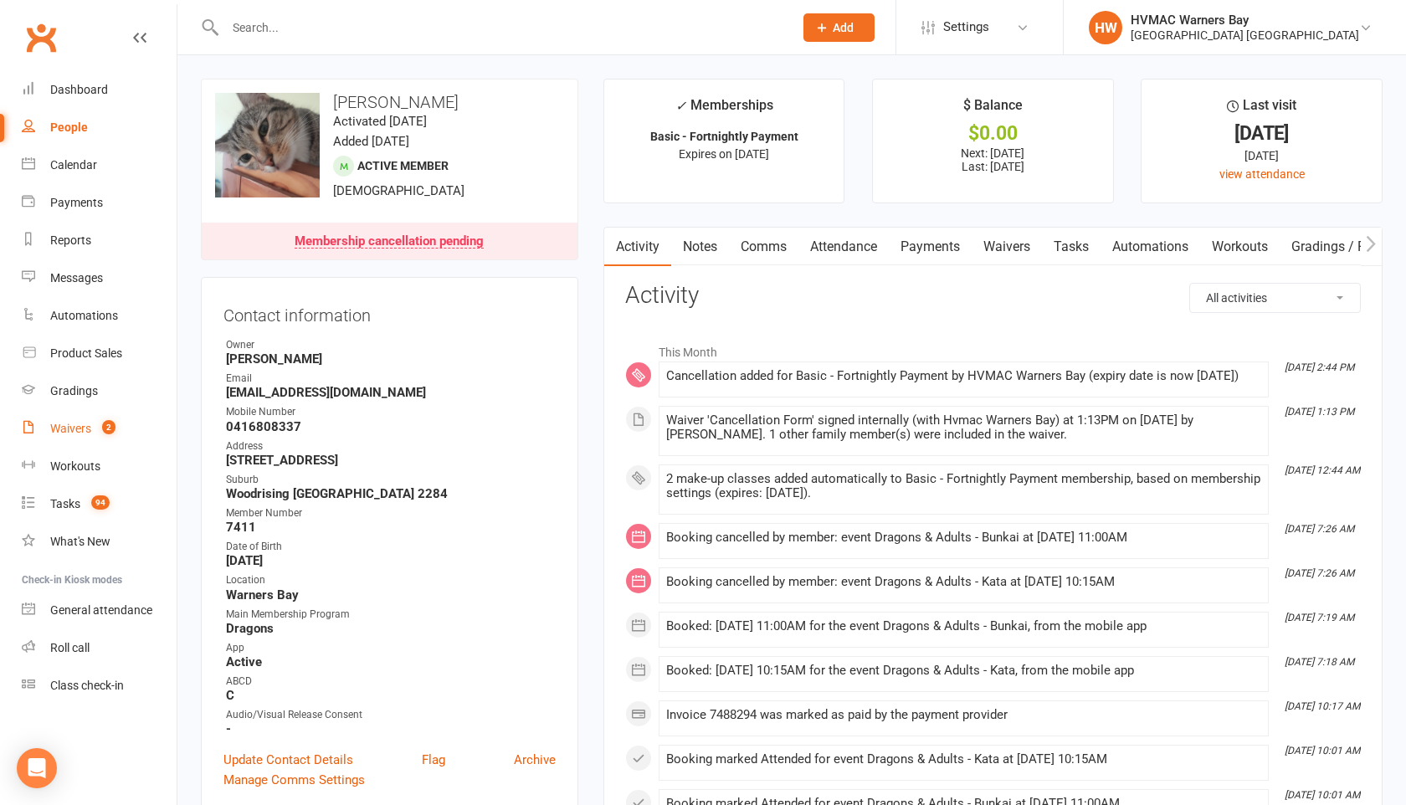
click at [58, 431] on div "Waivers" at bounding box center [70, 428] width 41 height 13
select select "100"
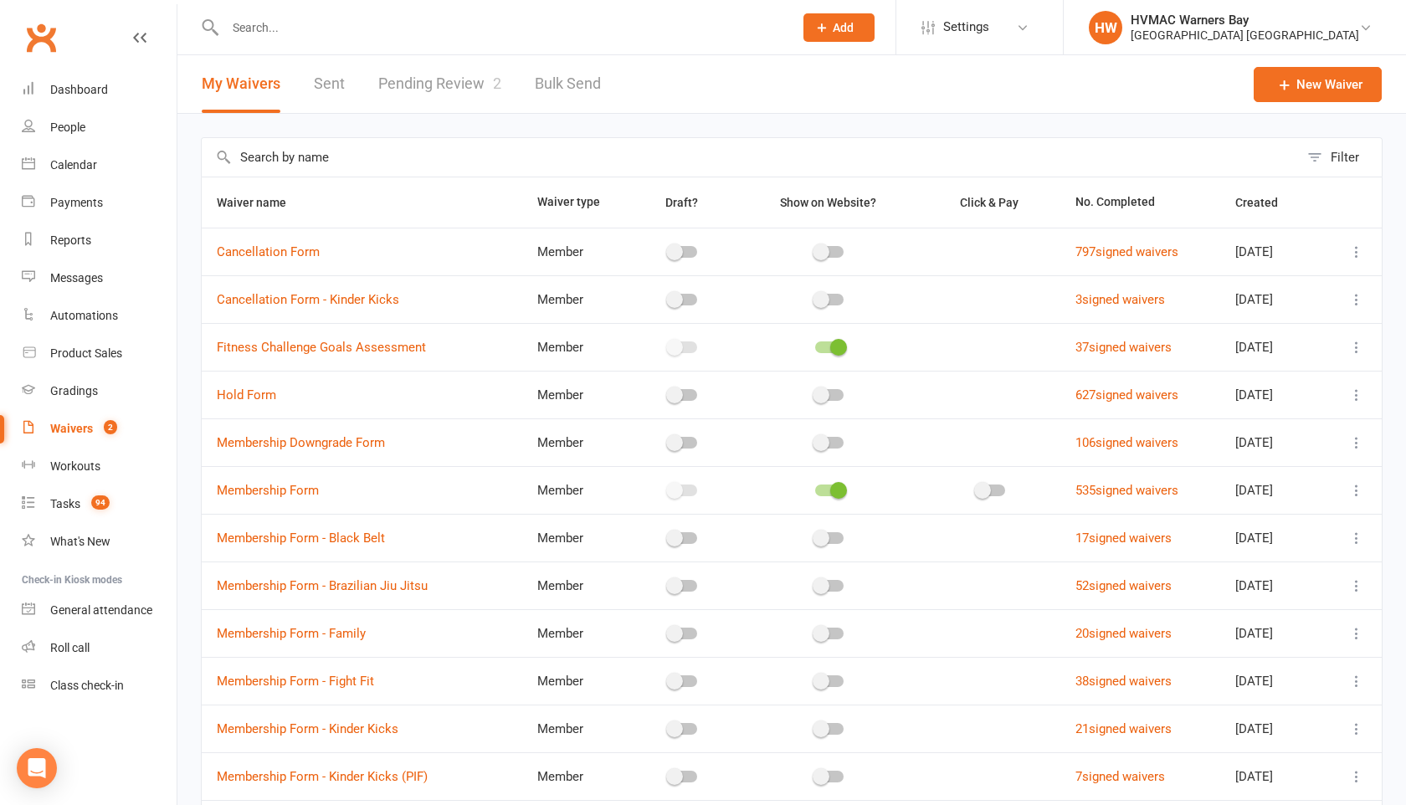
click at [414, 89] on link "Pending Review 2" at bounding box center [439, 84] width 123 height 58
select select "100"
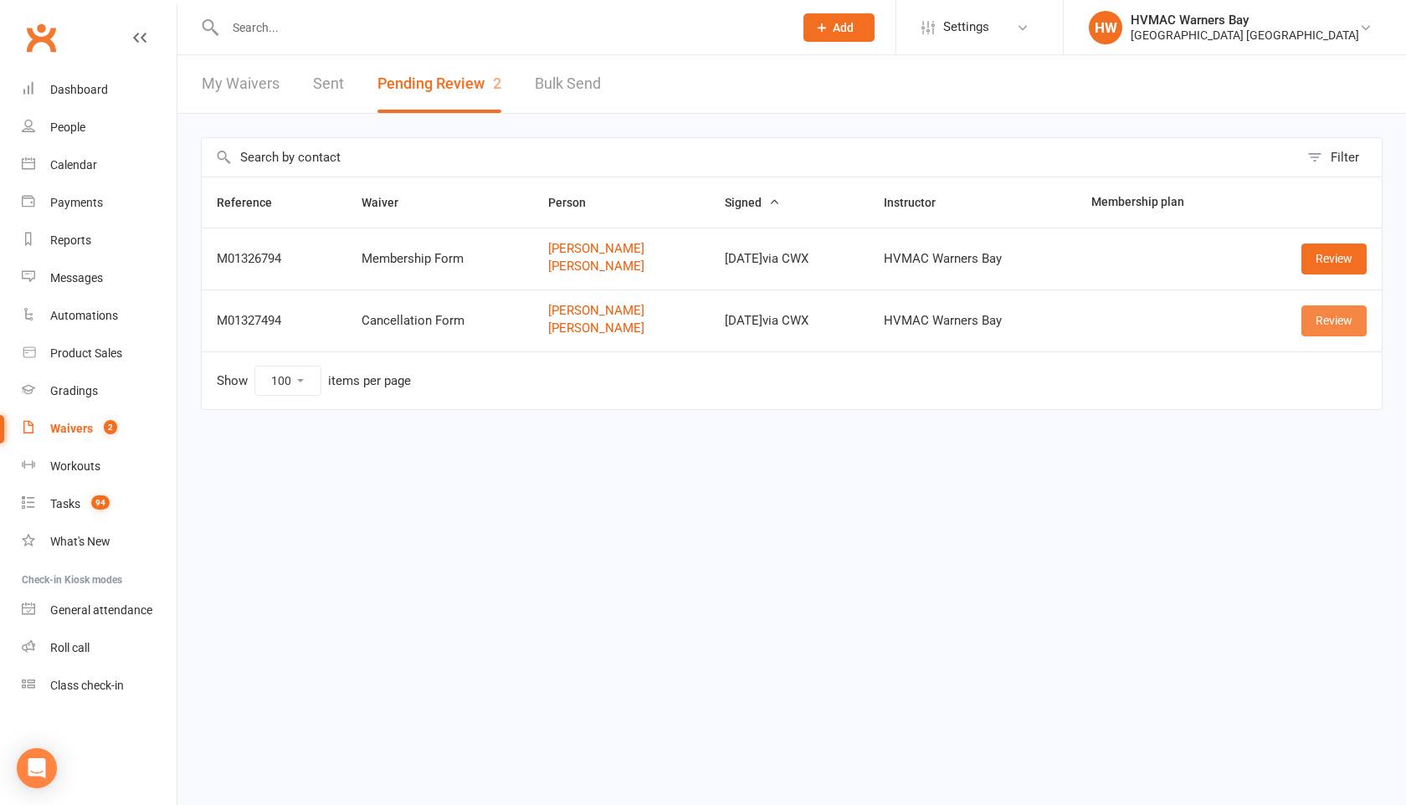
click at [1330, 326] on link "Review" at bounding box center [1334, 321] width 65 height 30
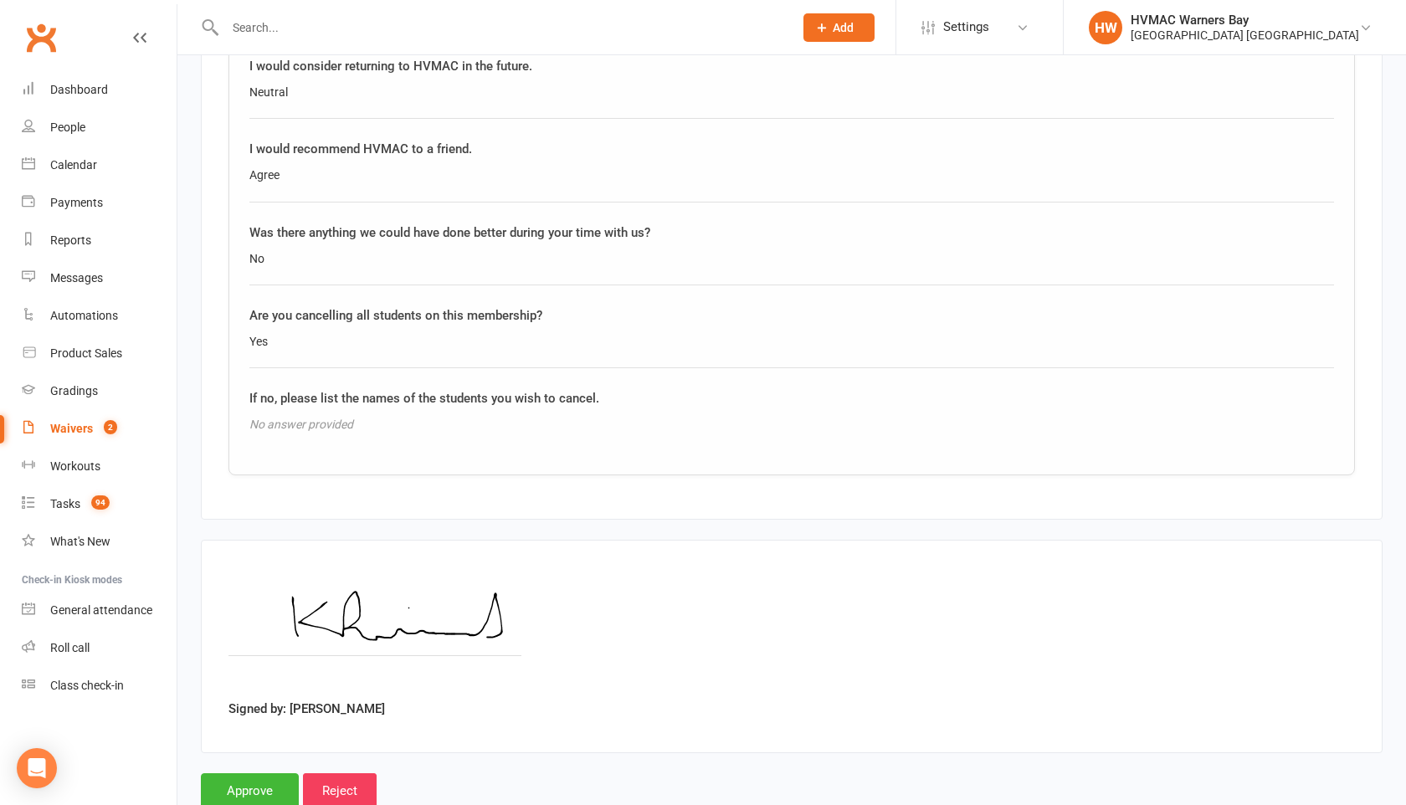
scroll to position [1983, 0]
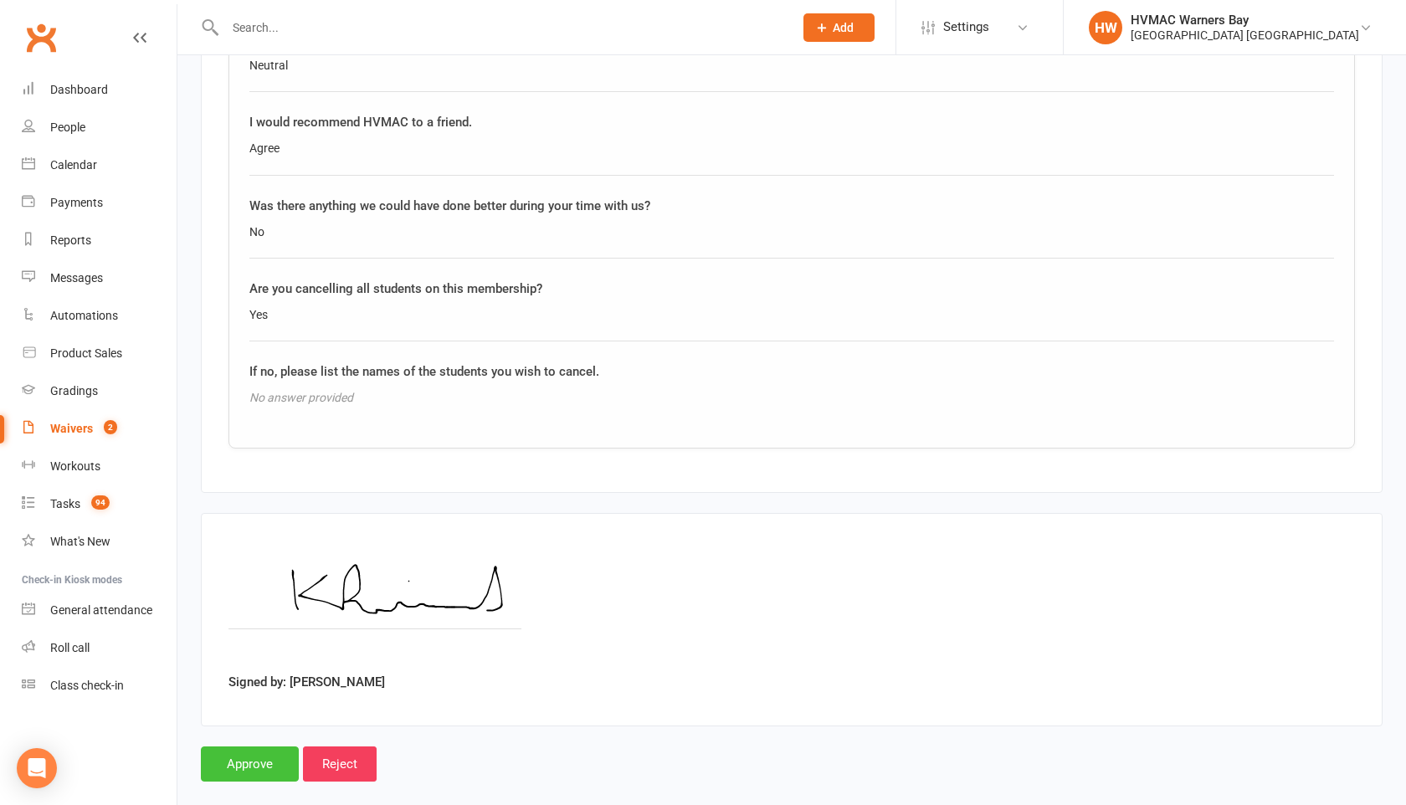
click at [254, 747] on input "Approve" at bounding box center [250, 764] width 98 height 35
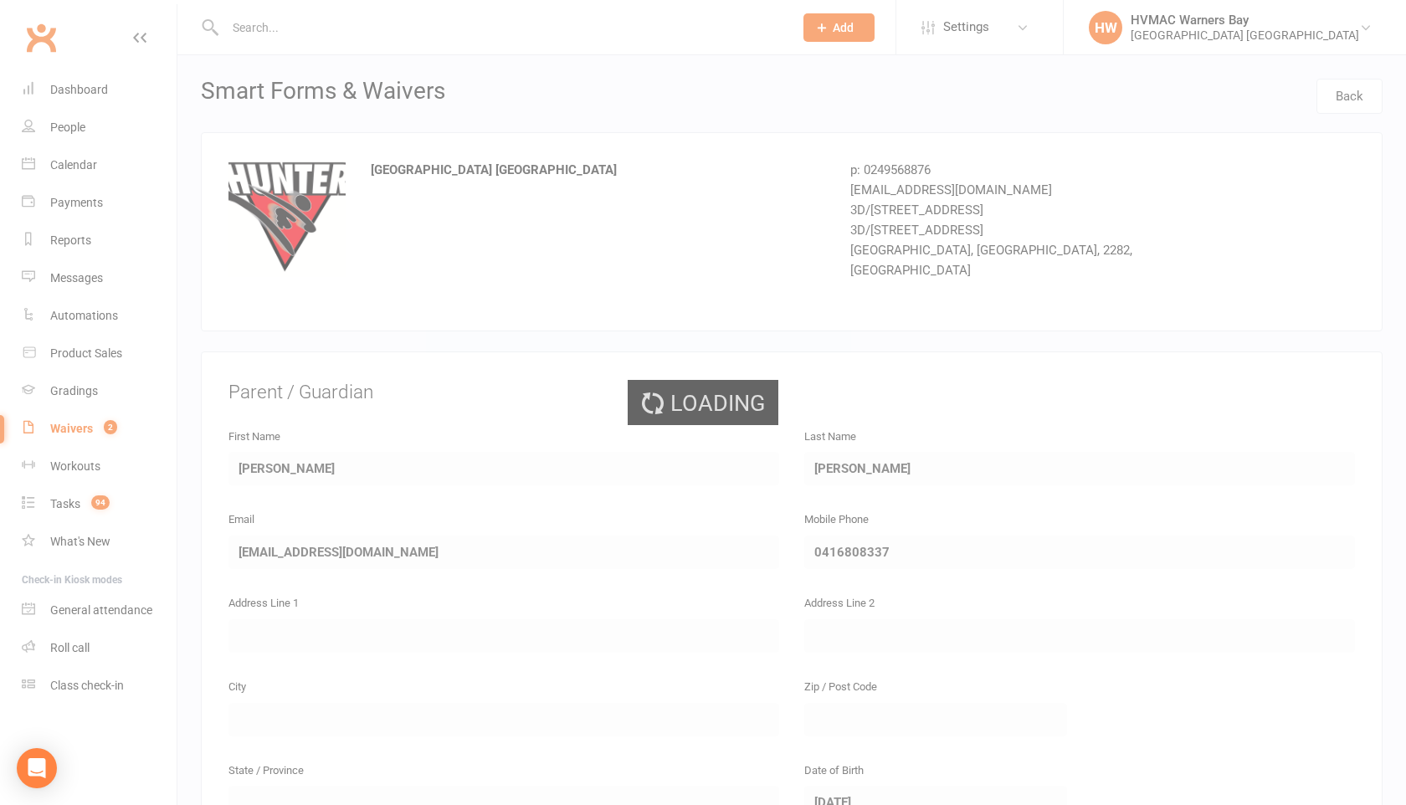
select select "100"
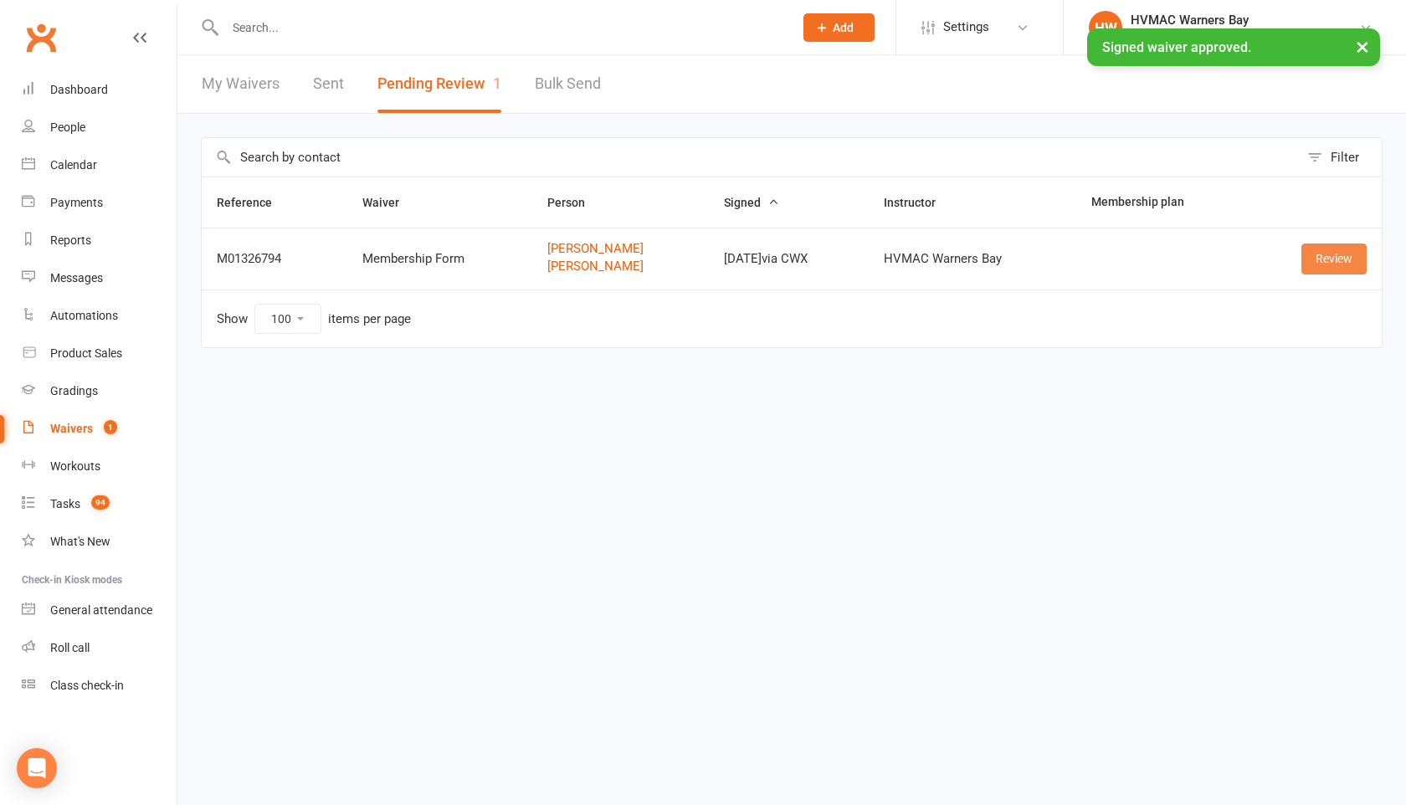
click at [1347, 253] on link "Review" at bounding box center [1334, 259] width 65 height 30
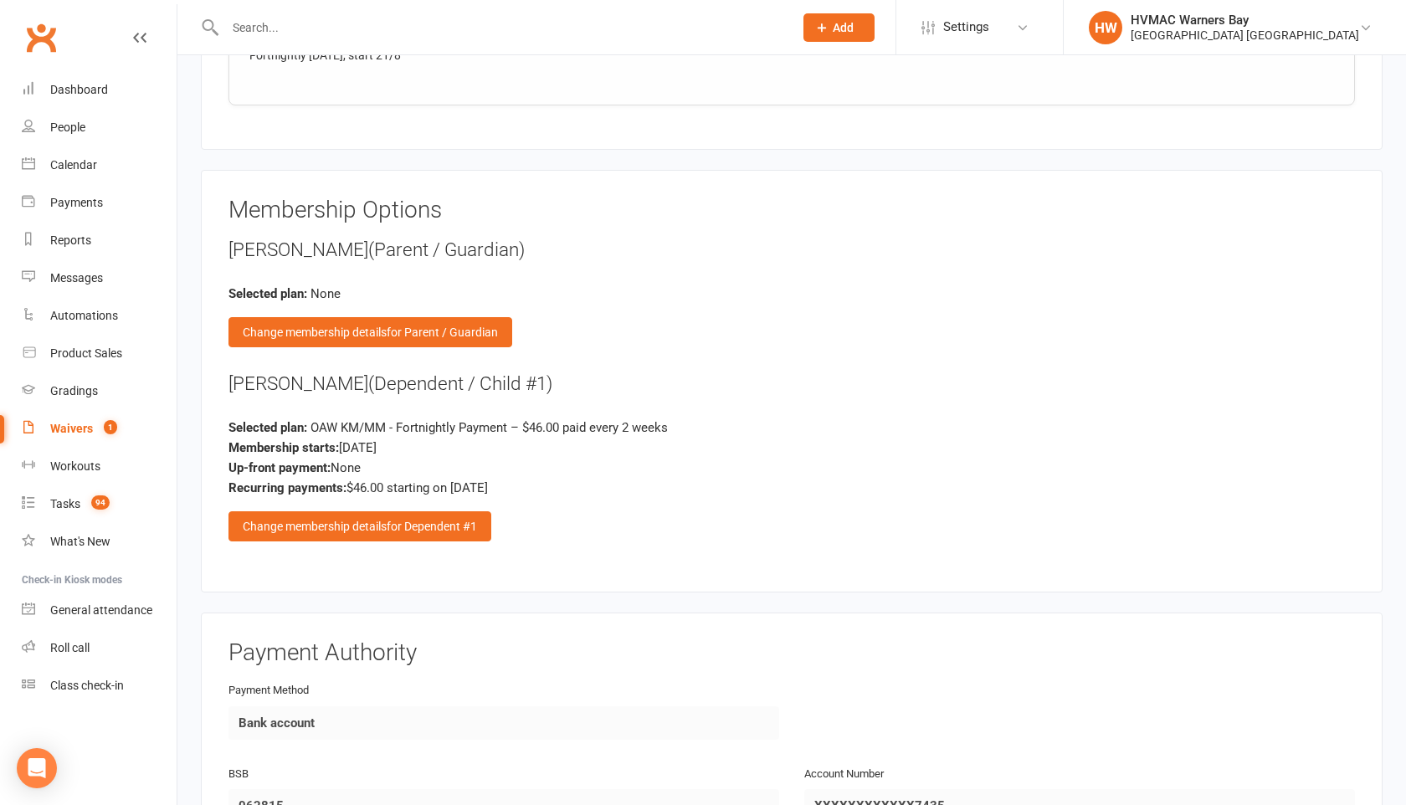
scroll to position [2232, 0]
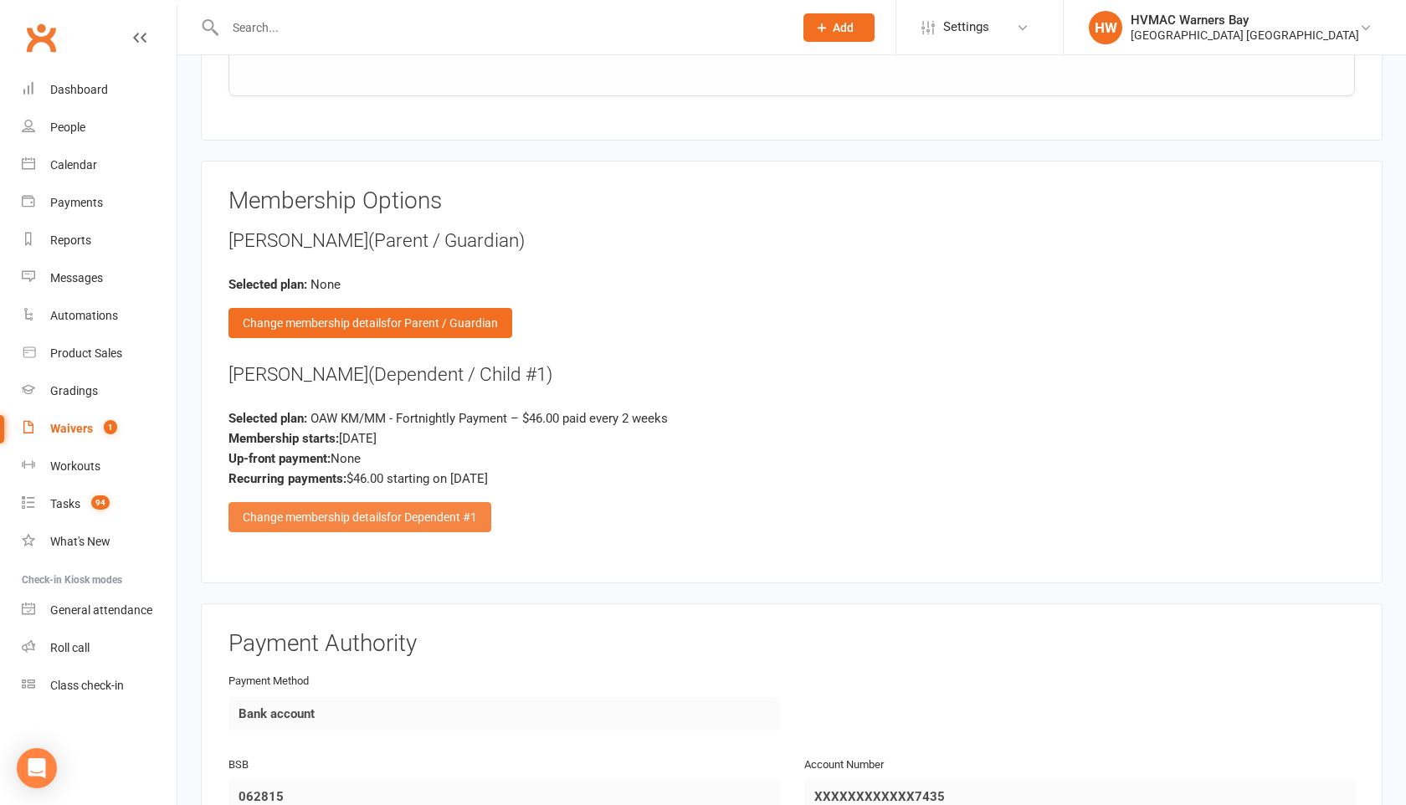
click at [436, 511] on span "for Dependent #1" at bounding box center [432, 517] width 90 height 13
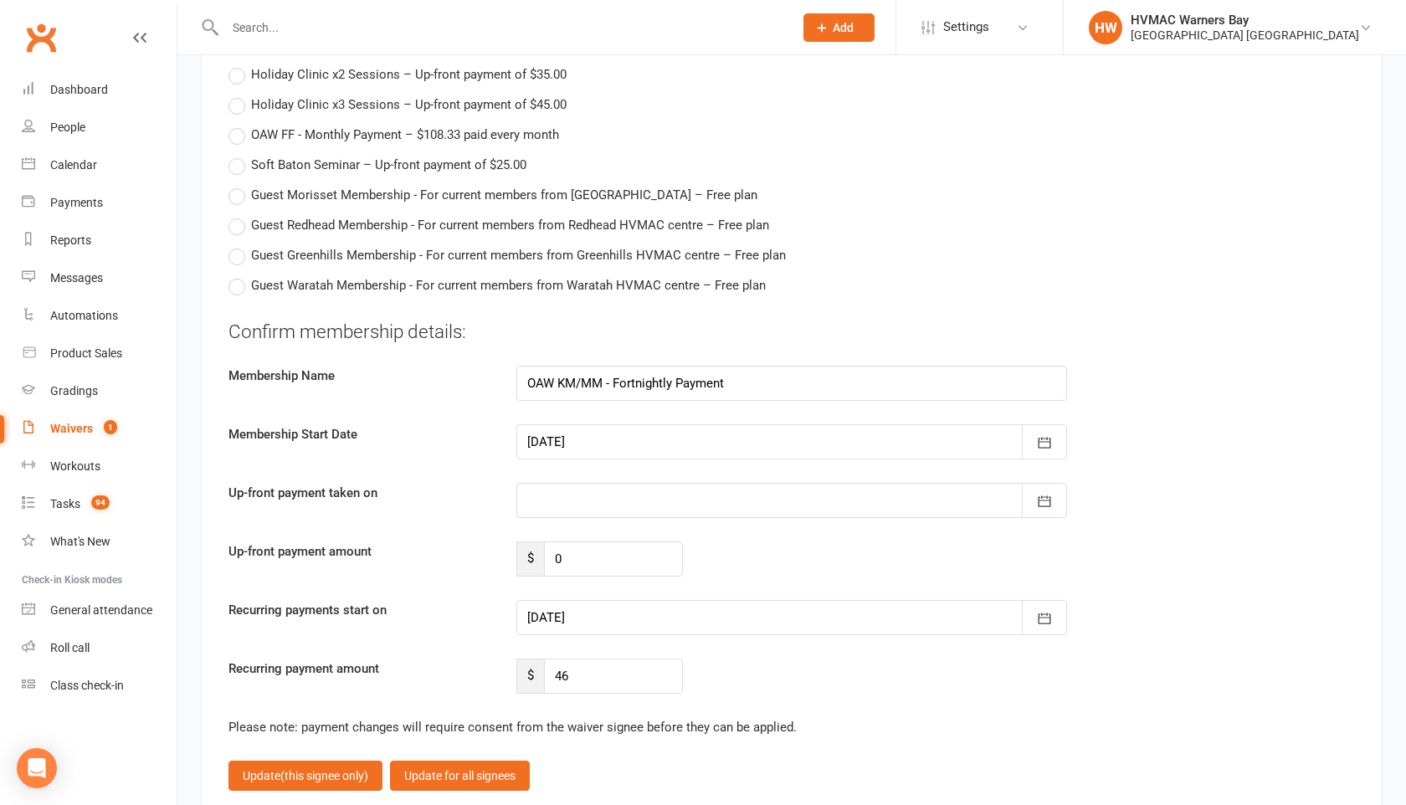
scroll to position [4536, 0]
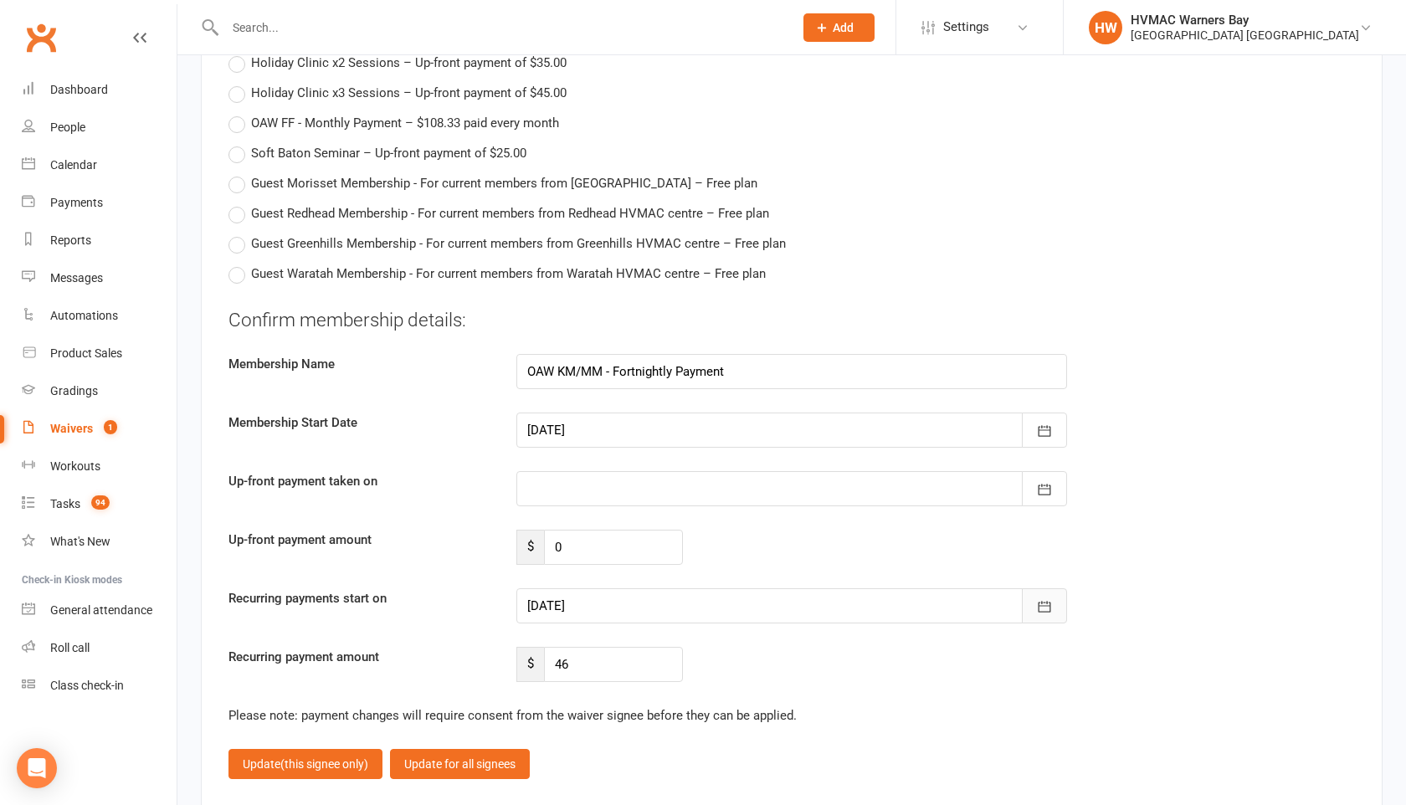
click at [1051, 601] on icon "button" at bounding box center [1045, 606] width 13 height 11
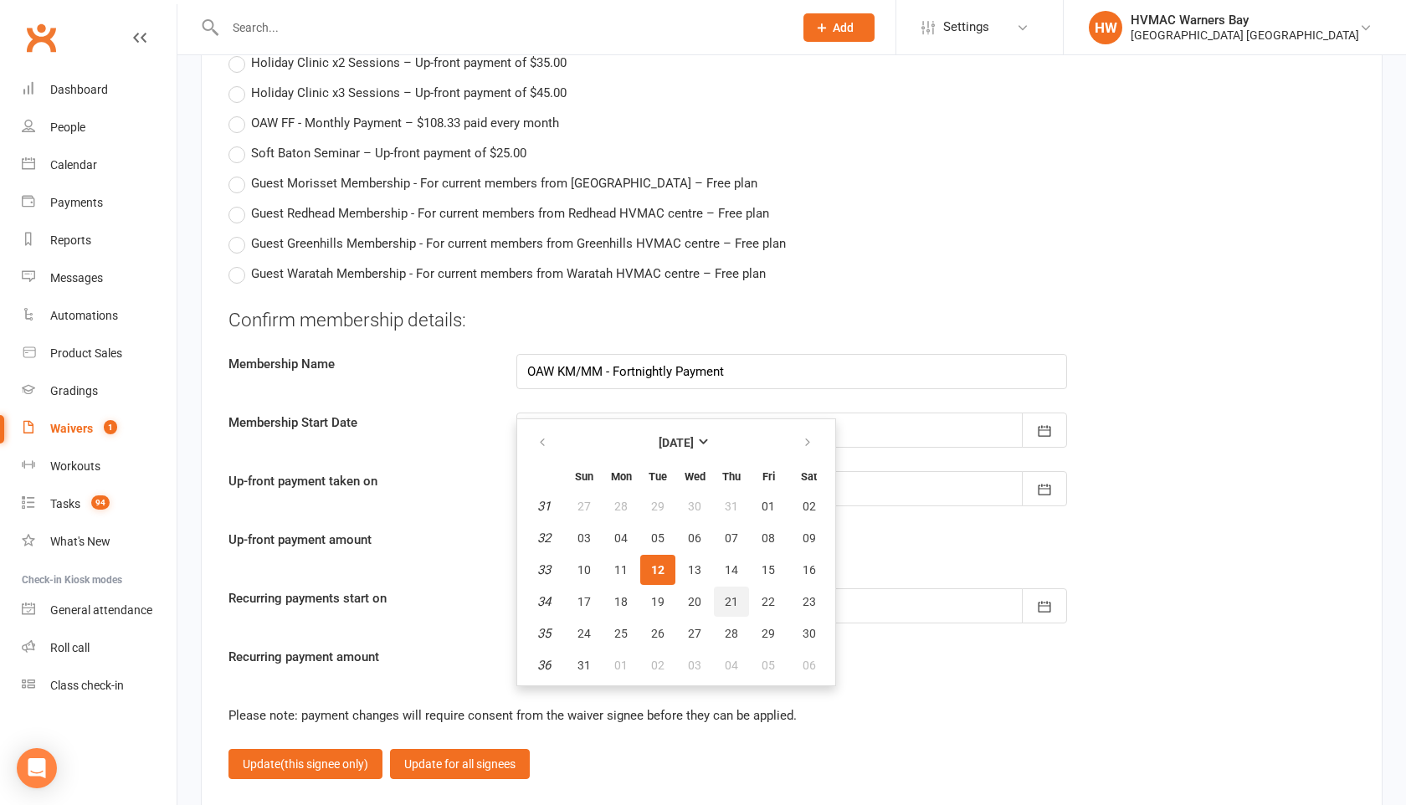
click at [735, 595] on span "21" at bounding box center [731, 601] width 13 height 13
type input "[DATE]"
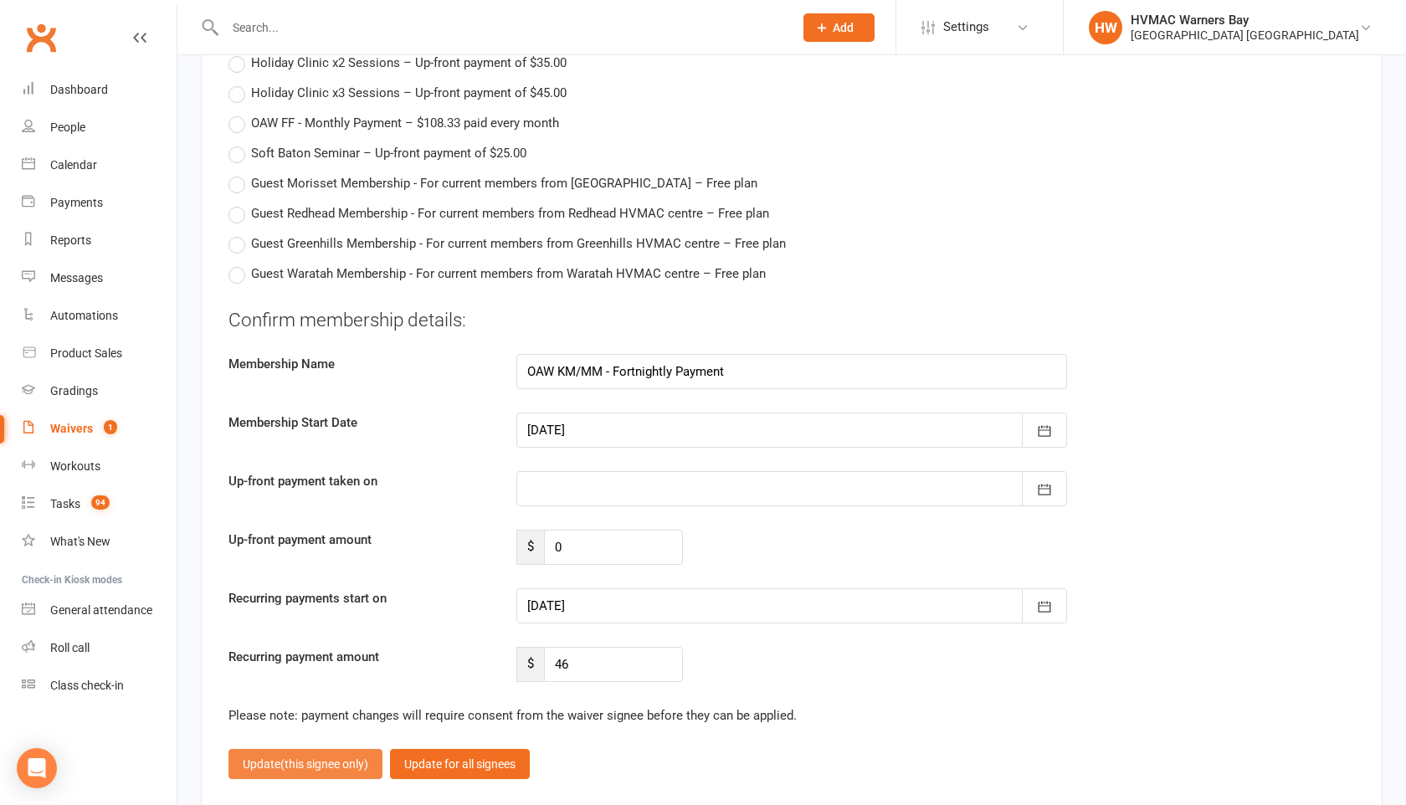
click at [319, 758] on span "(this signee only)" at bounding box center [324, 764] width 88 height 13
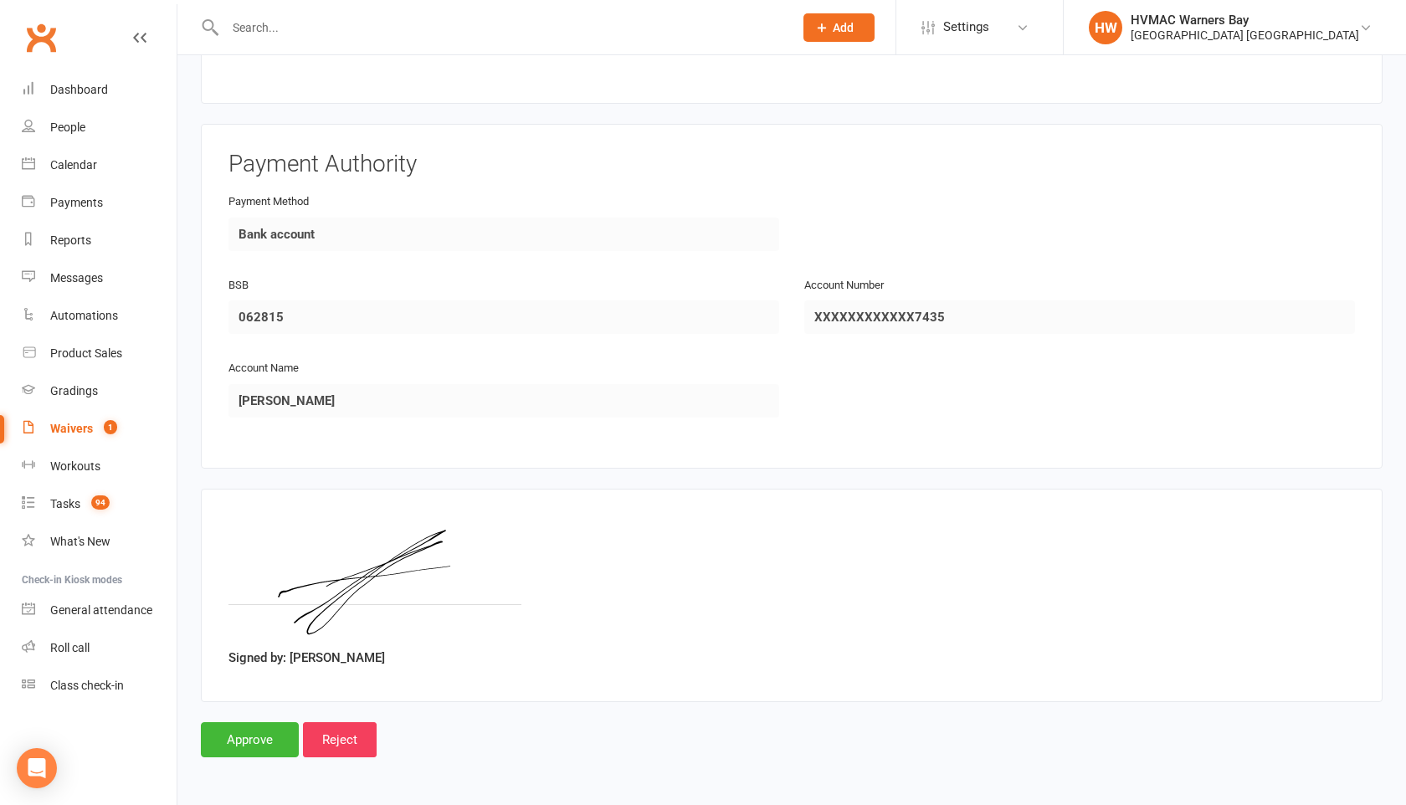
scroll to position [2704, 0]
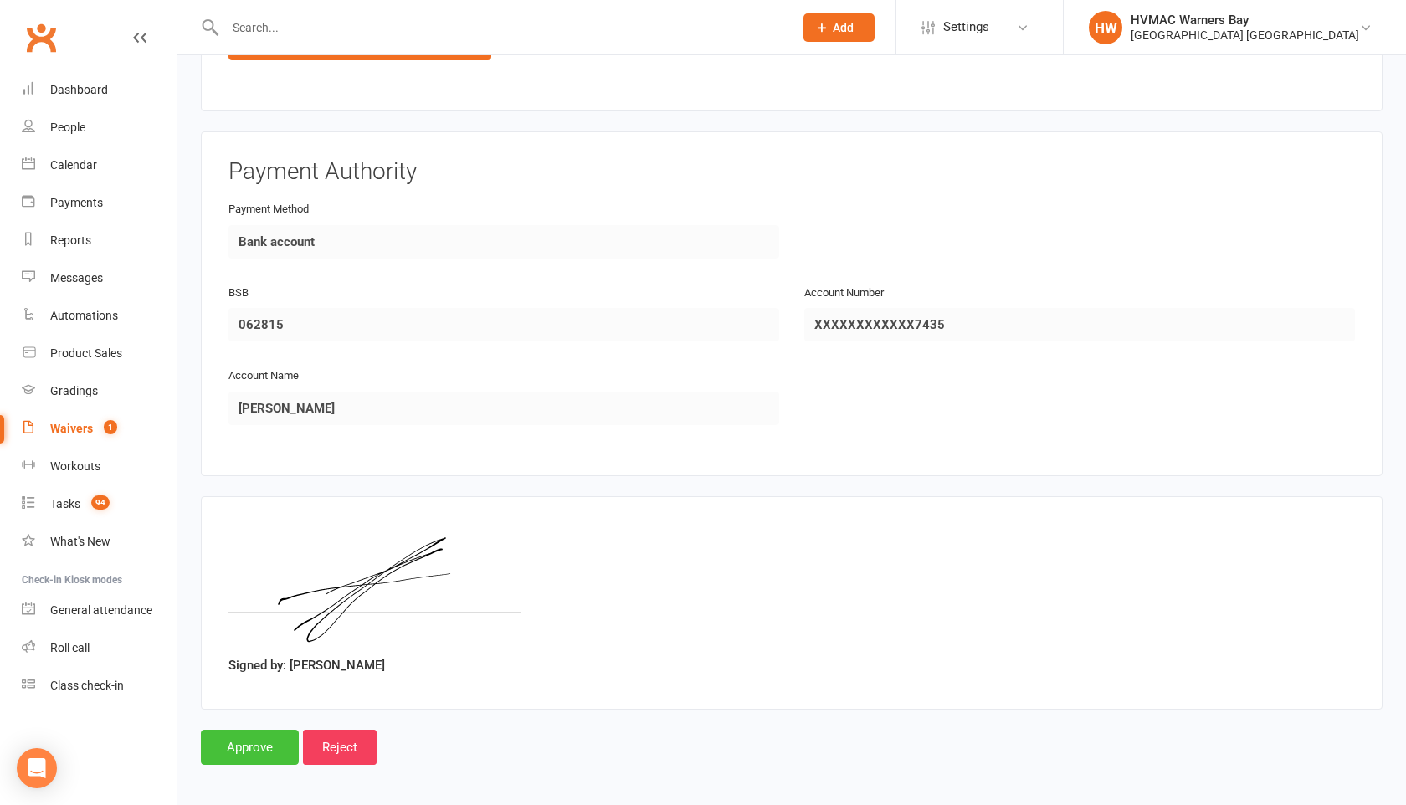
click at [255, 745] on input "Approve" at bounding box center [250, 747] width 98 height 35
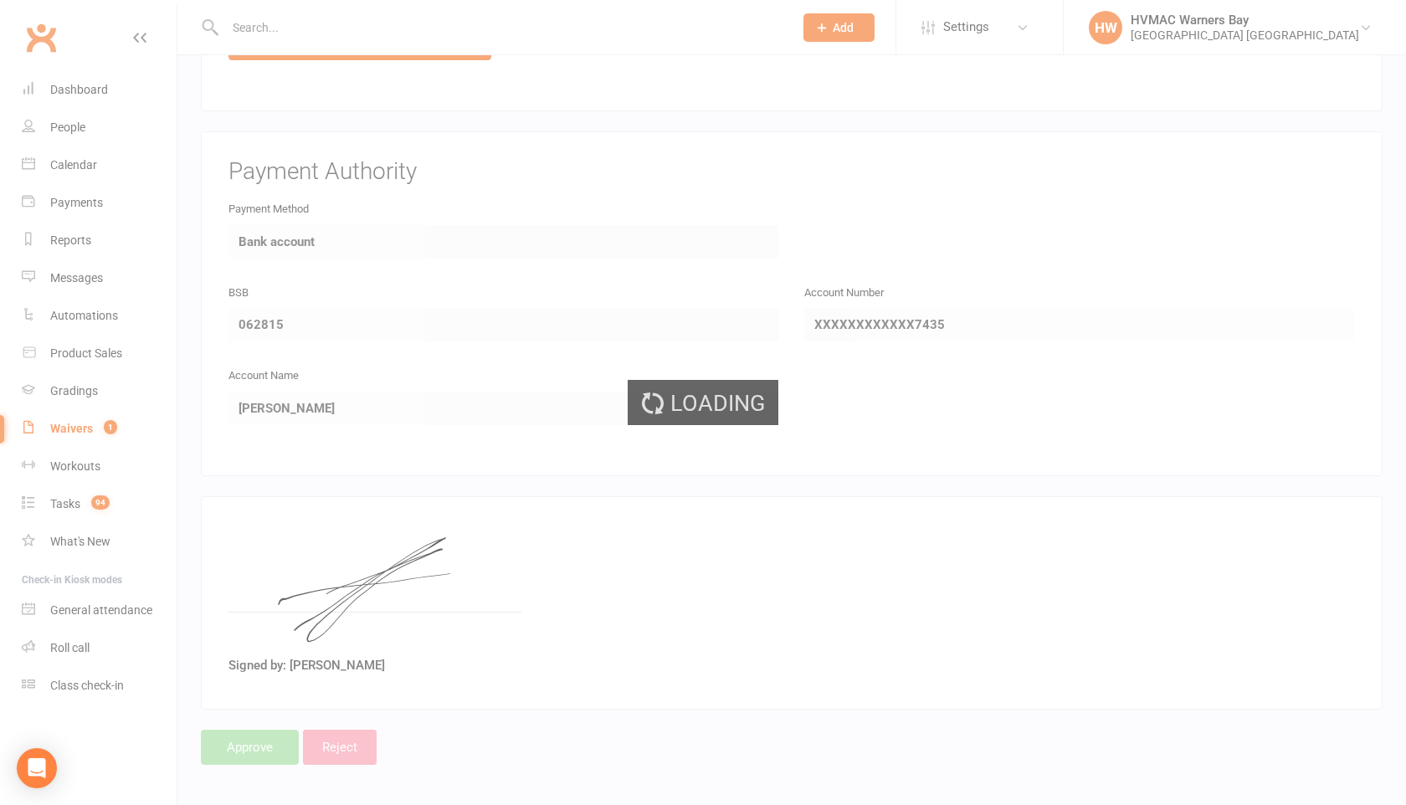
select select "100"
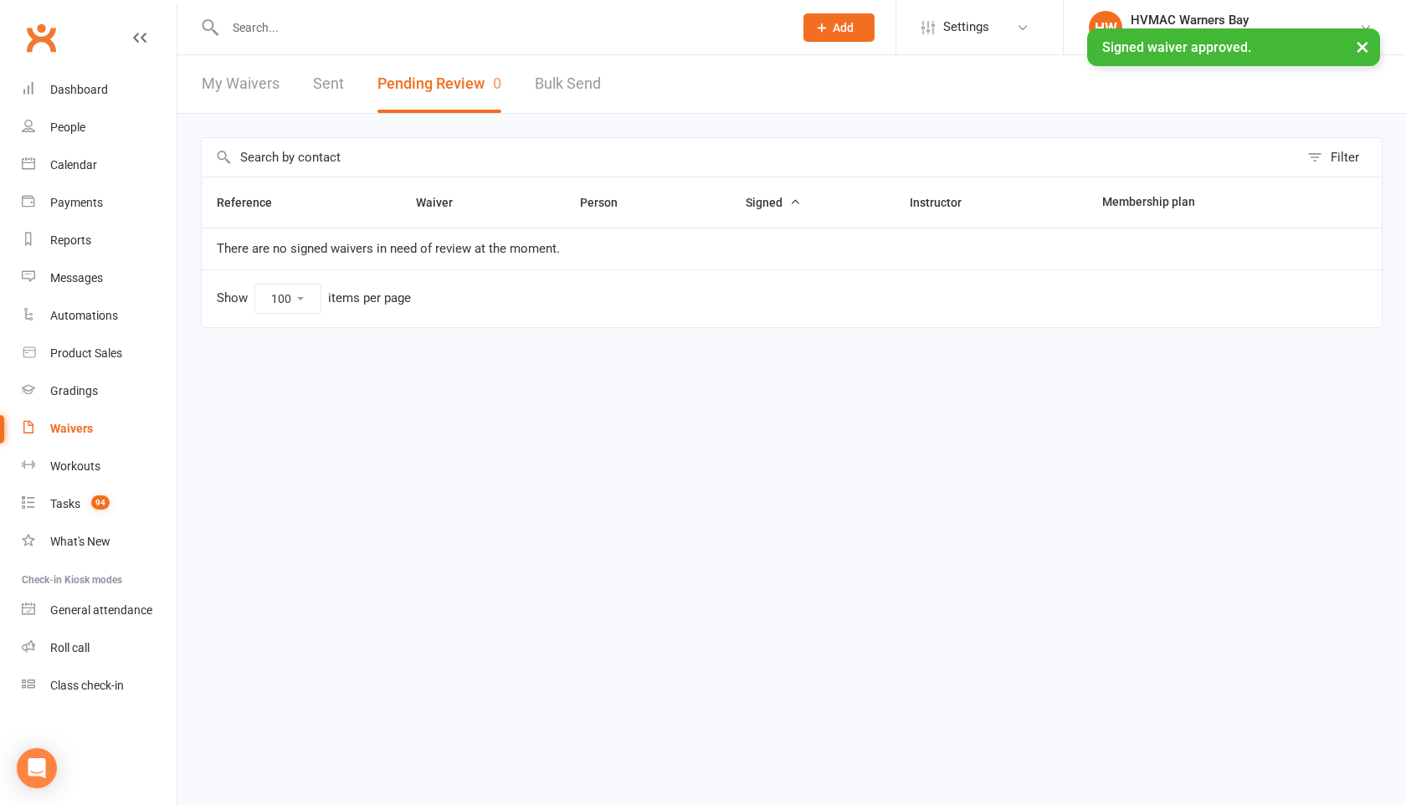
click at [243, 25] on input "text" at bounding box center [501, 27] width 562 height 23
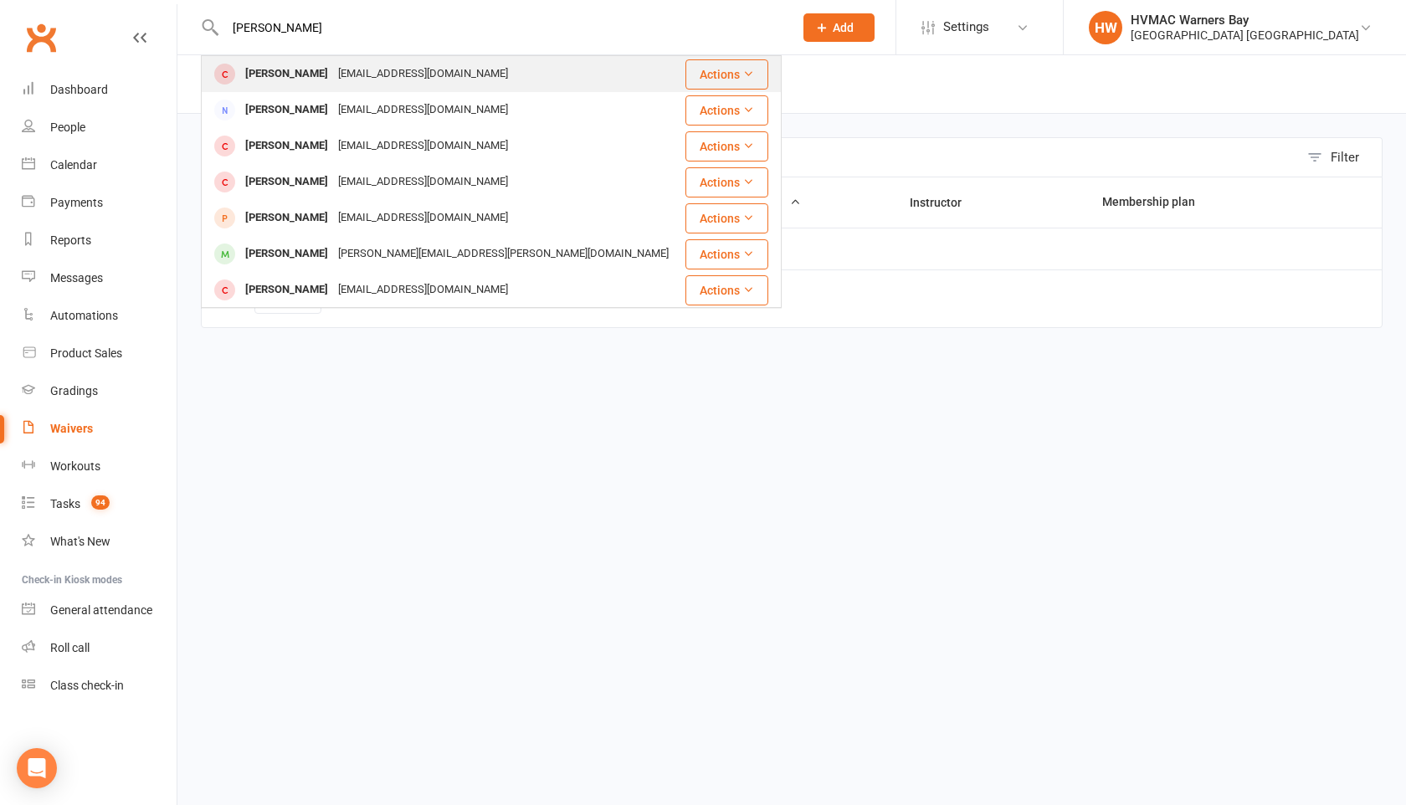
type input "[PERSON_NAME]"
click at [242, 70] on div "[PERSON_NAME]" at bounding box center [286, 74] width 93 height 24
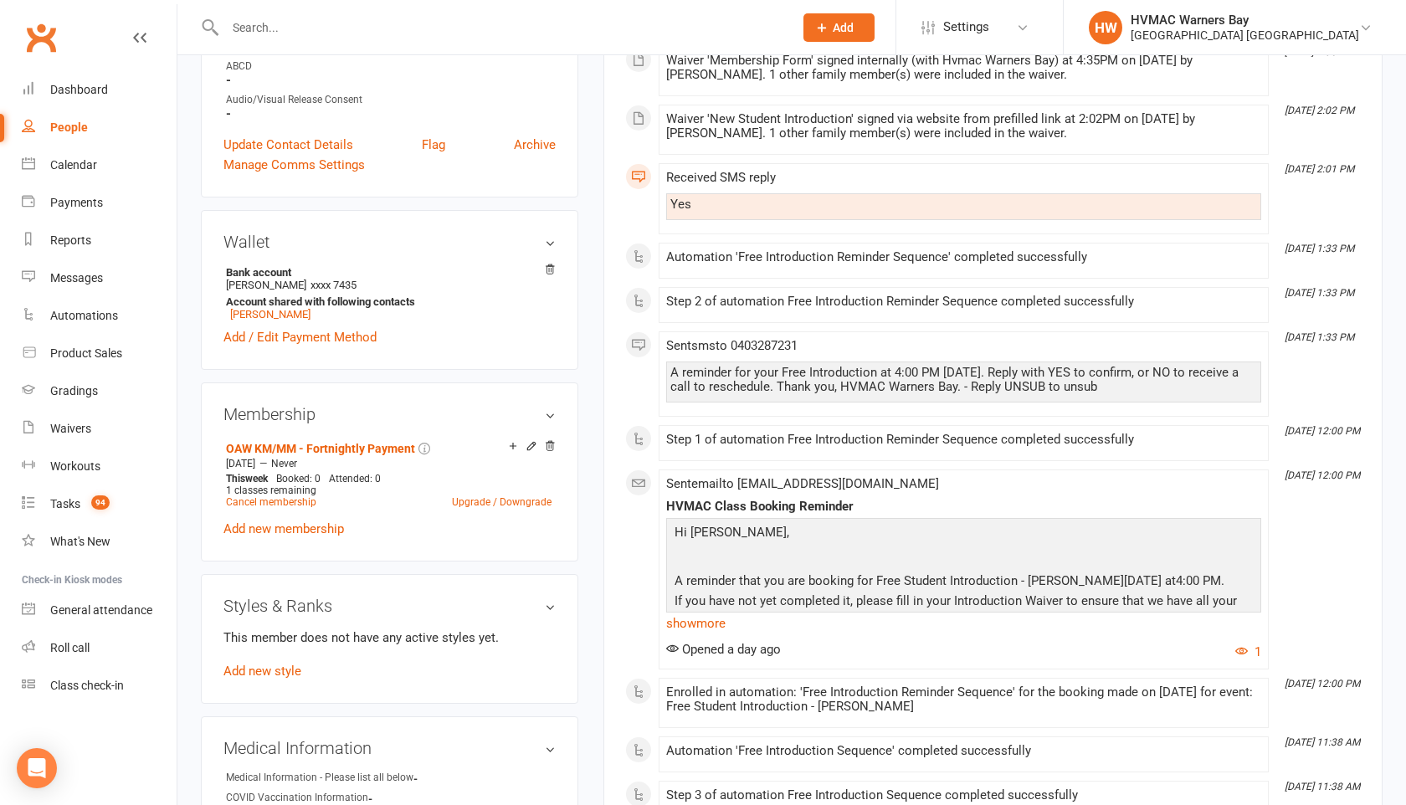
scroll to position [563, 0]
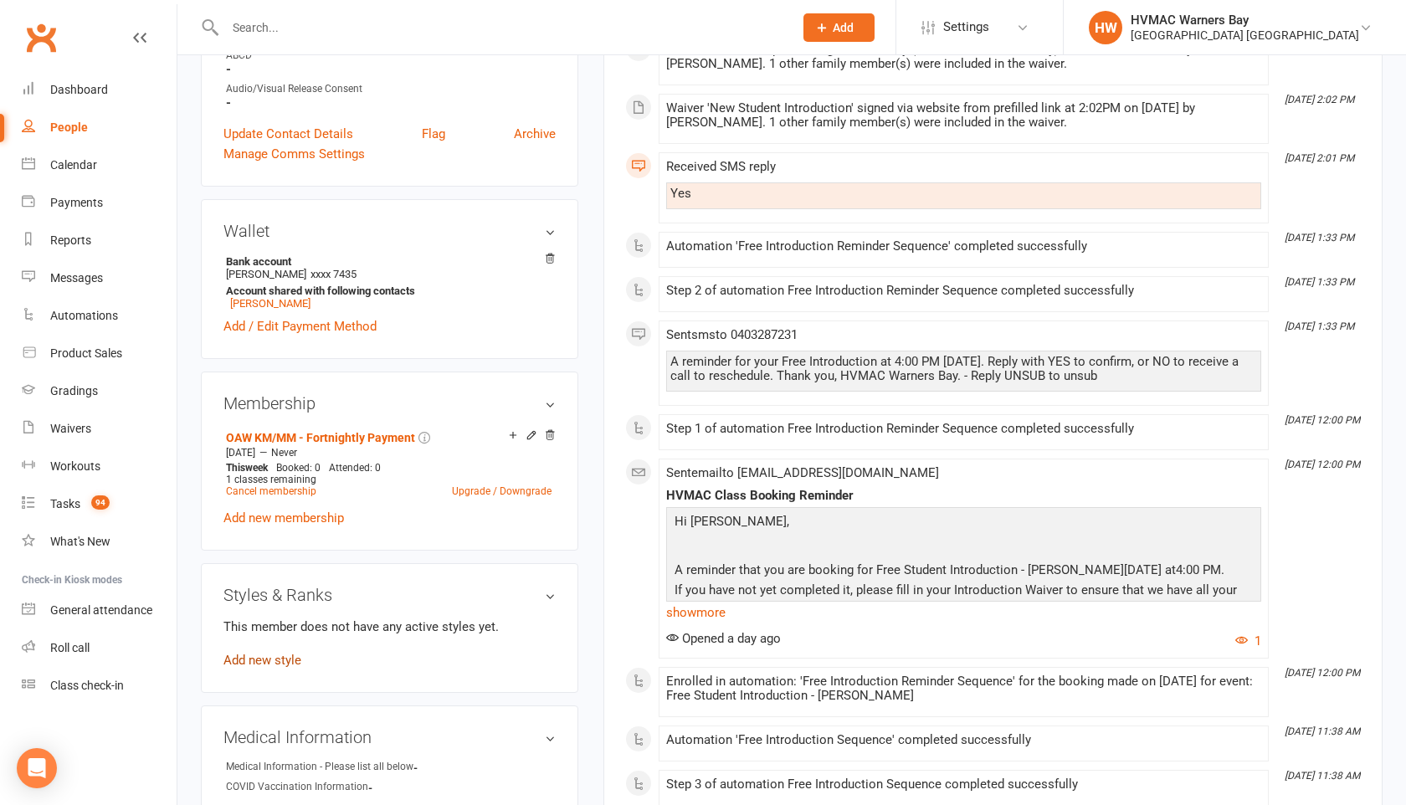
click at [261, 655] on link "Add new style" at bounding box center [262, 660] width 78 height 15
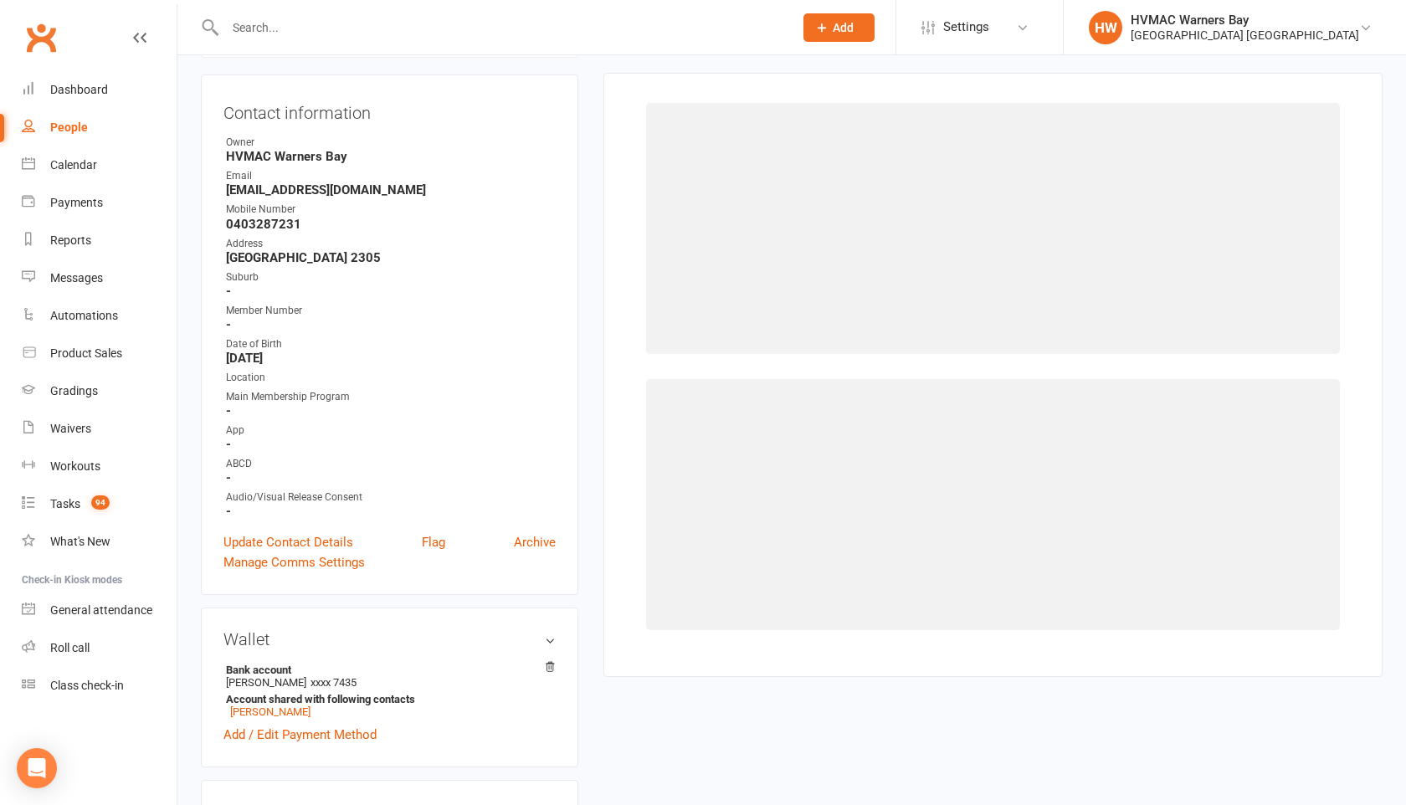
scroll to position [143, 0]
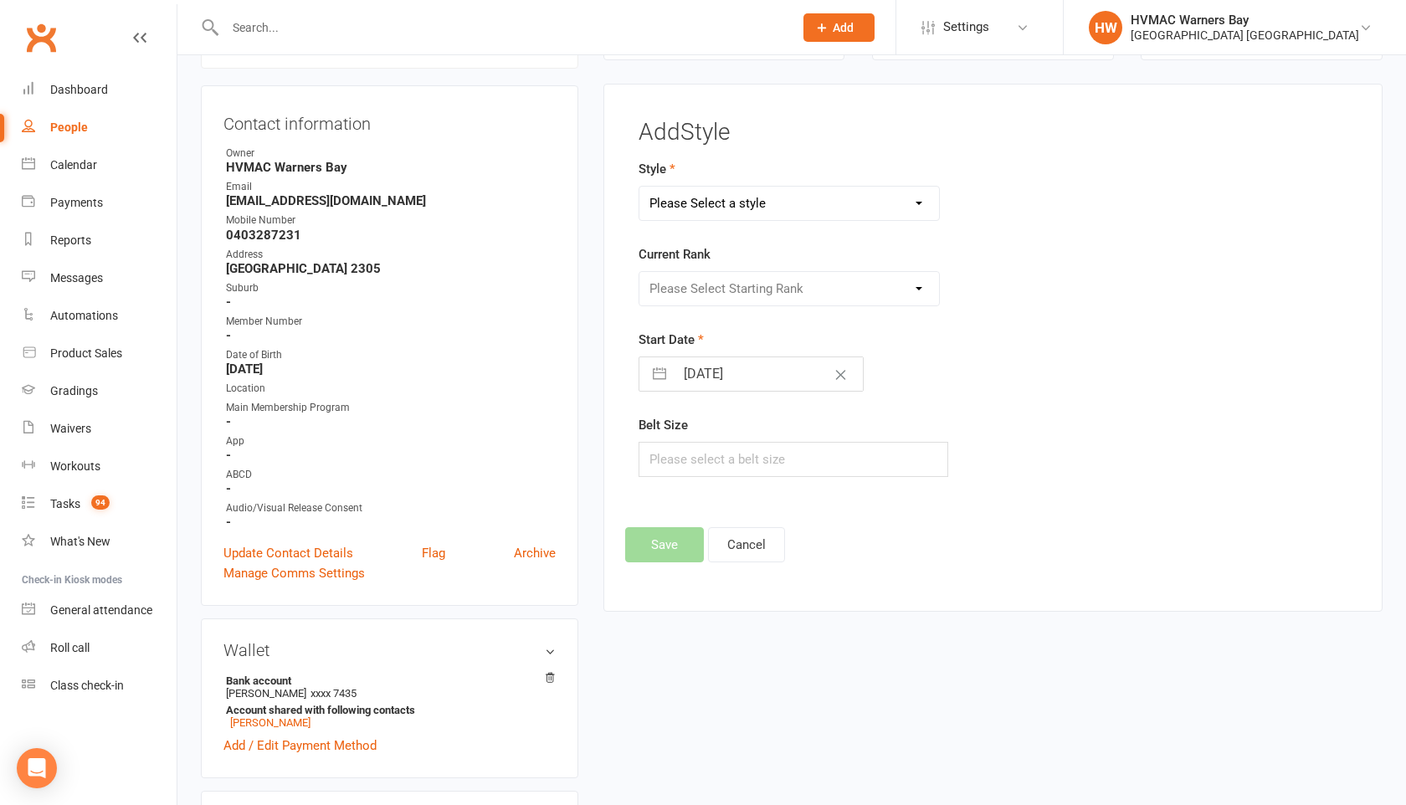
click at [767, 213] on select "Please Select a style Brazilian Jiu Jitsu Dragons & Adults Dynamites Fight Fit …" at bounding box center [790, 203] width 300 height 33
select select "1718"
click at [706, 290] on select "Please Select Starting Rank White Yellow [PERSON_NAME] Blue Brown Black" at bounding box center [790, 288] width 300 height 33
select select "16761"
click at [672, 537] on button "Save" at bounding box center [664, 544] width 79 height 35
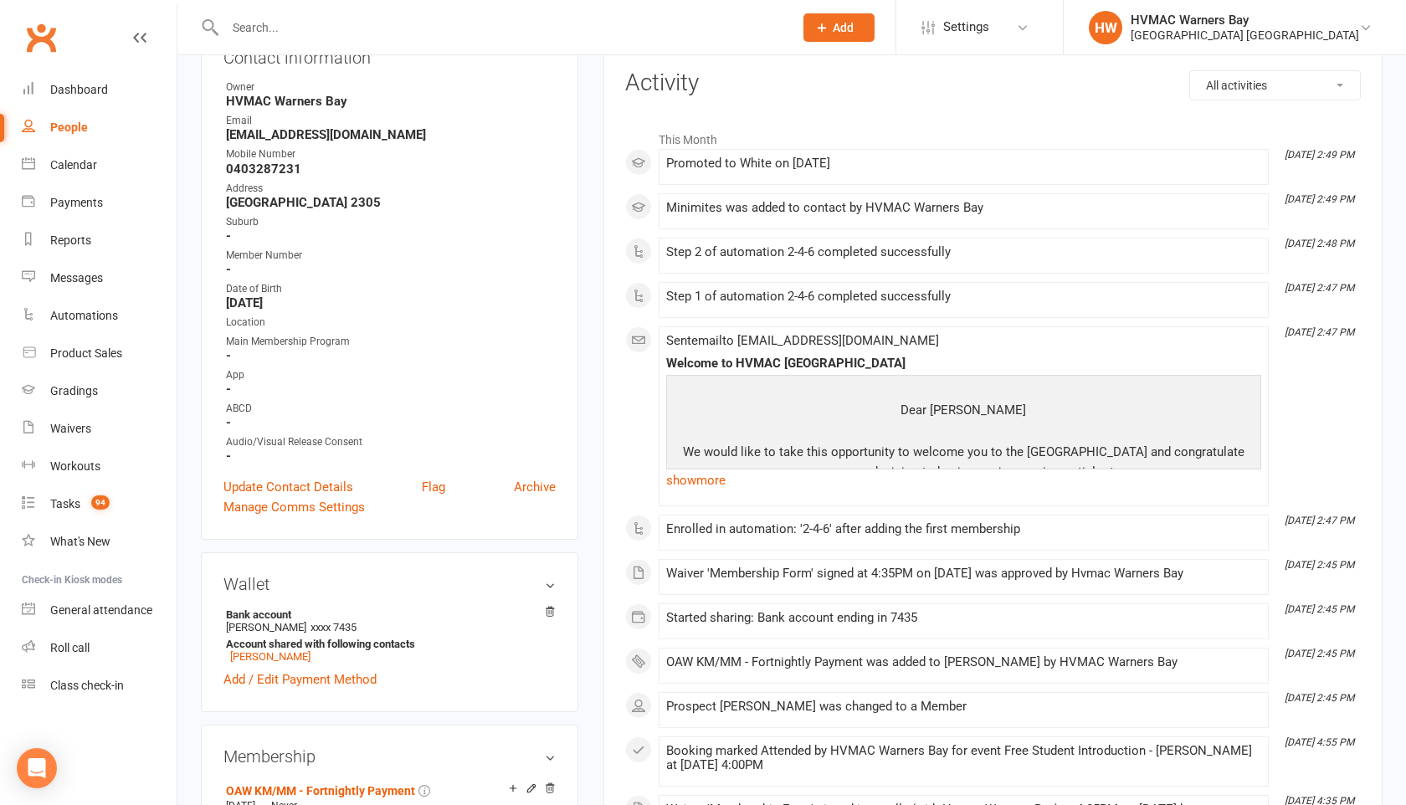
scroll to position [0, 0]
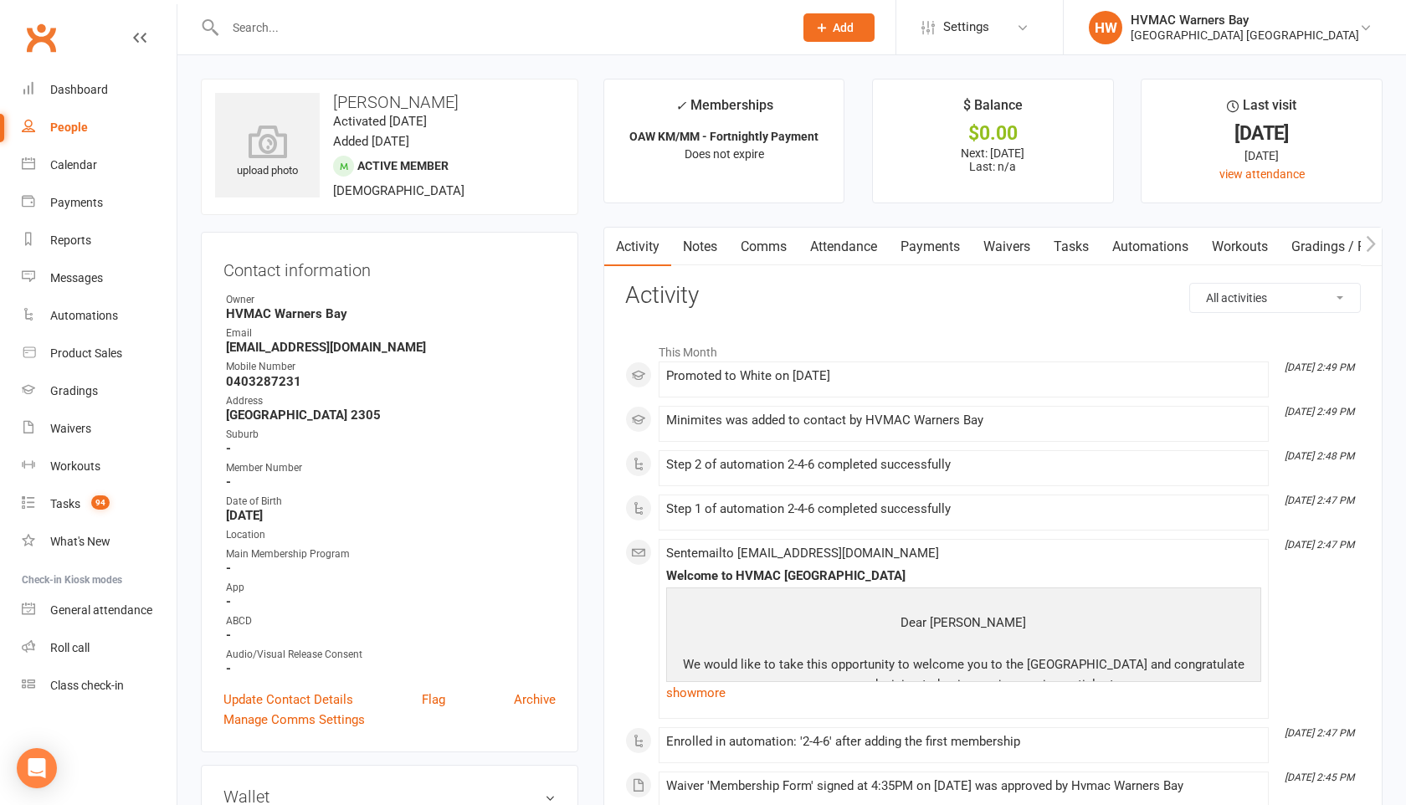
click at [993, 244] on link "Waivers" at bounding box center [1007, 247] width 70 height 39
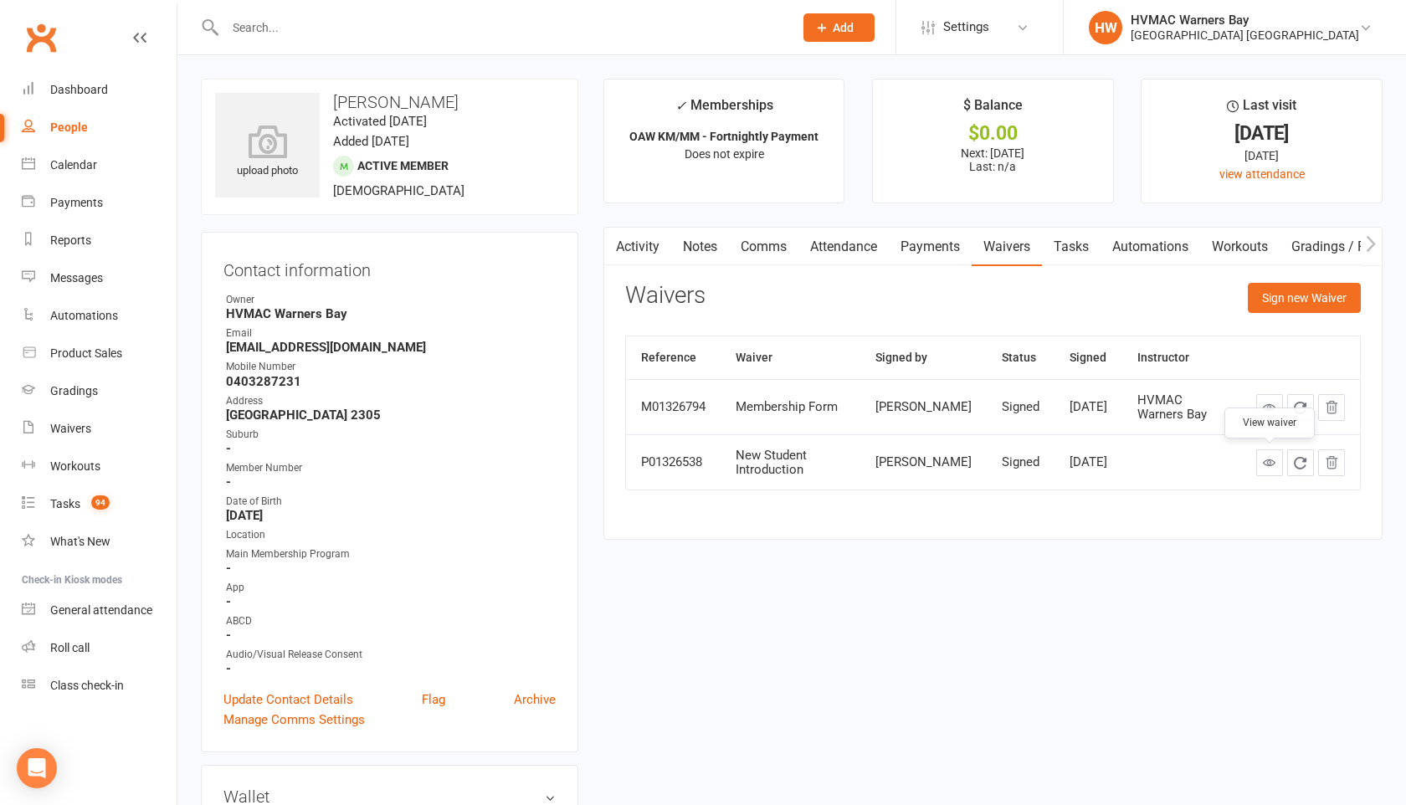
click at [1277, 468] on link at bounding box center [1269, 463] width 27 height 27
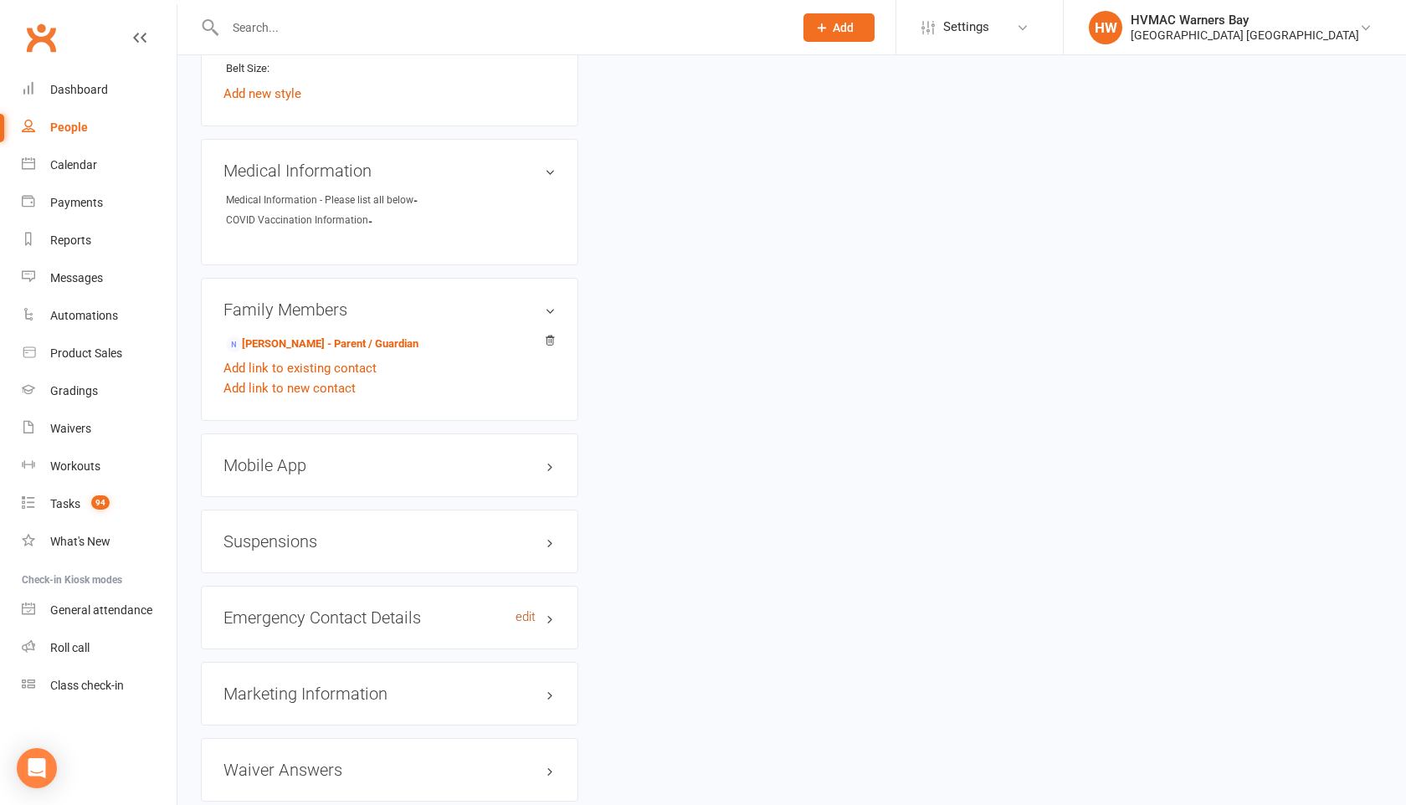
scroll to position [1243, 0]
click at [528, 166] on link "edit" at bounding box center [526, 172] width 20 height 14
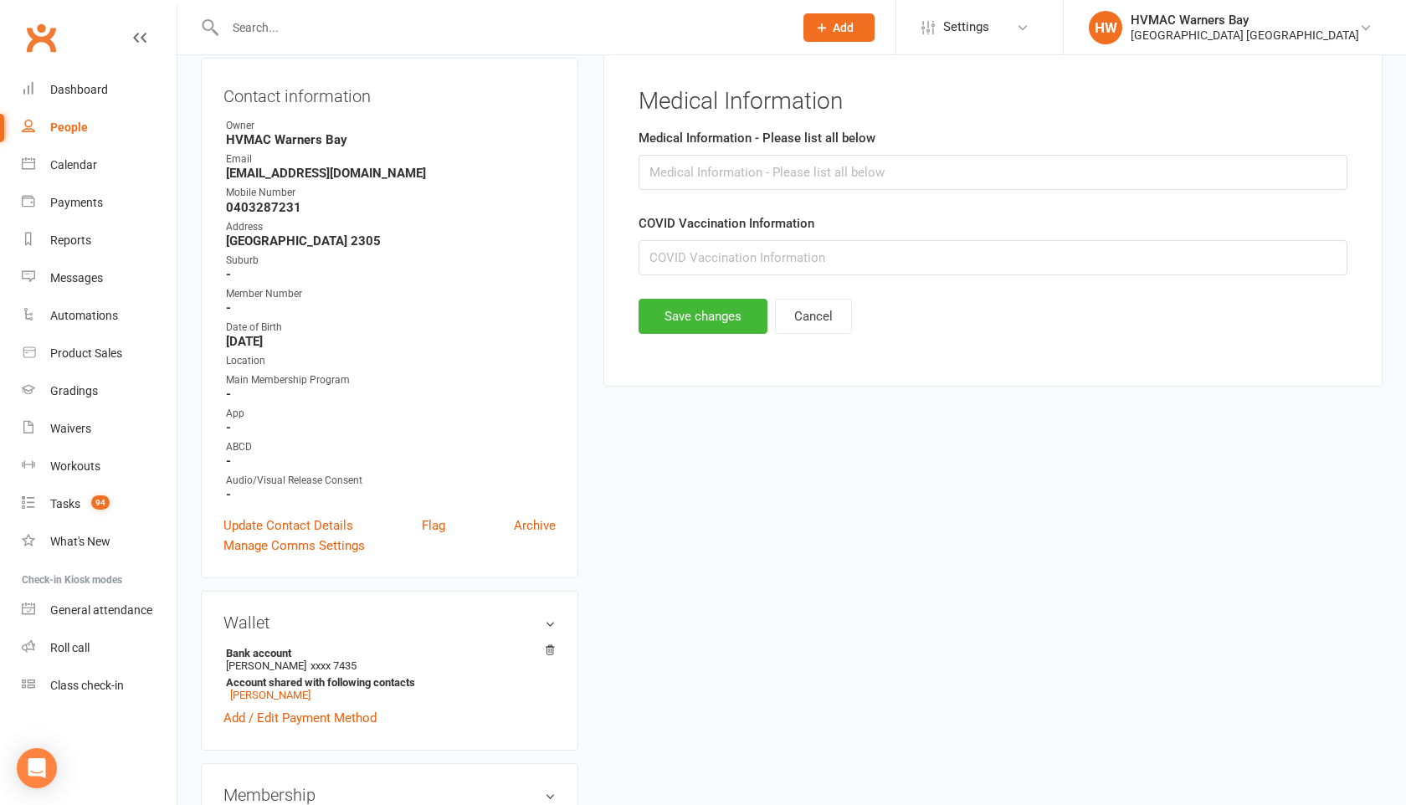
scroll to position [143, 0]
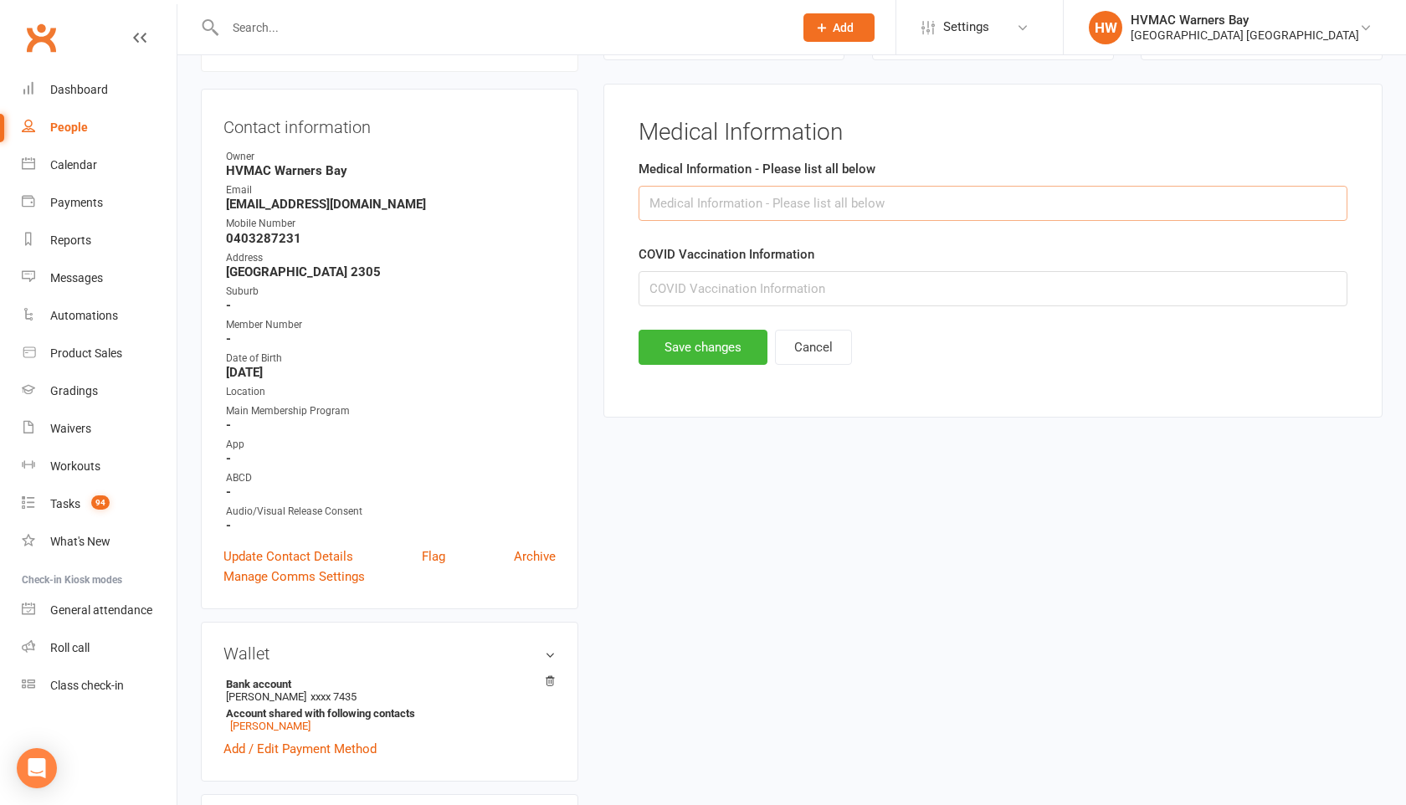
click at [701, 209] on input "text" at bounding box center [993, 203] width 709 height 35
type input "N/A"
click at [694, 355] on button "Save changes" at bounding box center [703, 347] width 129 height 35
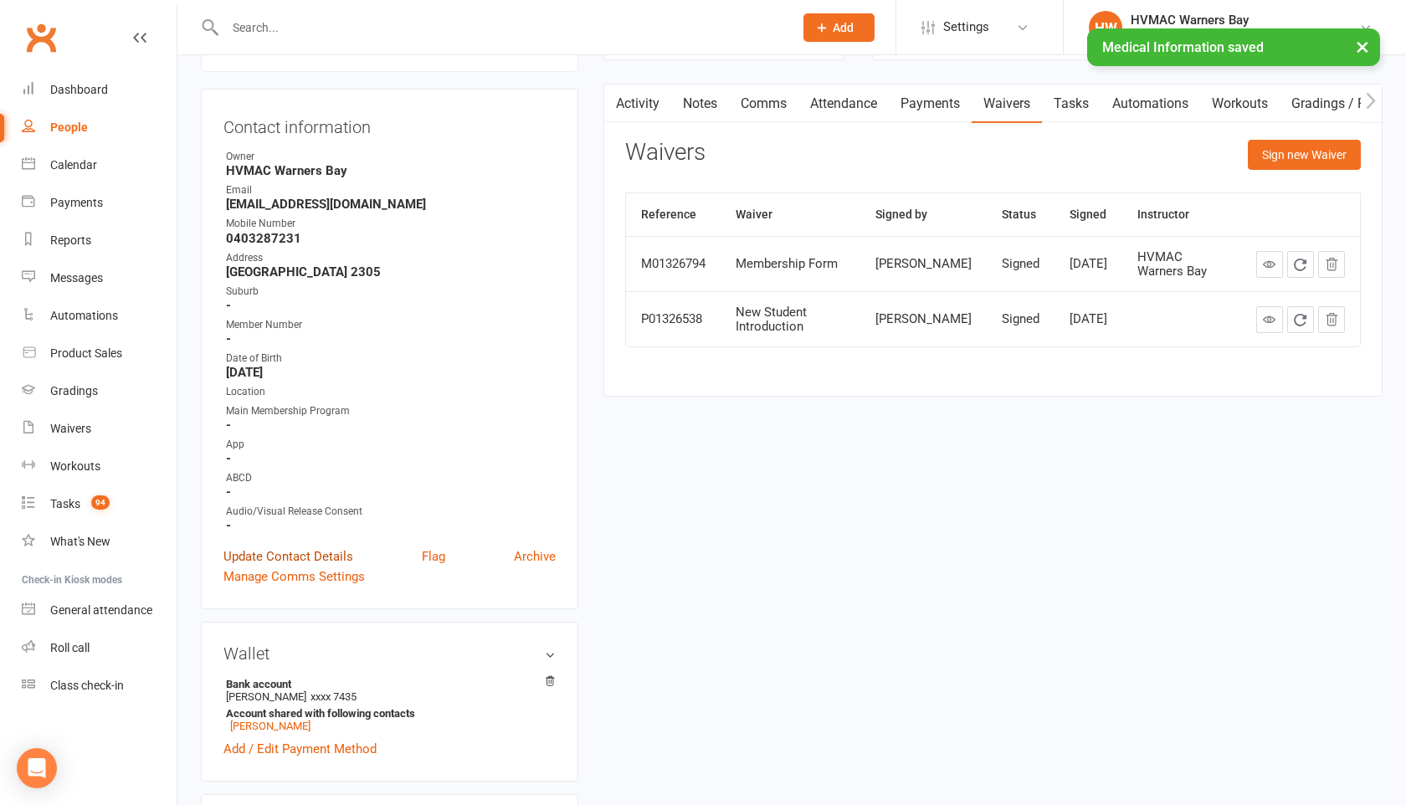
click at [315, 547] on link "Update Contact Details" at bounding box center [288, 557] width 130 height 20
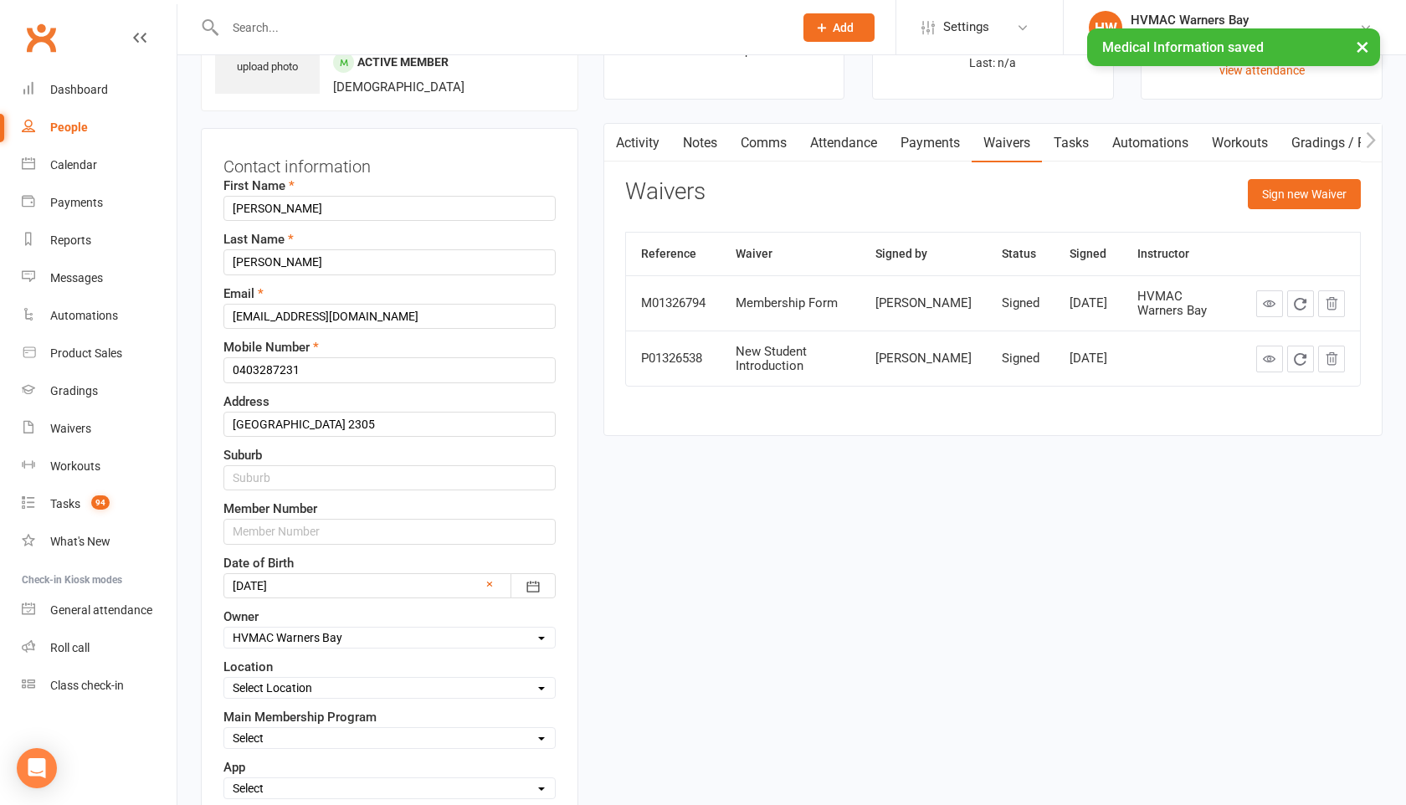
scroll to position [79, 0]
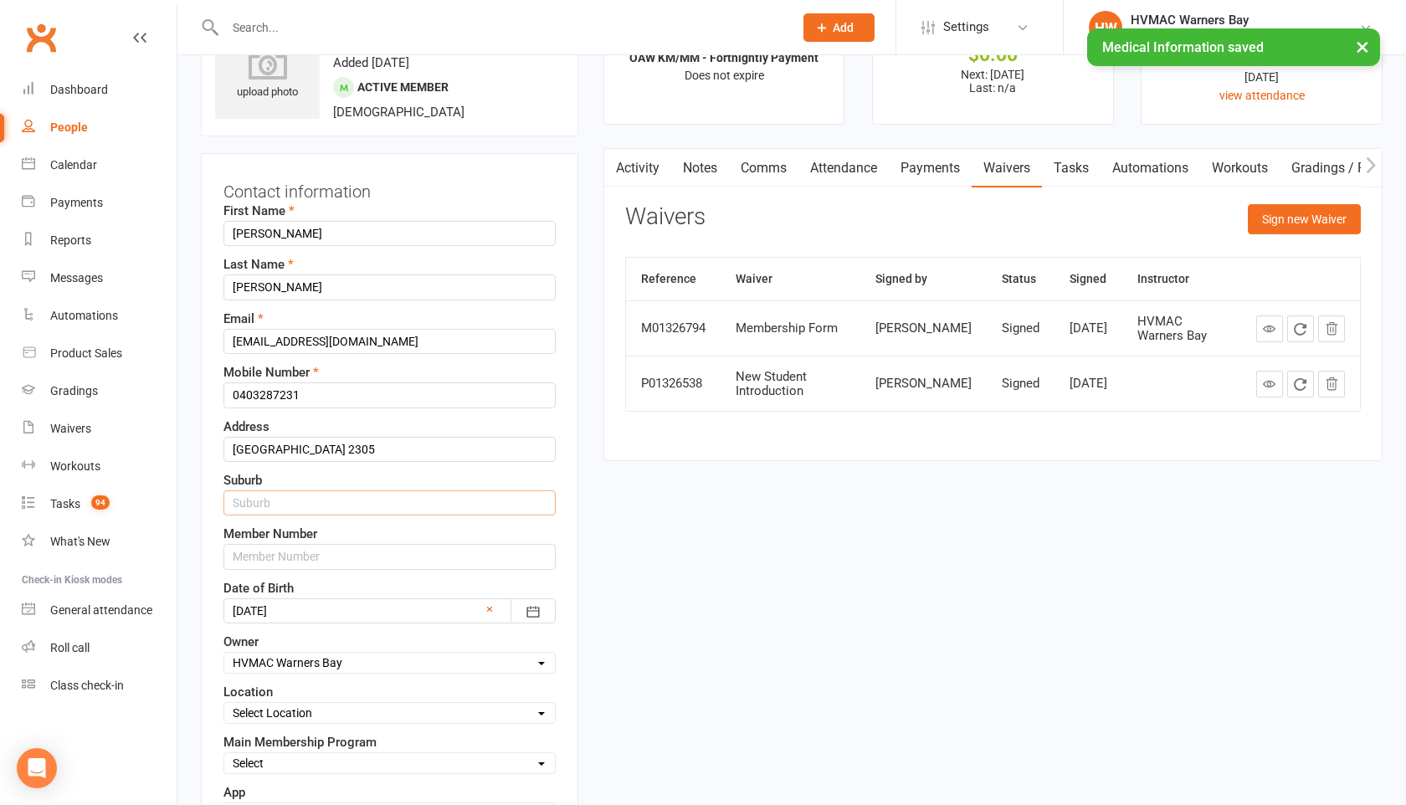
click at [303, 497] on input "text" at bounding box center [389, 503] width 332 height 25
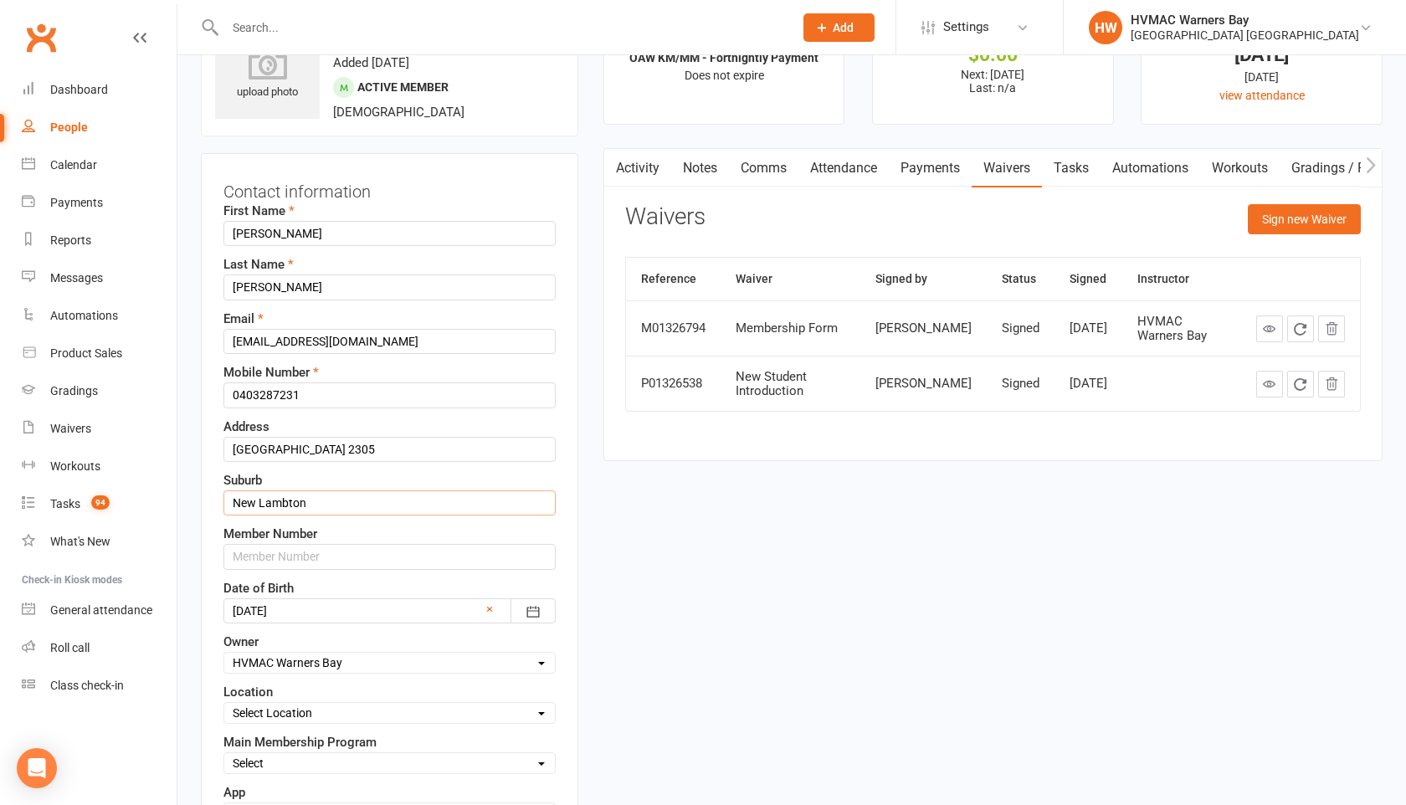
type input "New Lambton"
click at [454, 453] on input "[GEOGRAPHIC_DATA] 2305" at bounding box center [389, 449] width 332 height 25
type input "Saint James Rd"
click at [342, 503] on input "New Lambton" at bounding box center [389, 503] width 332 height 25
type input "New Lambton NSw 2305"
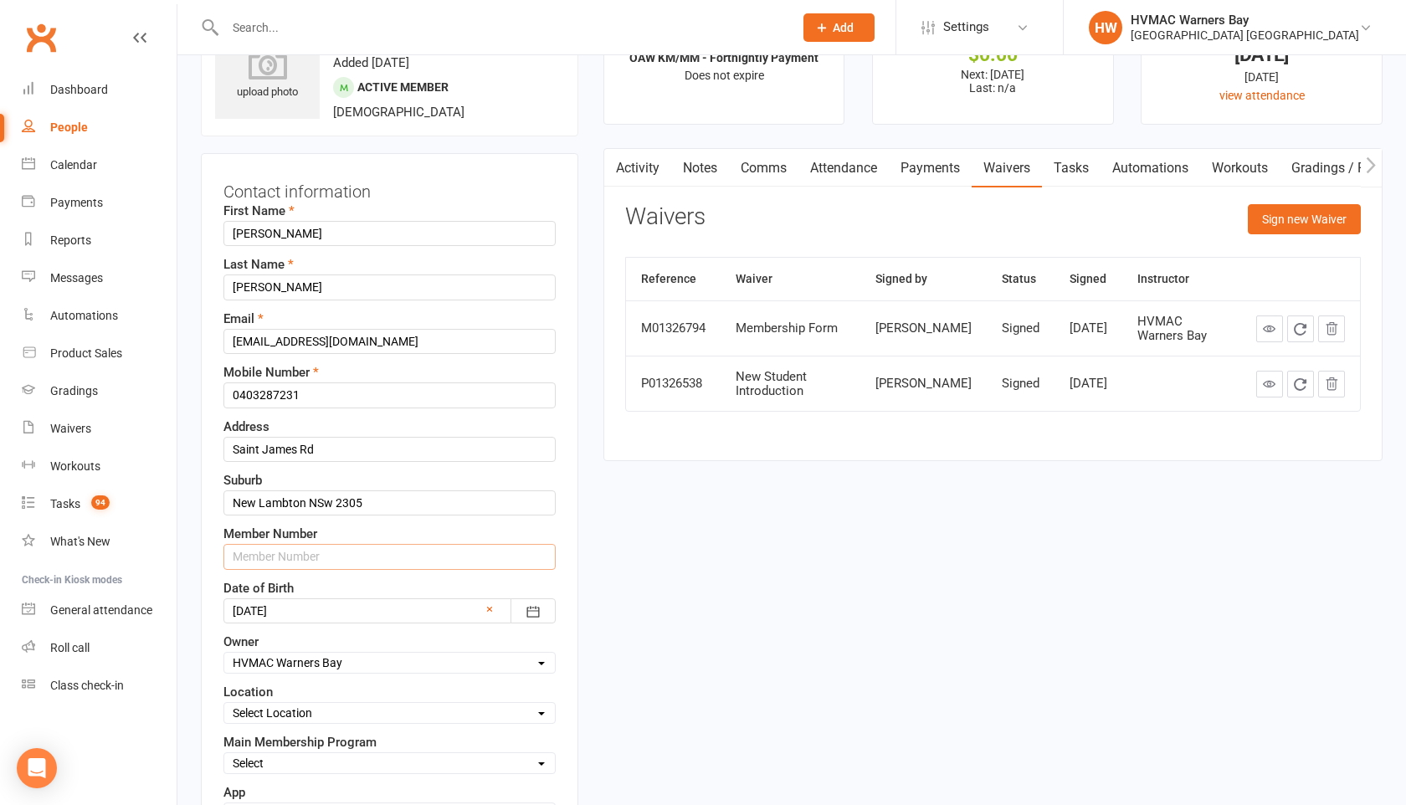
click at [326, 561] on input "text" at bounding box center [389, 556] width 332 height 25
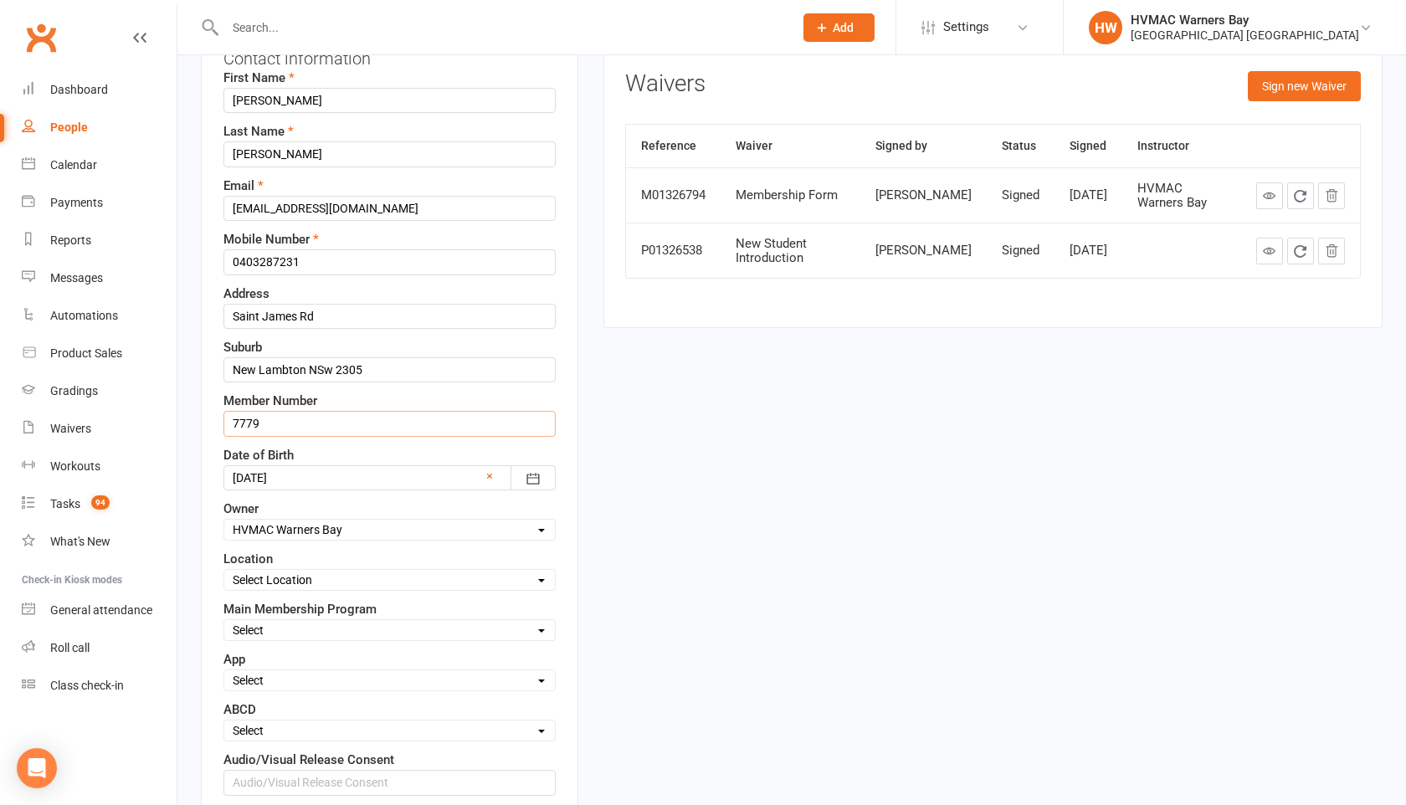
scroll to position [217, 0]
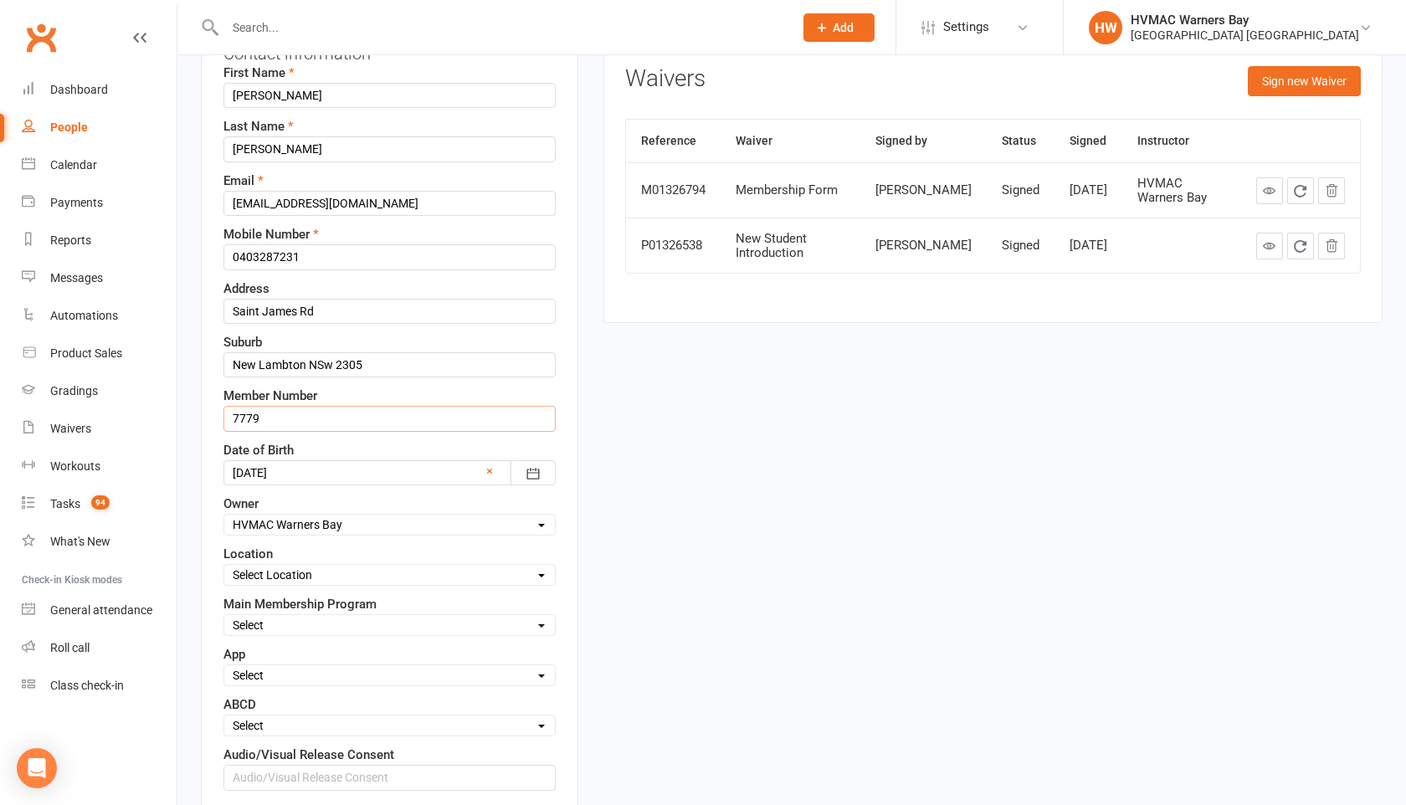
type input "7779"
click at [300, 579] on select "Select Location [GEOGRAPHIC_DATA]" at bounding box center [389, 575] width 331 height 18
select select "0"
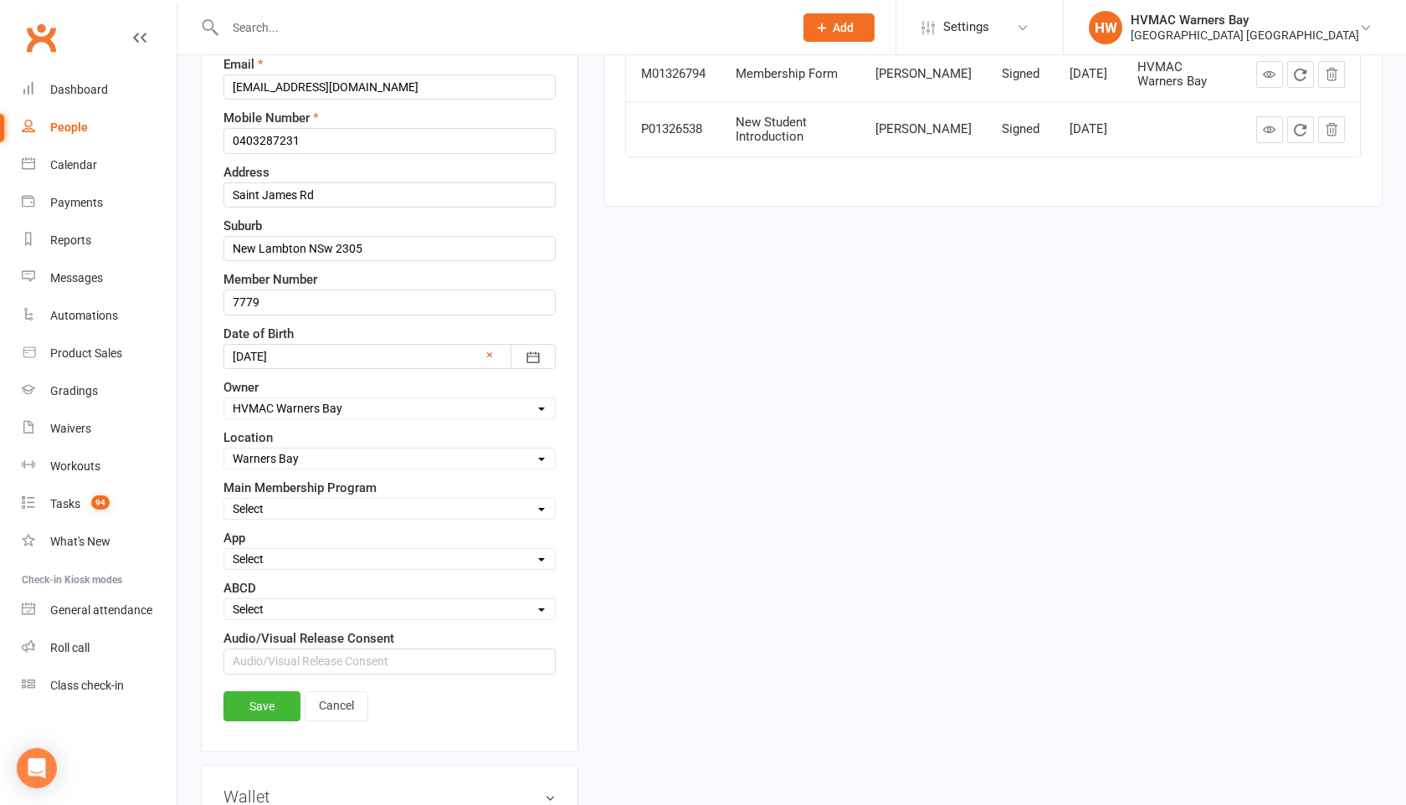
scroll to position [372, 0]
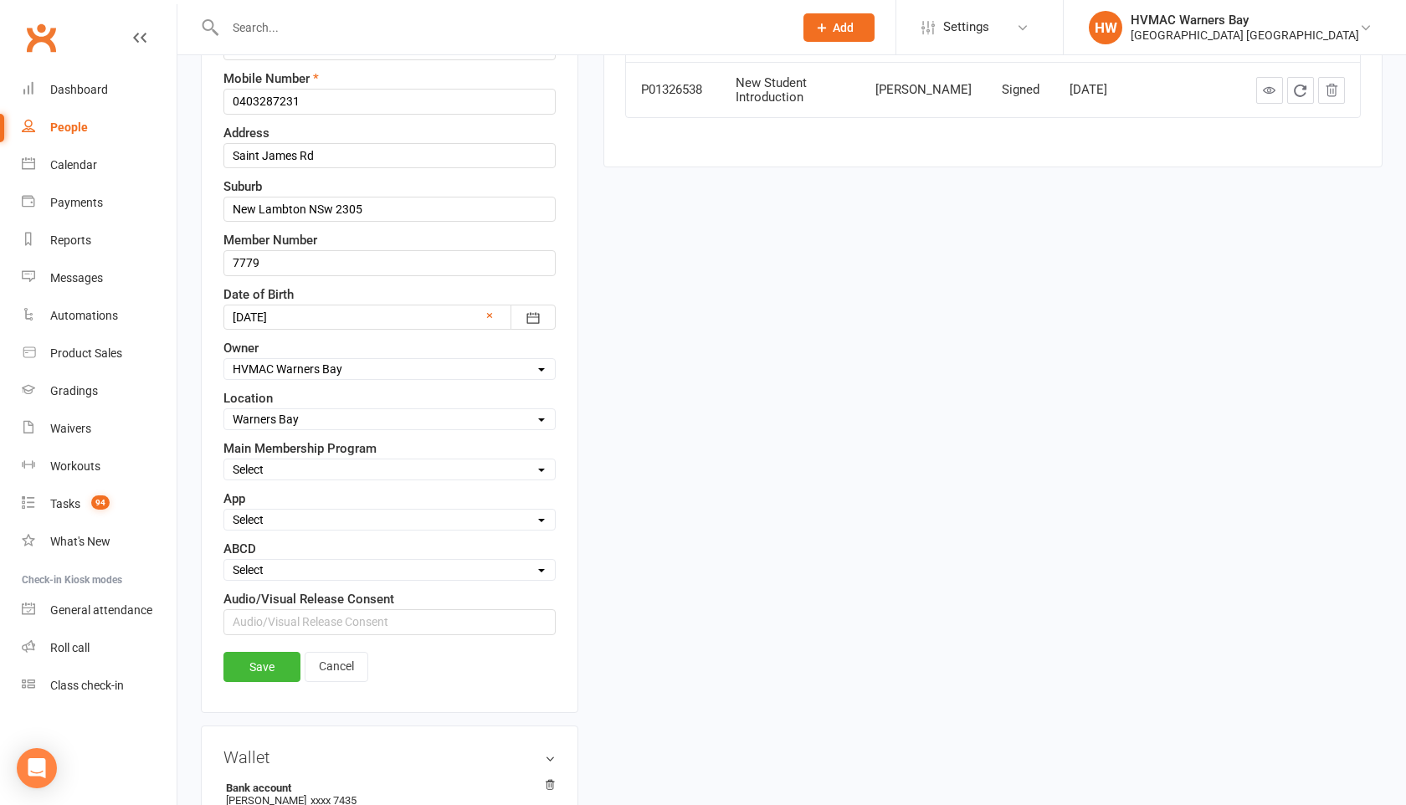
click at [279, 468] on select "Select Minimites Dynamites Kindymites Dragons Adults Fight Fit BJJ Kobudo Kinde…" at bounding box center [389, 469] width 331 height 18
select select "Minimites"
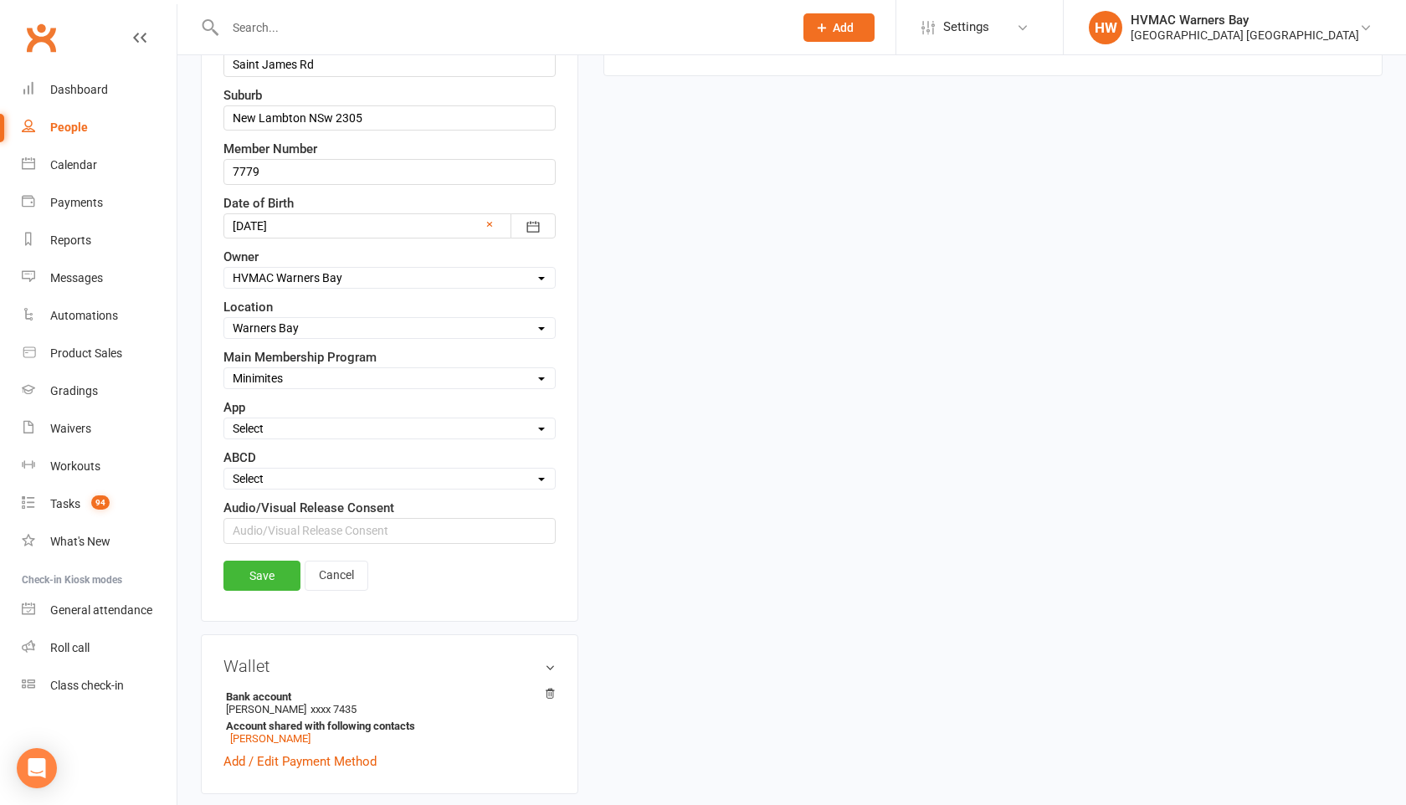
scroll to position [501, 0]
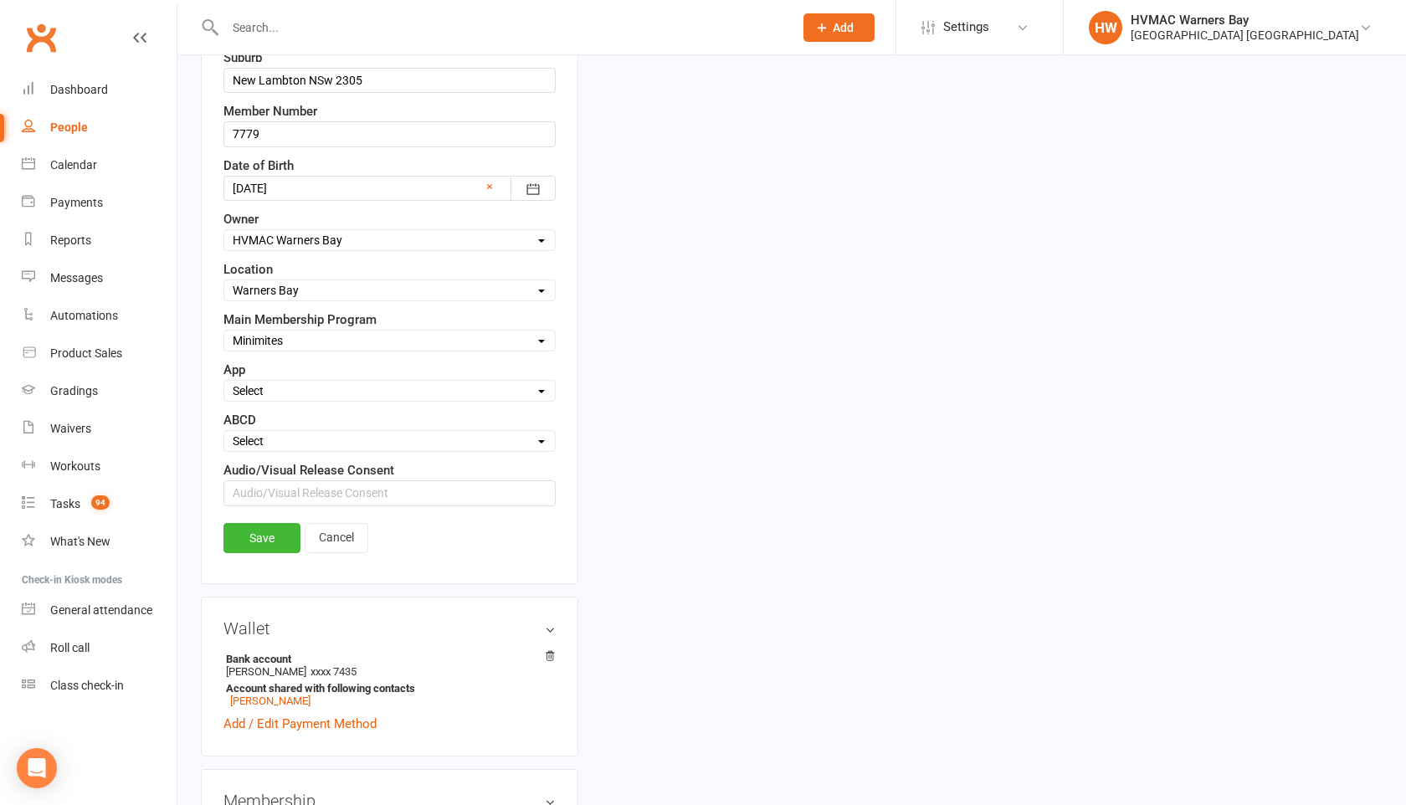
click at [270, 442] on select "Select A B C D" at bounding box center [389, 441] width 331 height 18
select select "B"
click at [269, 543] on link "Save" at bounding box center [261, 538] width 77 height 30
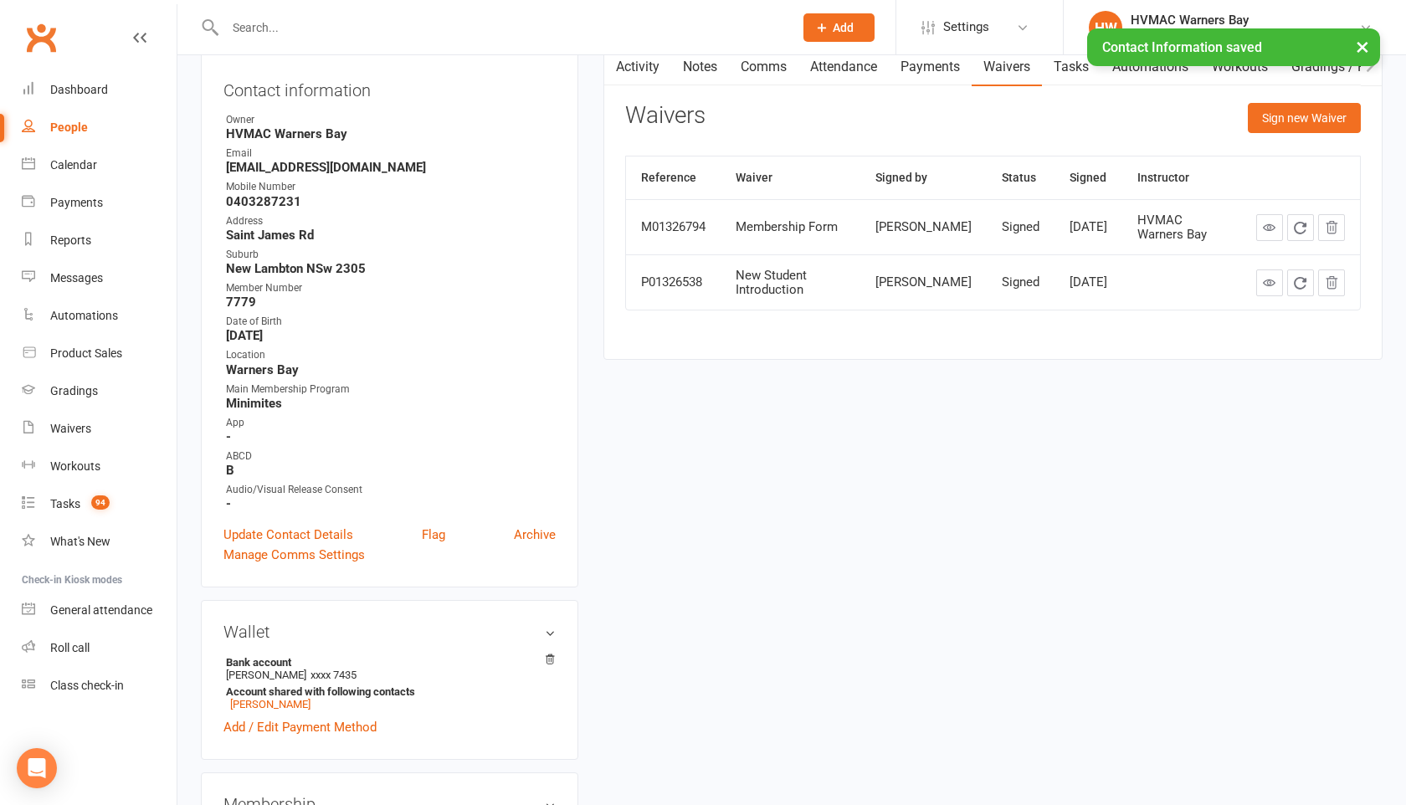
scroll to position [0, 0]
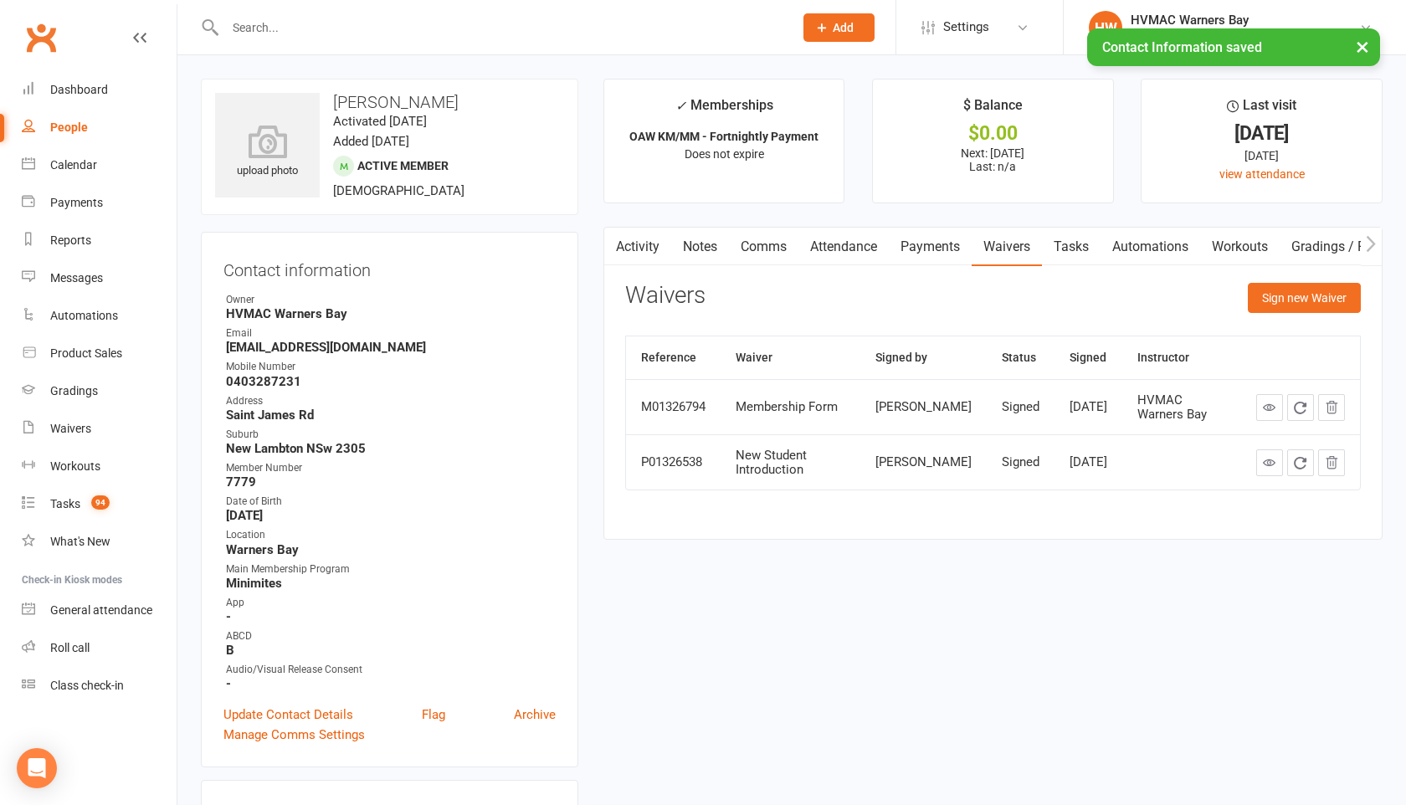
click at [629, 239] on link "Activity" at bounding box center [637, 247] width 67 height 39
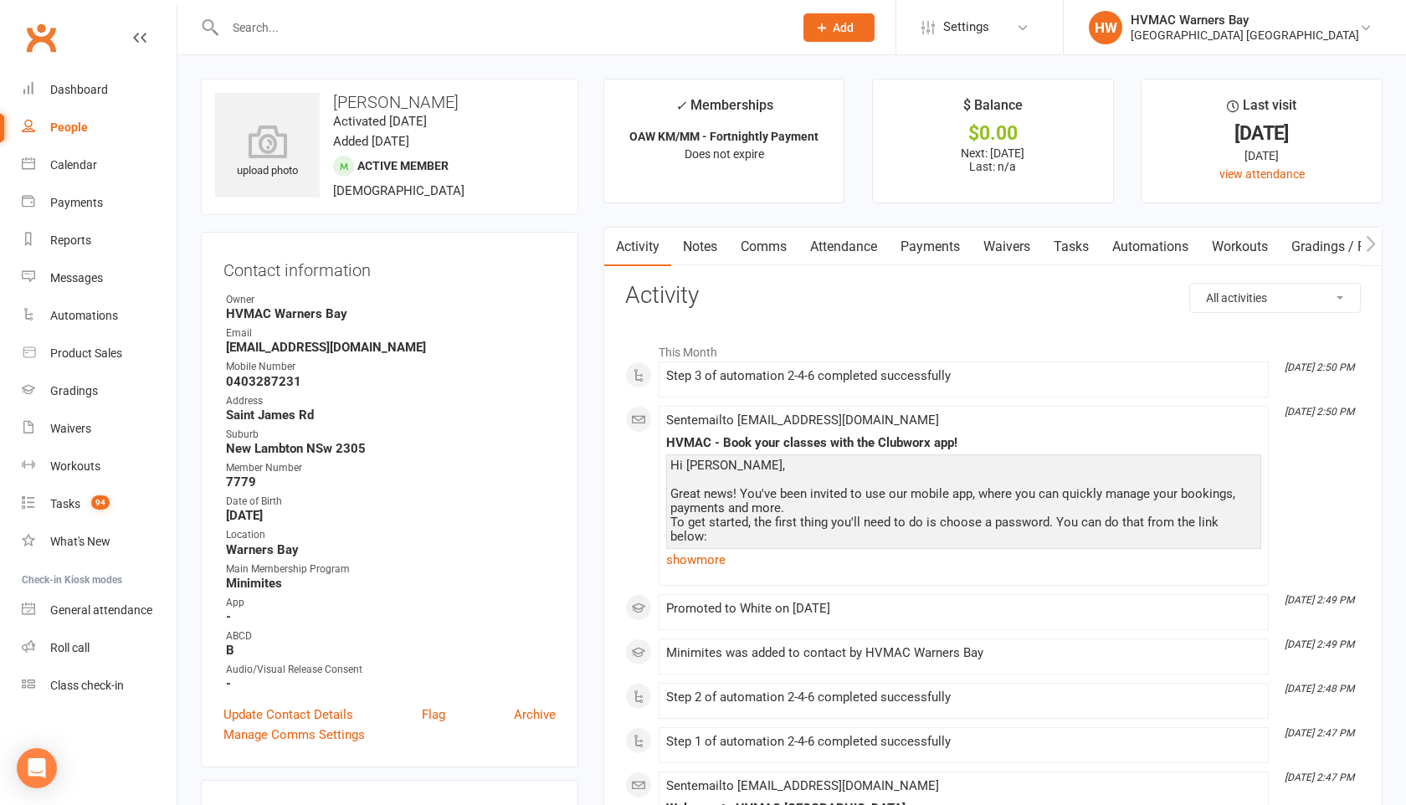
click at [695, 234] on link "Notes" at bounding box center [700, 247] width 58 height 39
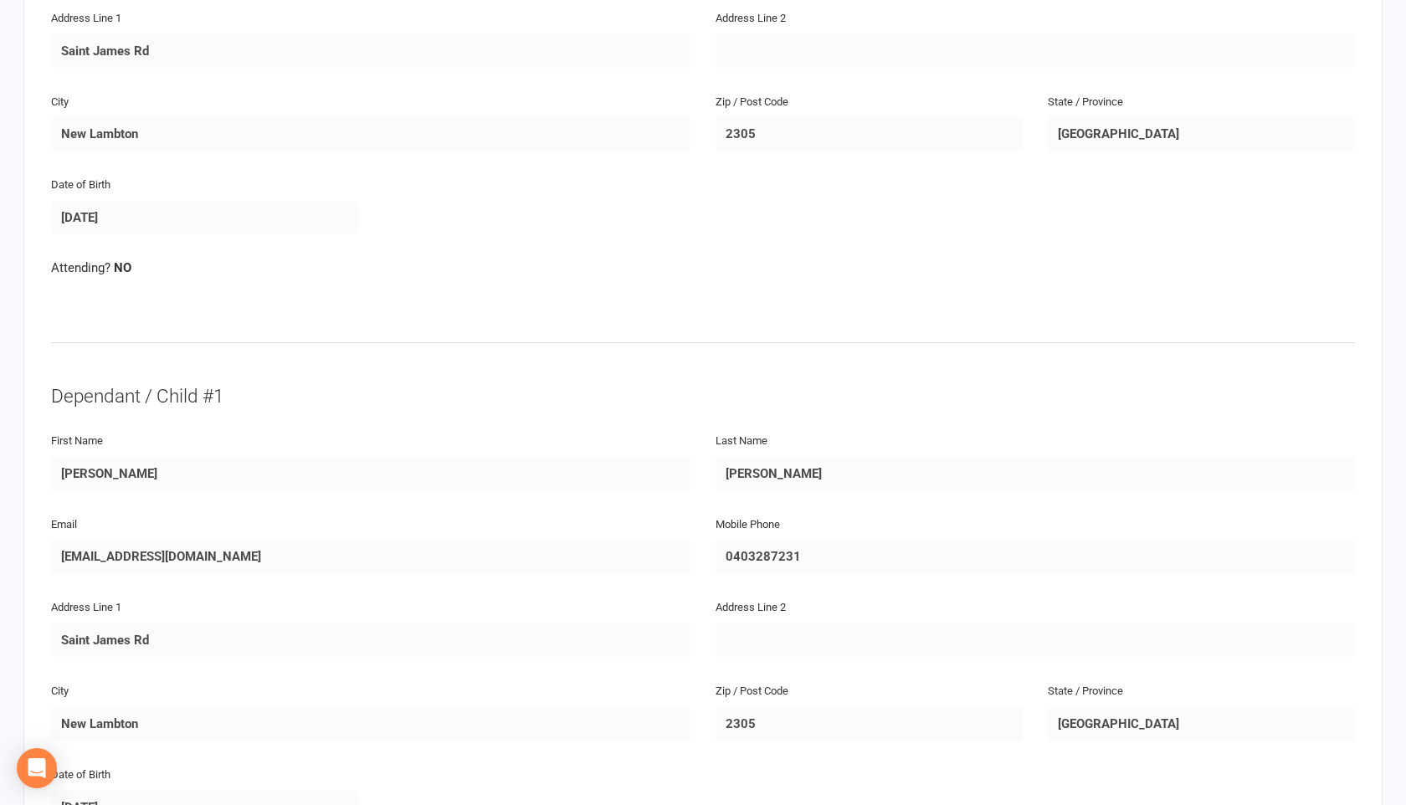
scroll to position [203, 0]
